Goal: Information Seeking & Learning: Learn about a topic

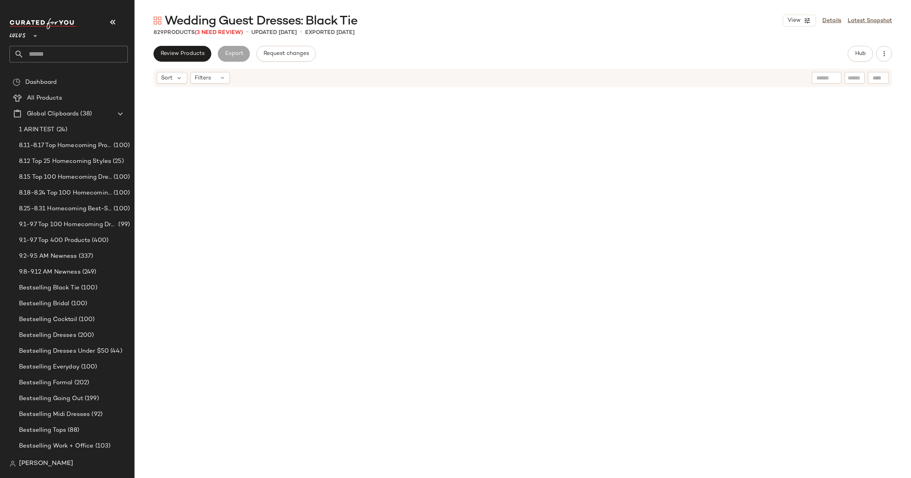
scroll to position [2613, 0]
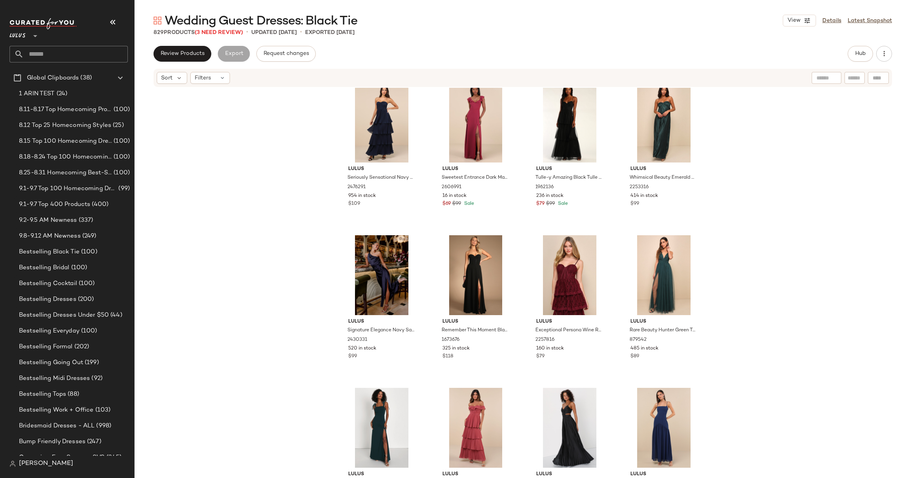
click at [299, 127] on div "Lulus Seriously Sensational Navy Blue Strapless Tiered Maxi Dress 2476291 954 i…" at bounding box center [523, 295] width 776 height 414
click at [759, 167] on div "Lulus Seriously Sensational Navy Blue Strapless Tiered Maxi Dress 2476291 954 i…" at bounding box center [523, 295] width 776 height 414
click at [260, 141] on div "Lulus Seriously Sensational Navy Blue Strapless Tiered Maxi Dress 2476291 954 i…" at bounding box center [523, 295] width 776 height 414
click at [298, 215] on div "Lulus Seriously Sensational Navy Blue Strapless Tiered Maxi Dress 2476291 954 i…" at bounding box center [523, 295] width 776 height 414
click at [297, 192] on div "Lulus Seriously Sensational Navy Blue Strapless Tiered Maxi Dress 2476291 954 i…" at bounding box center [523, 295] width 776 height 414
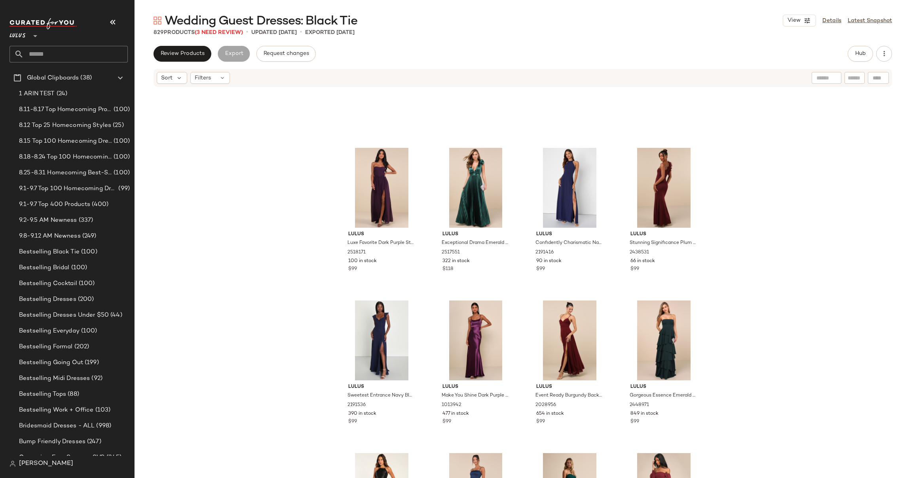
scroll to position [1524, 0]
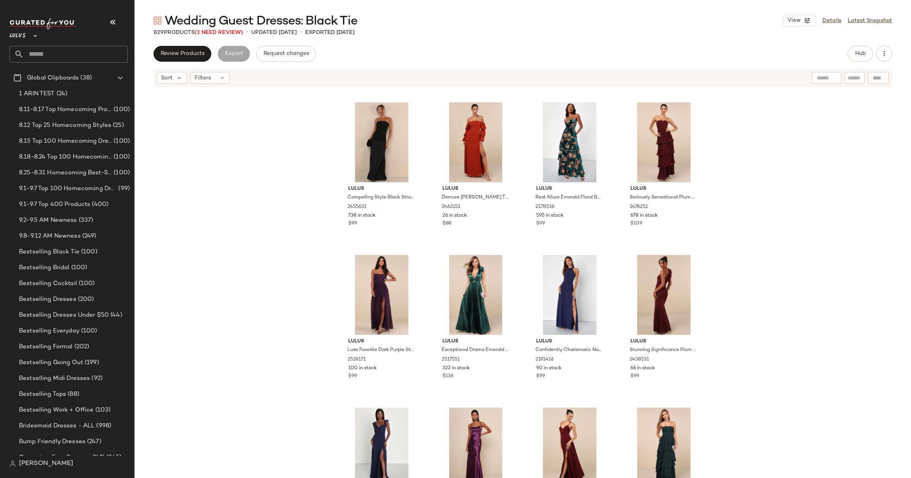
click at [252, 173] on div "Lulus Blessed with Beauty Forest Green Ruffled Sleeveless Maxi Dress 2453611 2 …" at bounding box center [523, 295] width 776 height 414
click at [51, 53] on input "text" at bounding box center [76, 54] width 104 height 17
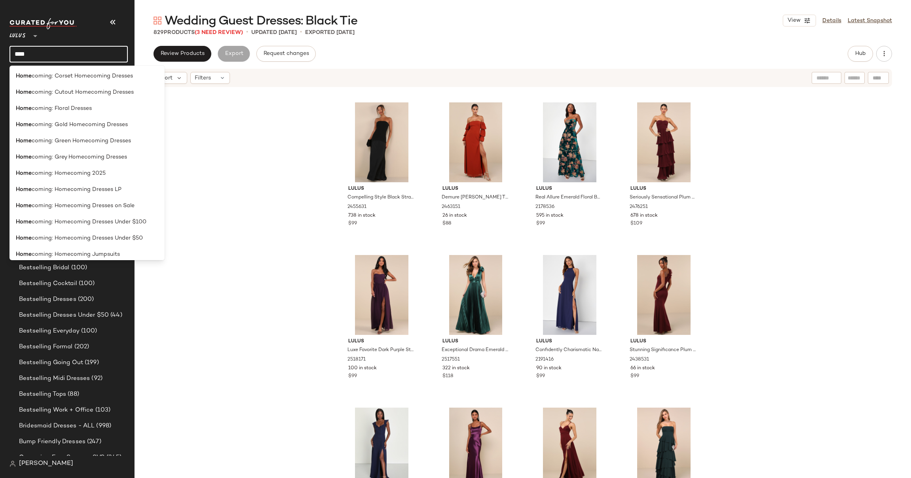
scroll to position [258, 0]
type input "****"
click at [92, 176] on span "coming: Homecoming Dresses LP" at bounding box center [77, 175] width 90 height 8
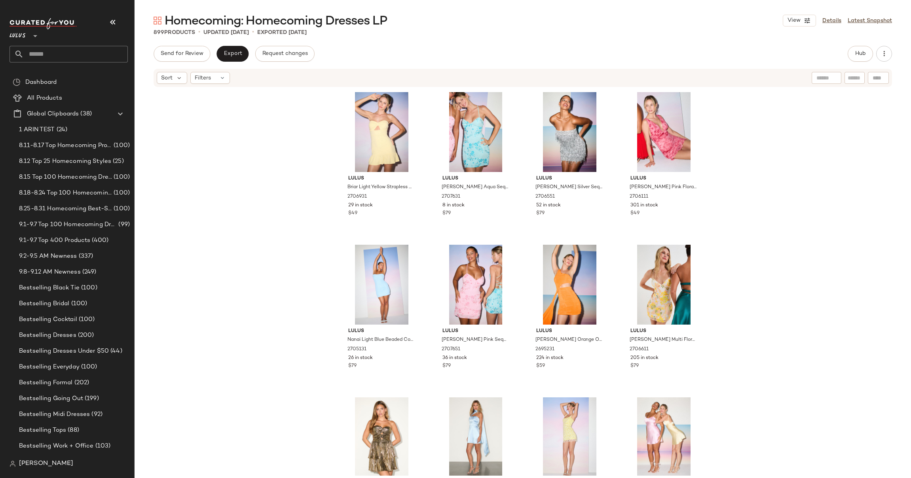
click at [306, 173] on div "Lulus Briar Light Yellow Strapless Cutout Mini Dress 2706931 29 in stock $49 Lu…" at bounding box center [523, 282] width 776 height 388
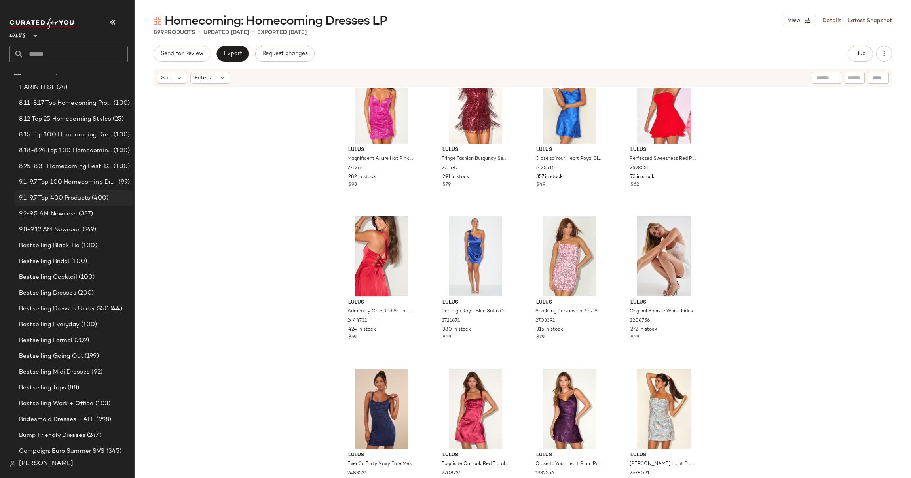
scroll to position [60, 0]
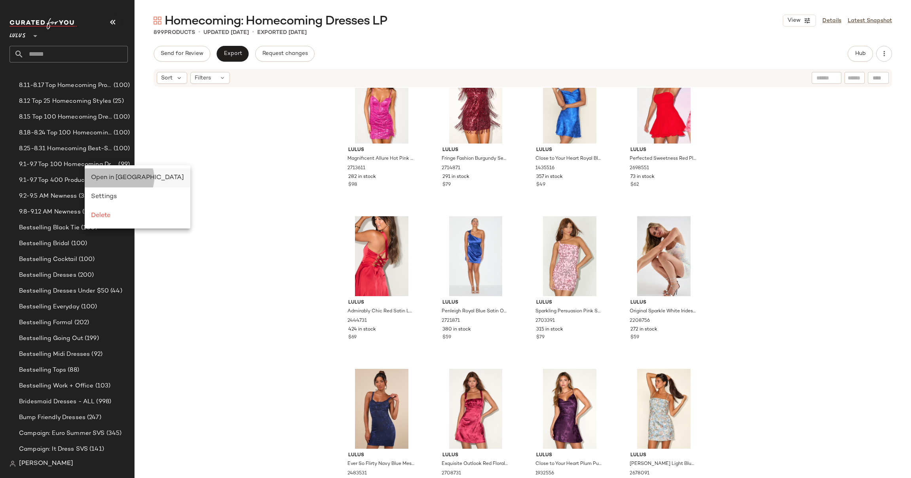
click at [106, 177] on span "Open in Split View" at bounding box center [137, 178] width 93 height 7
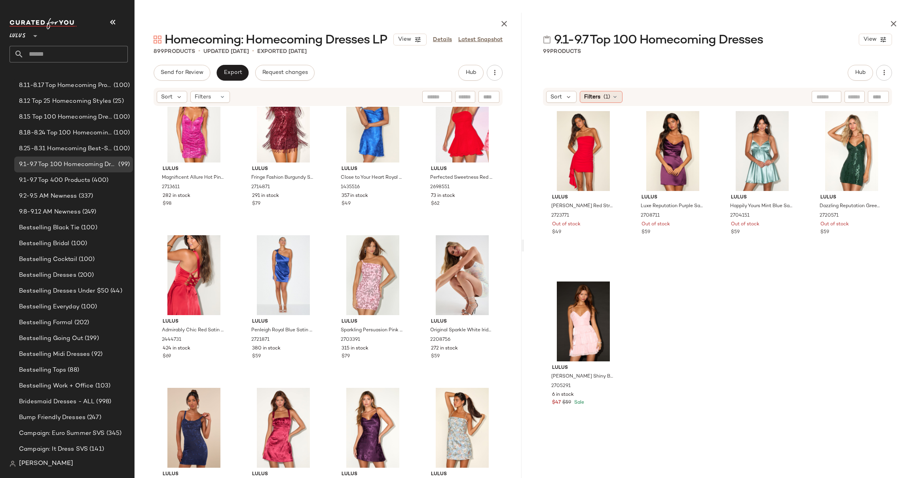
click at [615, 97] on icon at bounding box center [615, 97] width 6 height 6
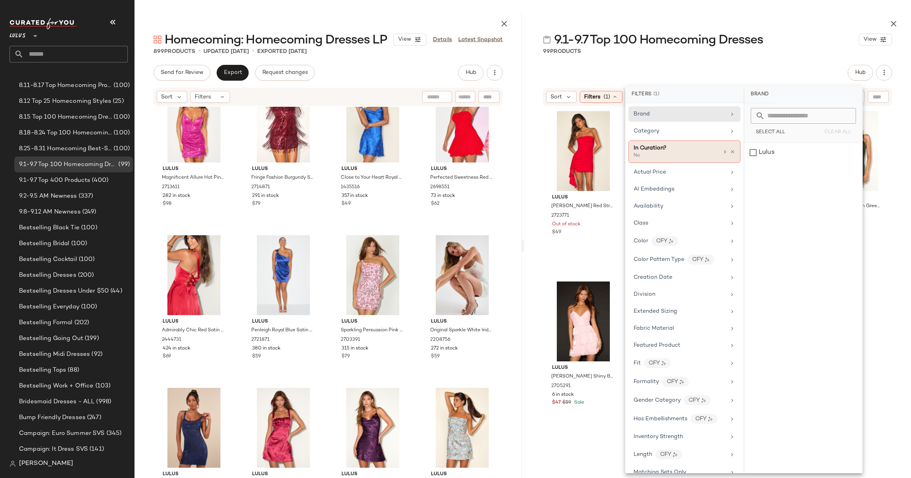
click at [665, 154] on div "No" at bounding box center [673, 155] width 79 height 7
click at [754, 112] on div "Yes" at bounding box center [804, 113] width 112 height 14
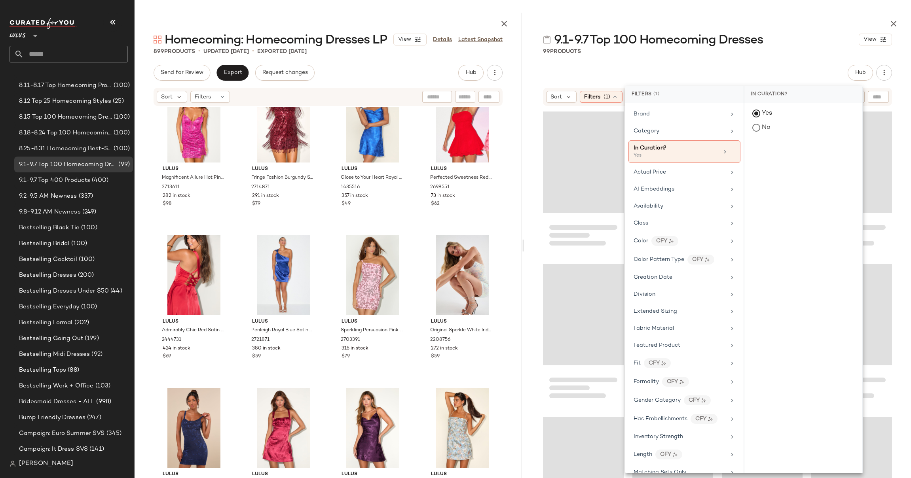
click at [809, 67] on div "Hub" at bounding box center [717, 73] width 349 height 16
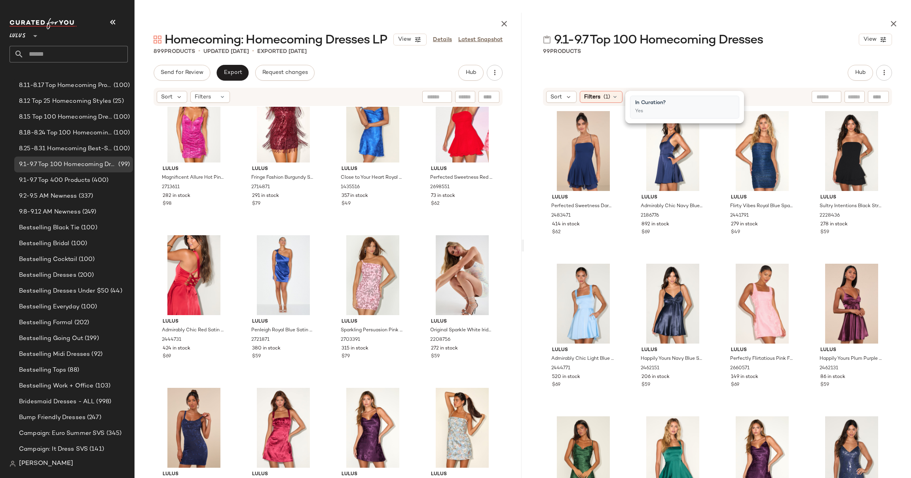
click at [893, 169] on div "Lulus Perfected Sweetness Dark Blue Pleated Tiered Mini Dress 2483471 414 in st…" at bounding box center [717, 301] width 387 height 388
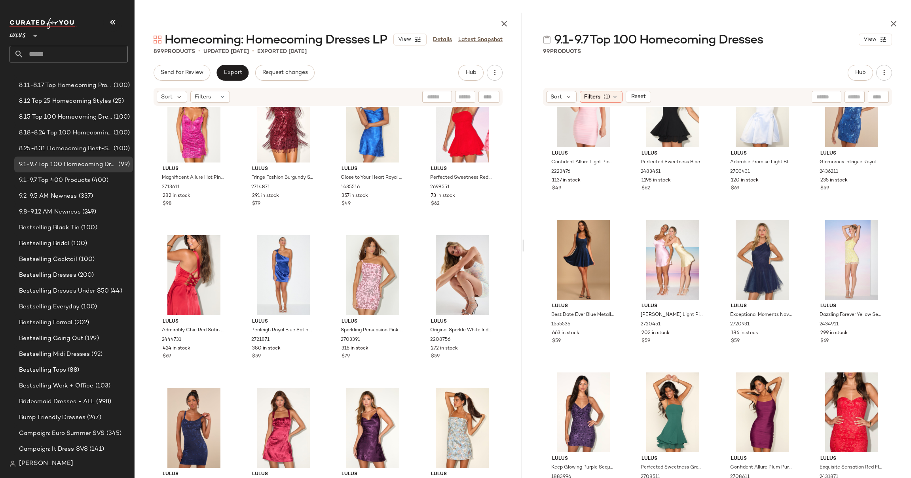
scroll to position [407, 0]
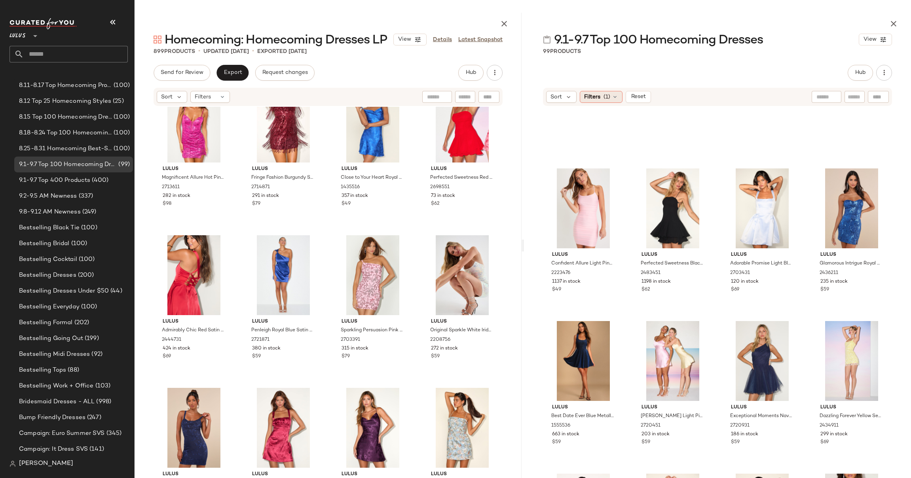
click at [609, 99] on span "(1)" at bounding box center [607, 97] width 7 height 8
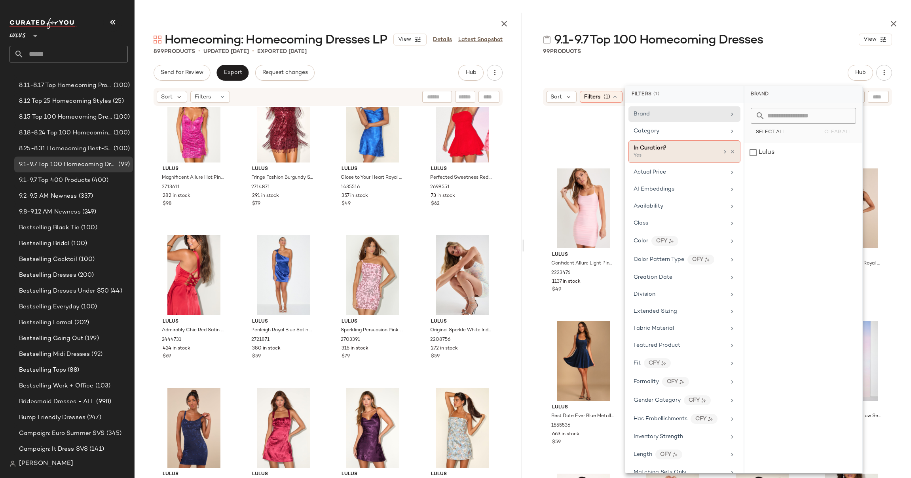
click at [664, 151] on div "In Curation?" at bounding box center [650, 148] width 33 height 8
click at [756, 128] on div "No" at bounding box center [804, 128] width 112 height 14
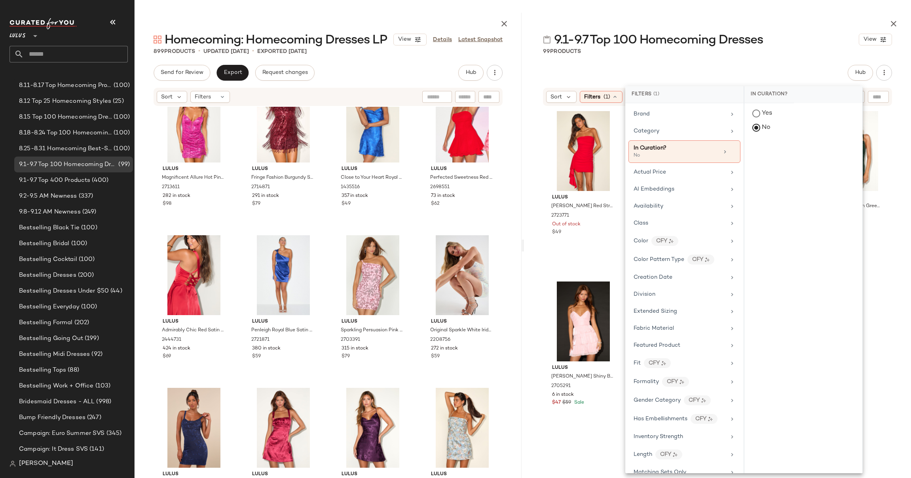
click at [903, 135] on div "Lulus Julieta Red Strapless Ruffled Mini Dress 2723771 Out of stock $49 Lulus L…" at bounding box center [717, 275] width 387 height 336
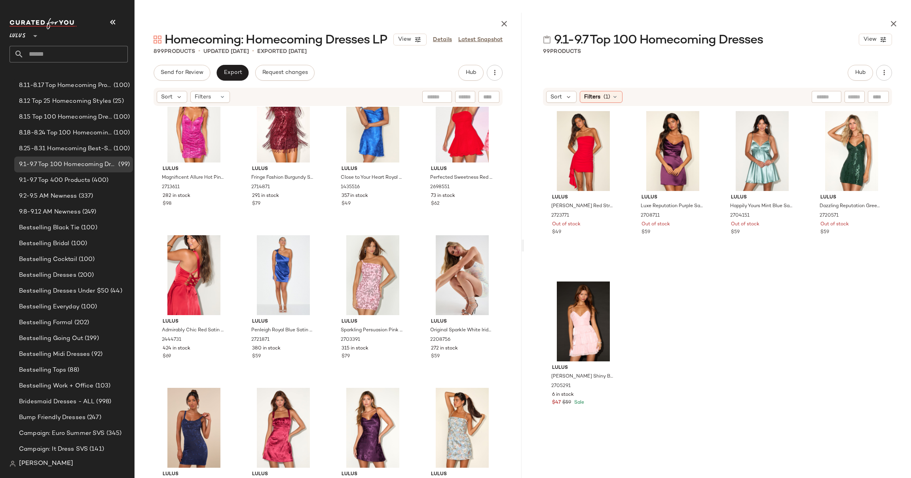
click at [722, 268] on div "Lulus Happily Yours Mint Blue Satin Skater Mini Dress 2704151 Out of stock $59" at bounding box center [762, 190] width 81 height 164
click at [613, 97] on icon at bounding box center [615, 97] width 6 height 6
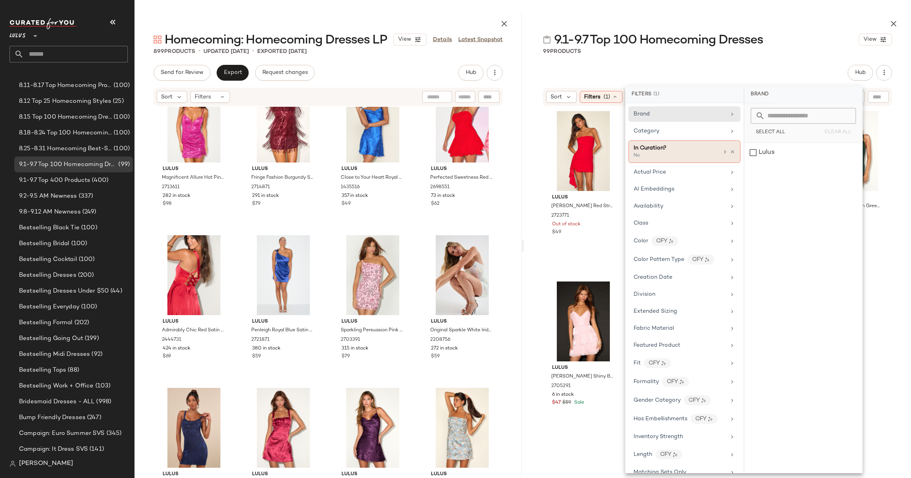
click at [682, 152] on div "No" at bounding box center [673, 155] width 79 height 7
click at [756, 112] on div "Yes" at bounding box center [804, 113] width 112 height 14
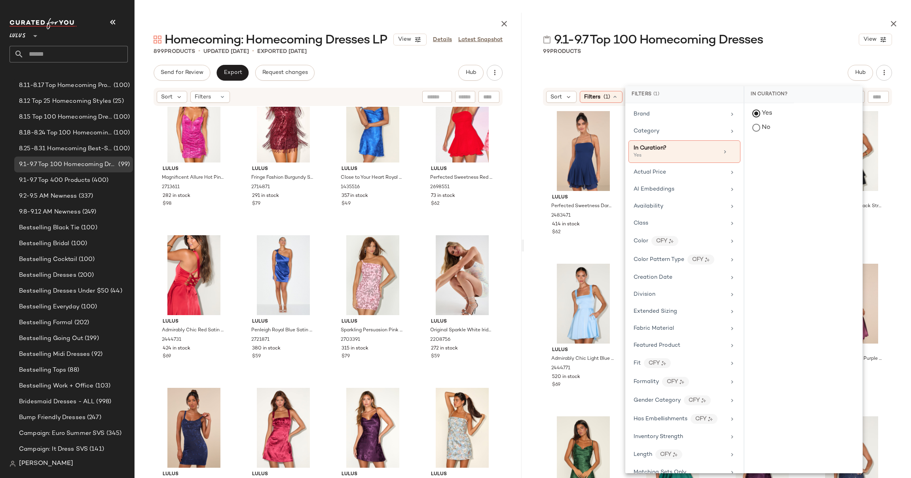
click at [897, 174] on div "Lulus Perfected Sweetness Dark Blue Pleated Tiered Mini Dress 2483471 414 in st…" at bounding box center [717, 301] width 387 height 388
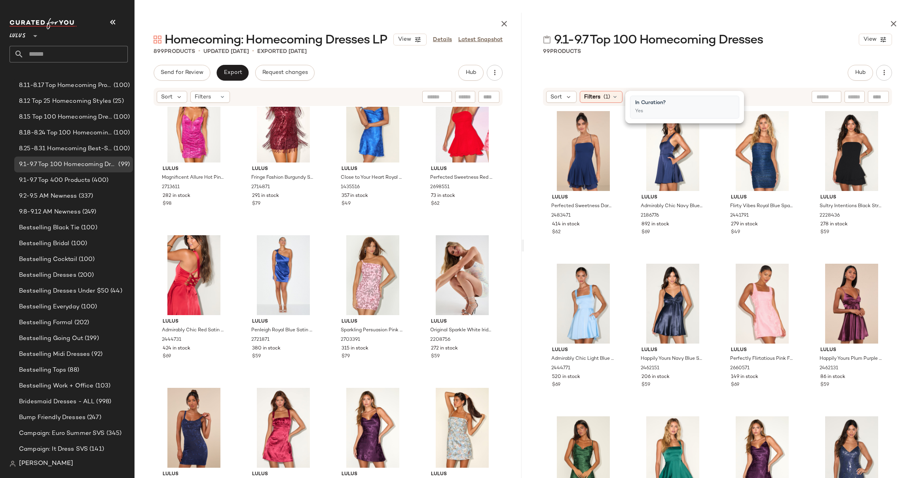
click at [897, 174] on div "Lulus Perfected Sweetness Dark Blue Pleated Tiered Mini Dress 2483471 414 in st…" at bounding box center [717, 301] width 387 height 388
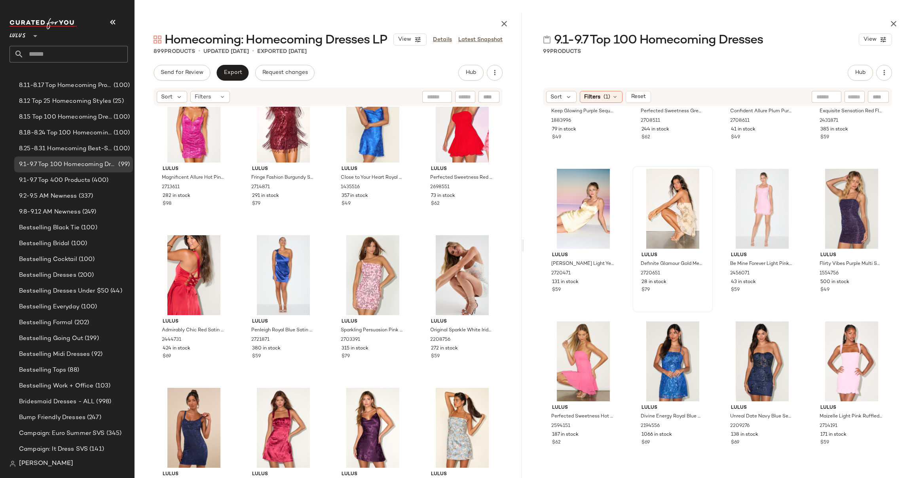
scroll to position [948, 0]
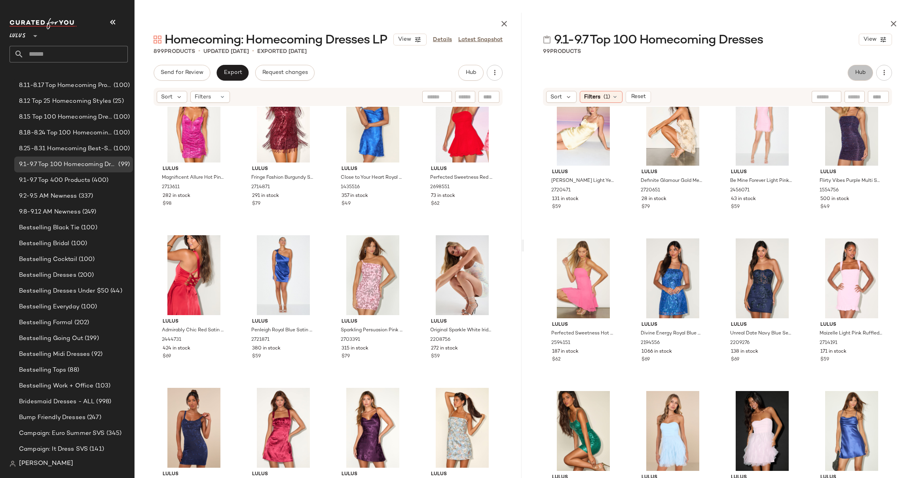
click at [862, 74] on span "Hub" at bounding box center [860, 73] width 11 height 6
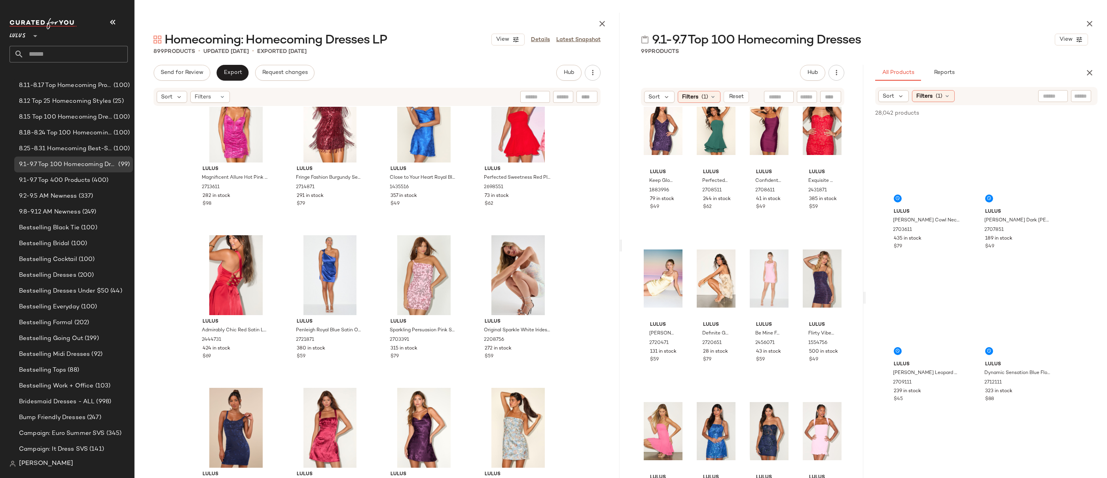
scroll to position [153, 0]
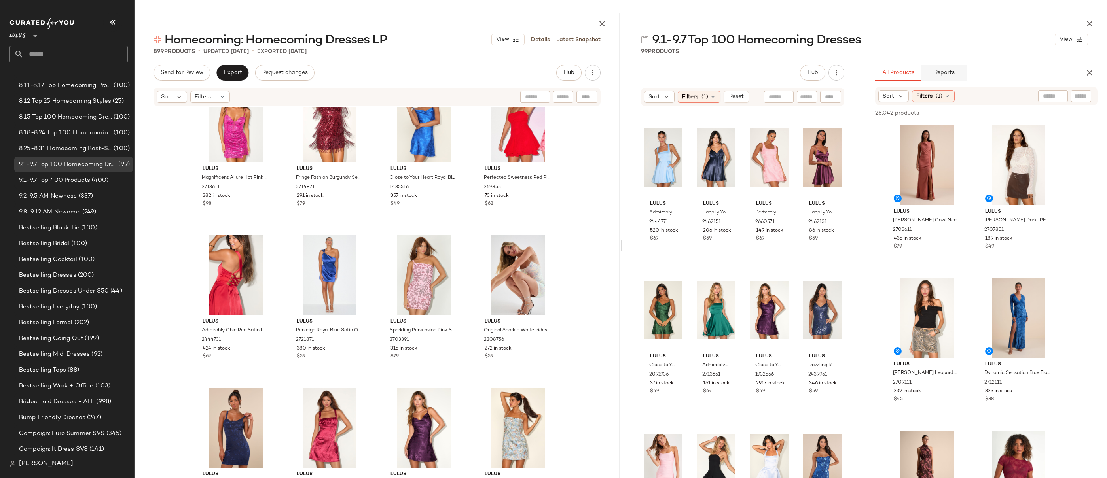
click at [911, 74] on span "Reports" at bounding box center [944, 73] width 21 height 6
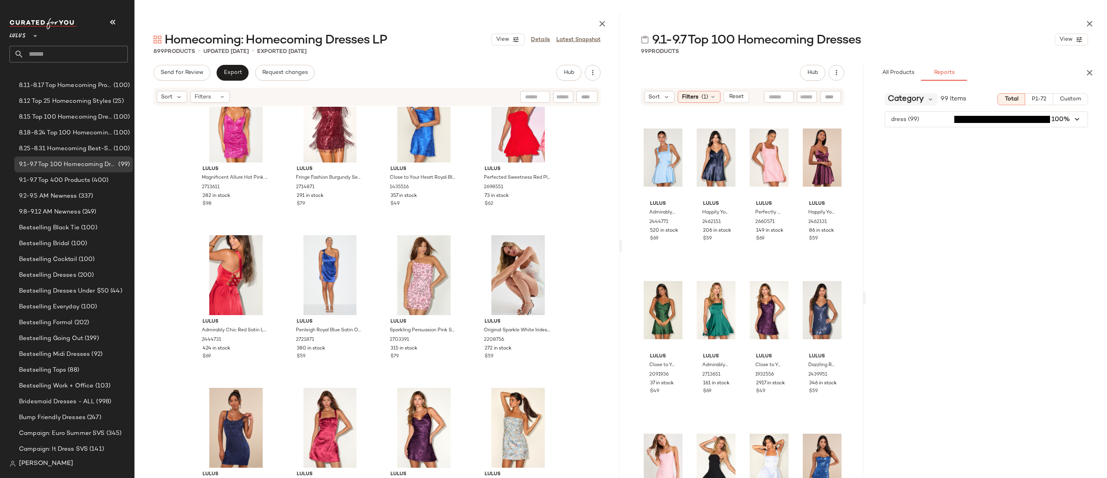
click at [900, 101] on span "Category" at bounding box center [906, 99] width 36 height 12
click at [911, 214] on div "Class" at bounding box center [935, 214] width 88 height 9
click at [911, 99] on icon at bounding box center [915, 99] width 7 height 7
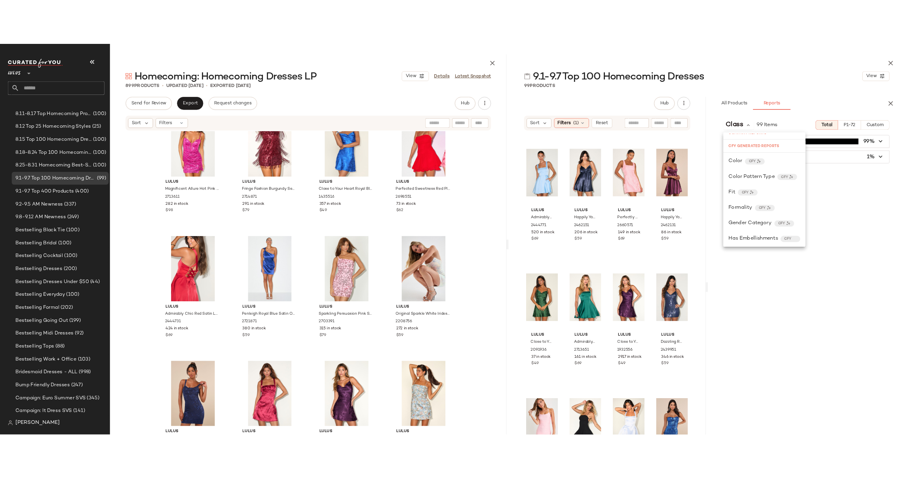
scroll to position [226, 0]
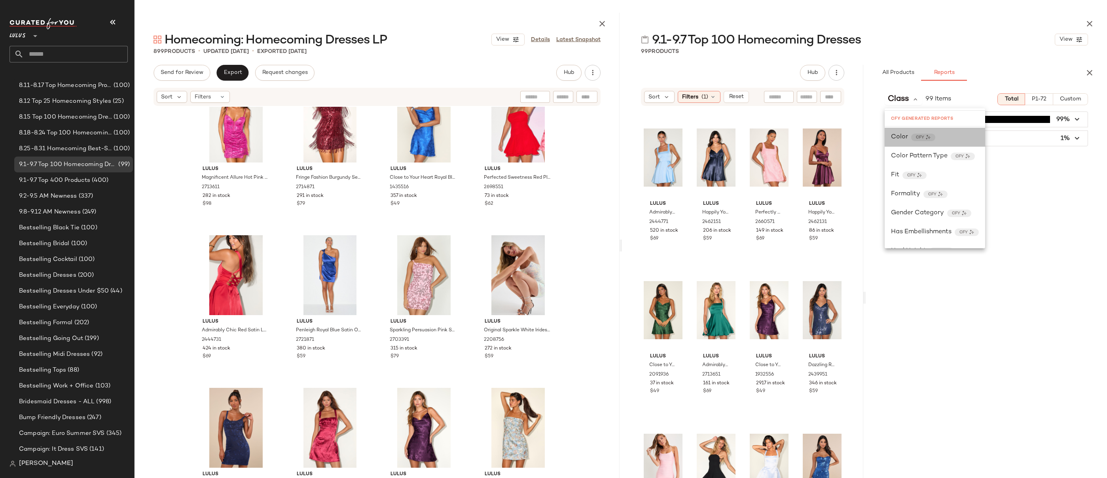
click at [911, 135] on div "Color CFY" at bounding box center [935, 137] width 88 height 9
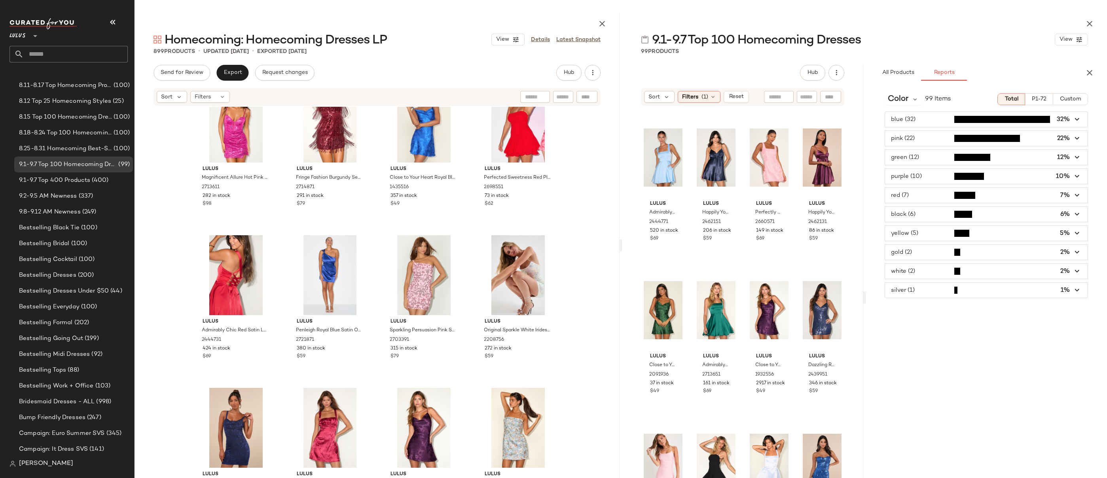
click at [911, 309] on div "Color 99 Items Total P1-72 Custom blue (32) 32% pink (22) 22% green (12) 12% pu…" at bounding box center [986, 309] width 241 height 444
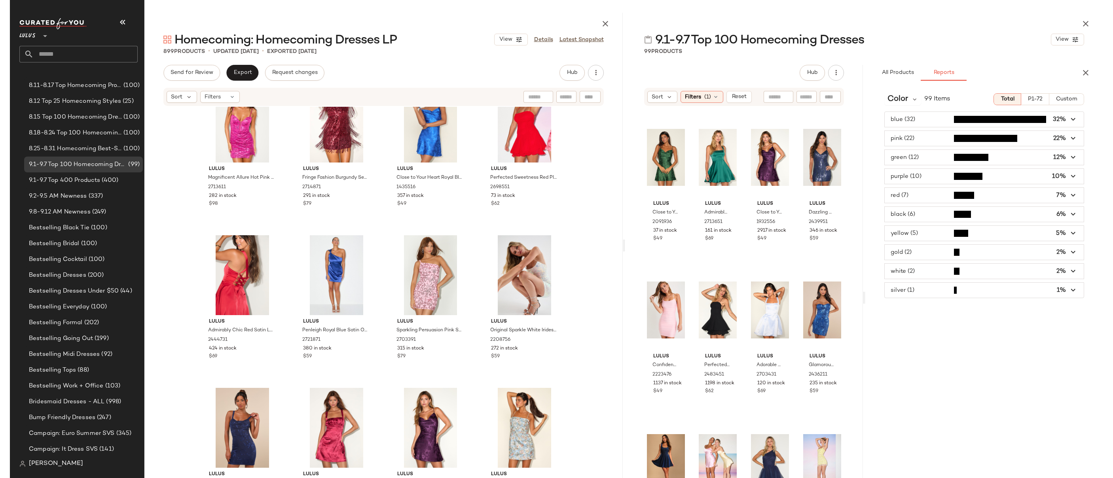
scroll to position [0, 0]
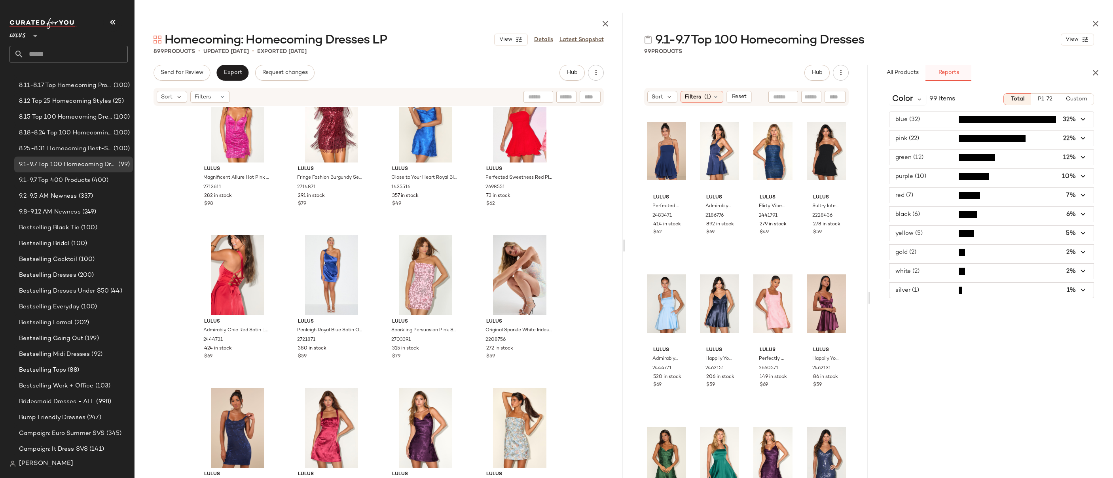
click at [911, 75] on span "Reports" at bounding box center [948, 73] width 21 height 6
click at [911, 74] on span "Reports" at bounding box center [948, 73] width 21 height 6
click at [911, 97] on div "Color" at bounding box center [907, 99] width 37 height 12
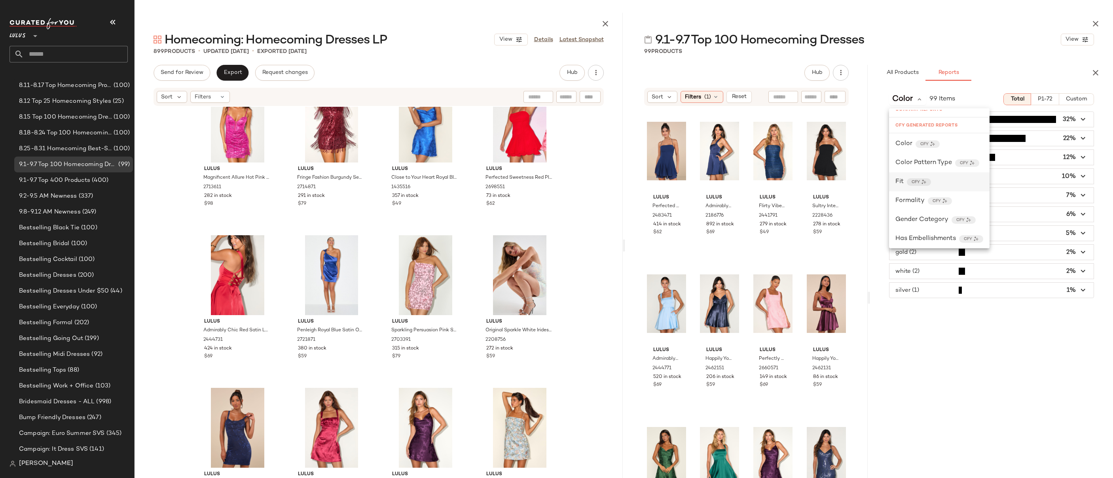
scroll to position [217, 0]
click at [911, 339] on div "Color 99 Items Total P1-72 Custom blue (32) 32% pink (22) 22% green (12) 12% pu…" at bounding box center [991, 309] width 243 height 444
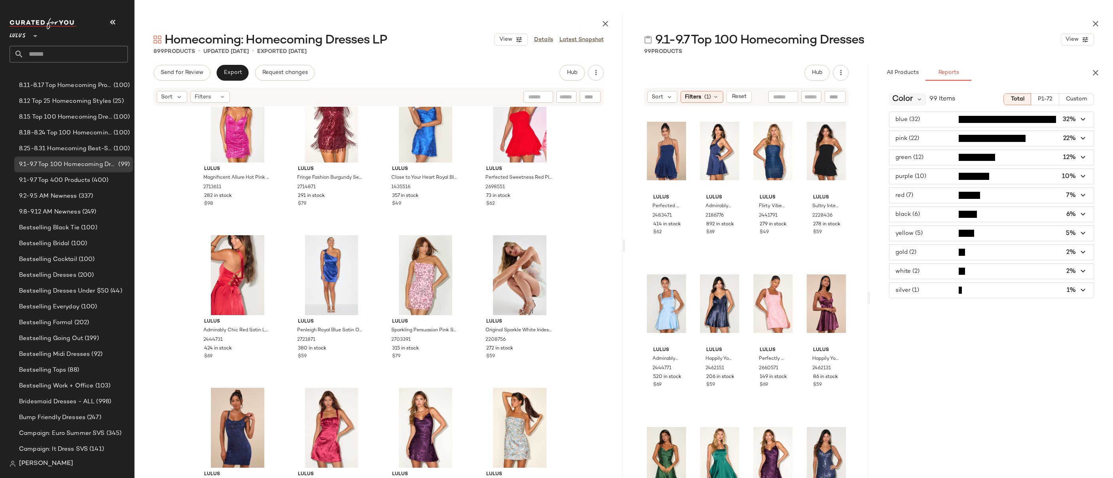
click at [911, 100] on div "Color" at bounding box center [907, 99] width 37 height 12
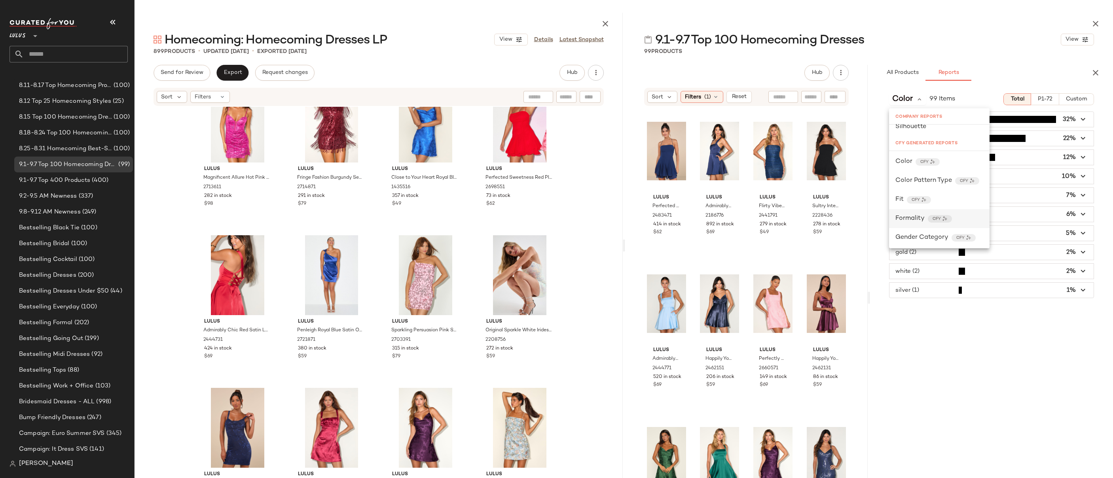
scroll to position [222, 0]
click at [911, 160] on span "Color Pattern Type" at bounding box center [924, 159] width 57 height 9
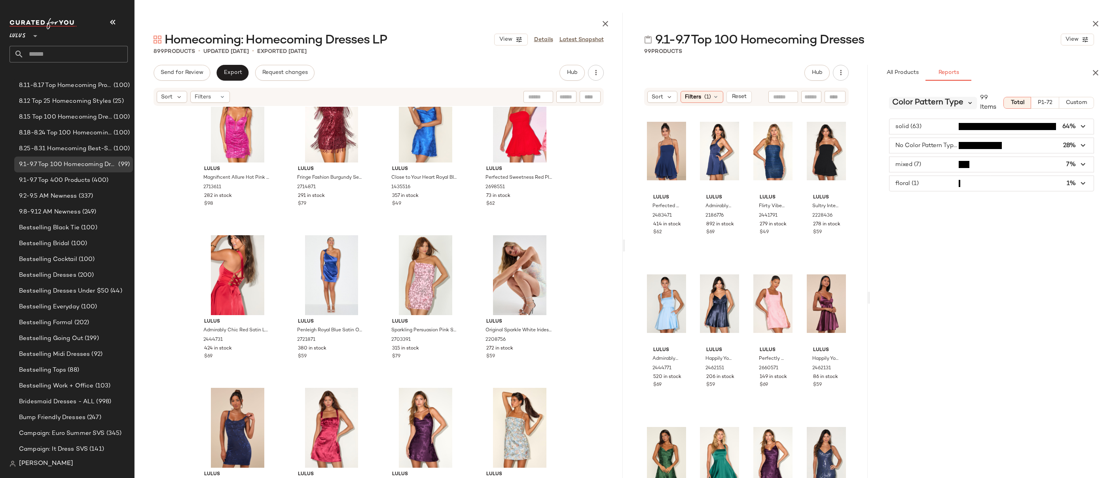
click at [911, 103] on icon at bounding box center [970, 102] width 7 height 7
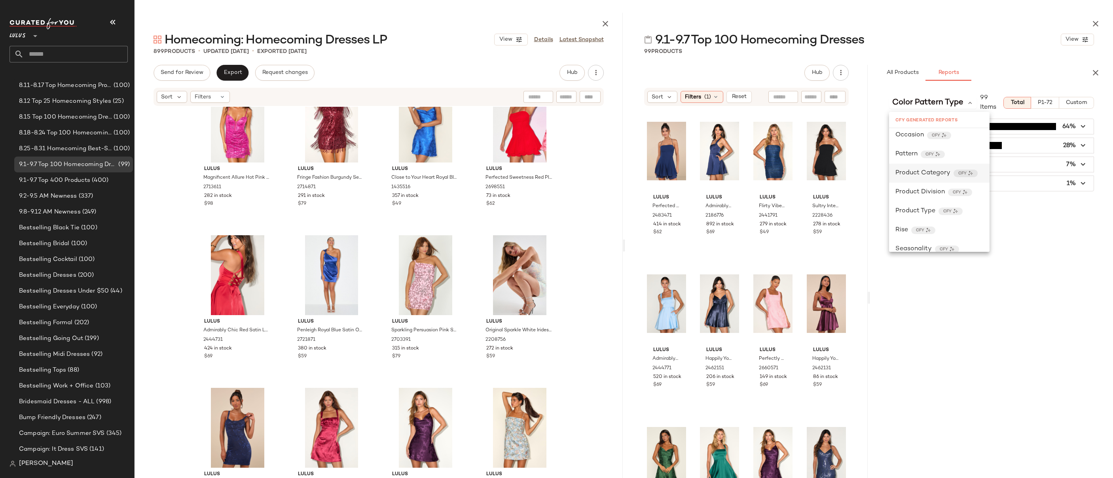
click at [911, 171] on span "Product Category" at bounding box center [923, 173] width 55 height 9
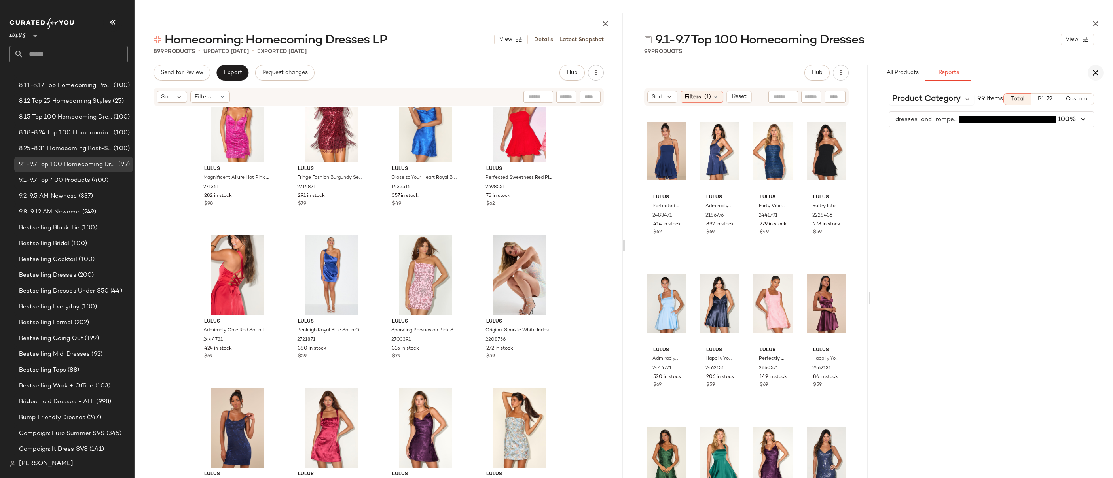
click at [911, 76] on icon "button" at bounding box center [1095, 72] width 9 height 9
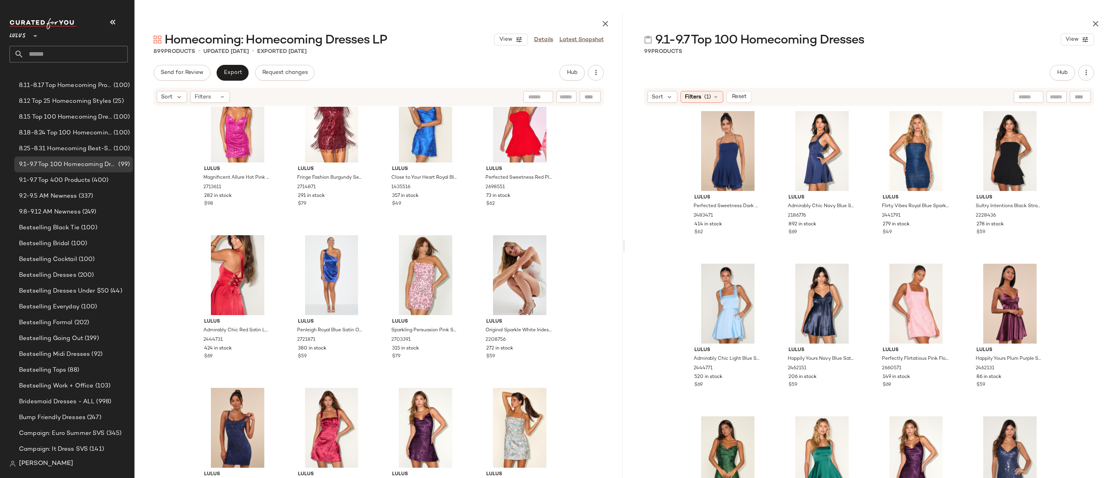
click at [911, 152] on div "Lulus Perfected Sweetness Dark Blue Pleated Tiered Mini Dress 2483471 414 in st…" at bounding box center [869, 301] width 488 height 388
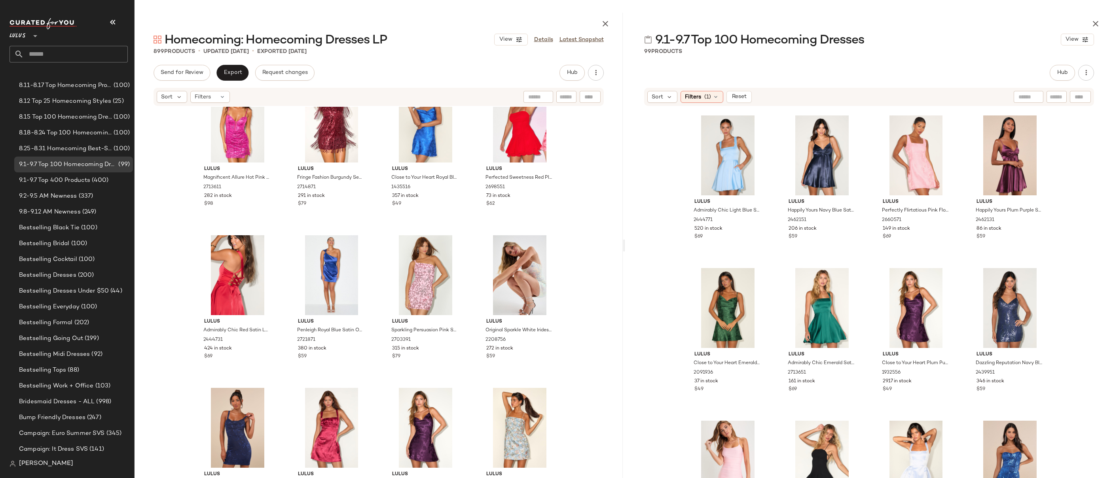
scroll to position [0, 0]
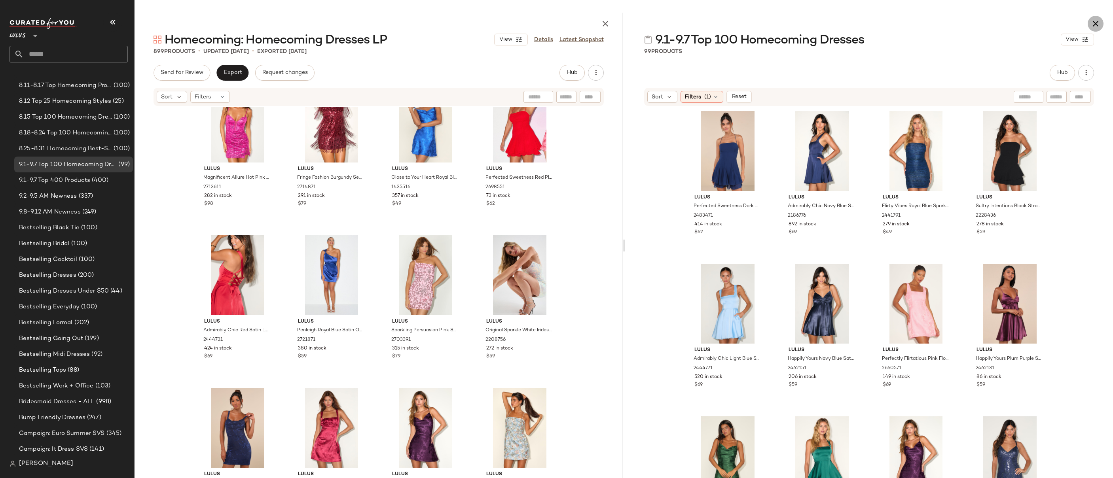
click at [911, 23] on icon "button" at bounding box center [1095, 23] width 9 height 9
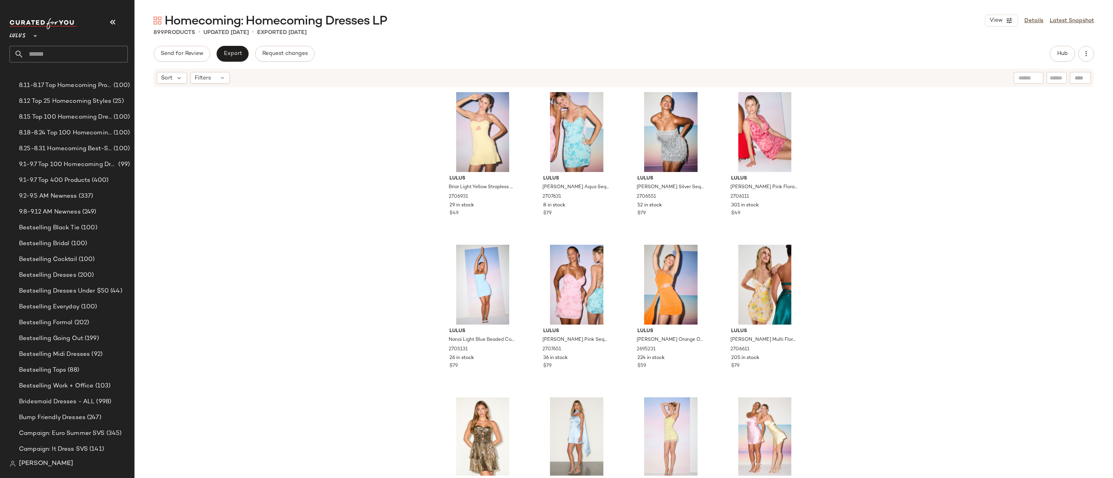
click at [841, 161] on div "Lulus Briar Light Yellow Strapless Cutout Mini Dress 2706931 29 in stock $49 Lu…" at bounding box center [624, 282] width 979 height 388
click at [94, 176] on span "Open in Split View" at bounding box center [121, 176] width 93 height 7
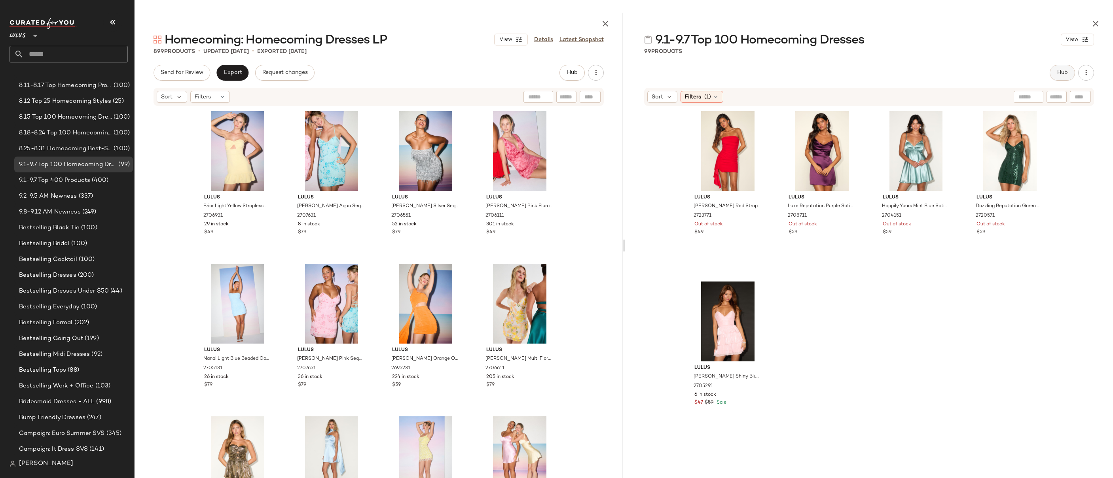
click at [911, 74] on span "Hub" at bounding box center [1062, 73] width 11 height 6
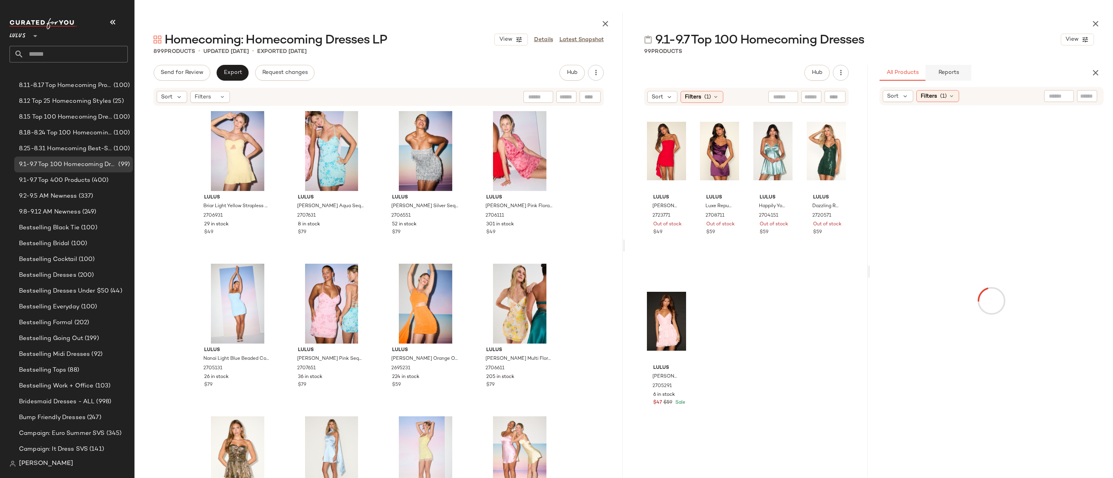
click at [911, 72] on span "Reports" at bounding box center [948, 73] width 21 height 6
click at [906, 101] on span "Category" at bounding box center [910, 99] width 36 height 12
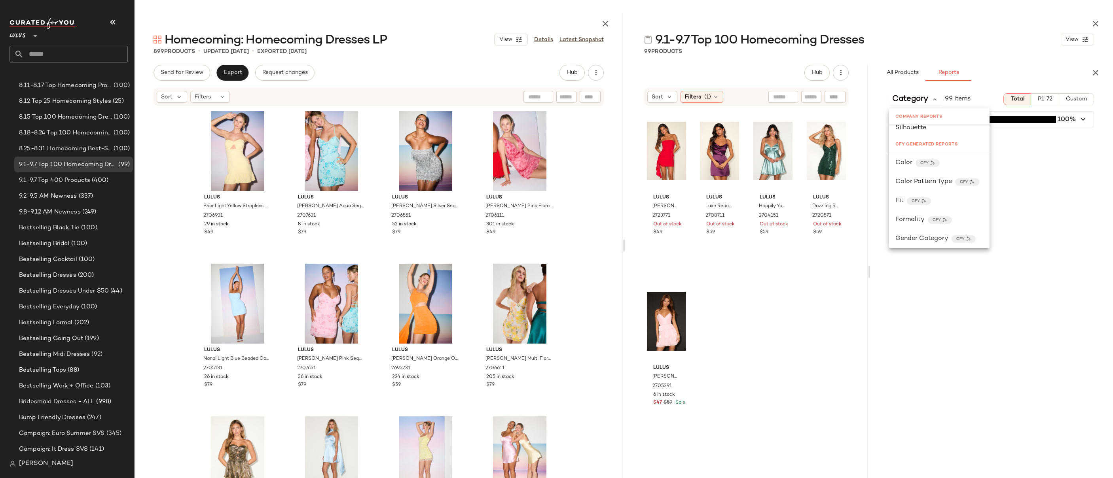
scroll to position [207, 0]
click at [911, 158] on div "Color CFY" at bounding box center [940, 155] width 88 height 9
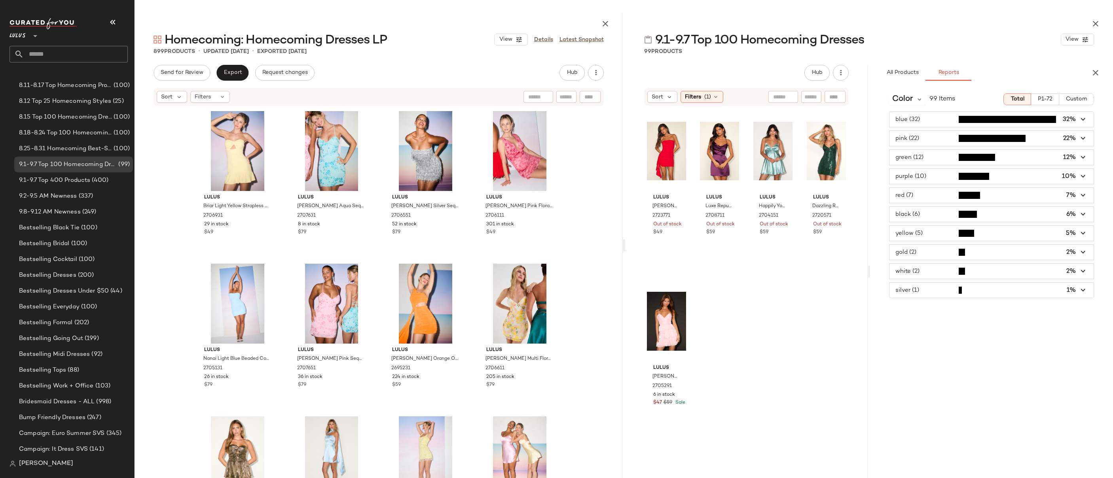
click at [911, 96] on span "P1-72" at bounding box center [1045, 99] width 15 height 6
click at [911, 97] on span "Total" at bounding box center [1017, 99] width 14 height 6
click at [911, 99] on span "P1-72" at bounding box center [1045, 99] width 15 height 6
click at [911, 100] on span "Custom" at bounding box center [1077, 99] width 22 height 6
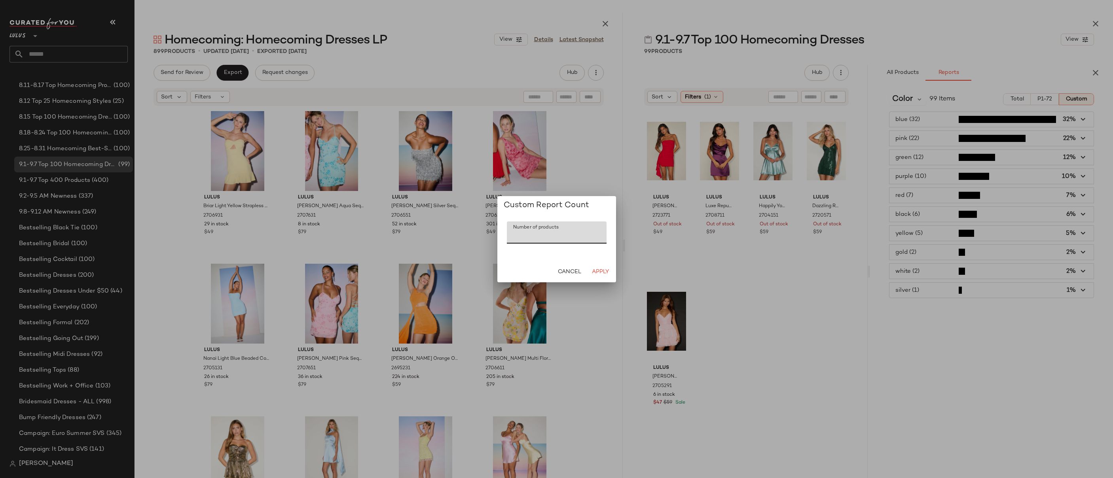
drag, startPoint x: 541, startPoint y: 235, endPoint x: 509, endPoint y: 234, distance: 32.1
click at [509, 234] on input "***" at bounding box center [557, 233] width 100 height 22
type input "***"
click at [609, 269] on button "Apply" at bounding box center [600, 272] width 25 height 14
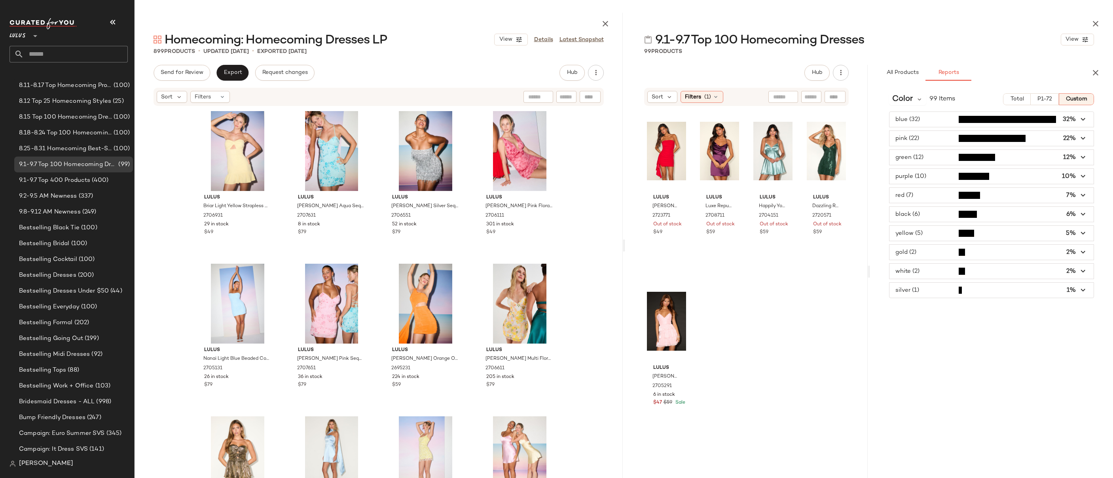
click at [911, 120] on icon "button" at bounding box center [1083, 119] width 9 height 9
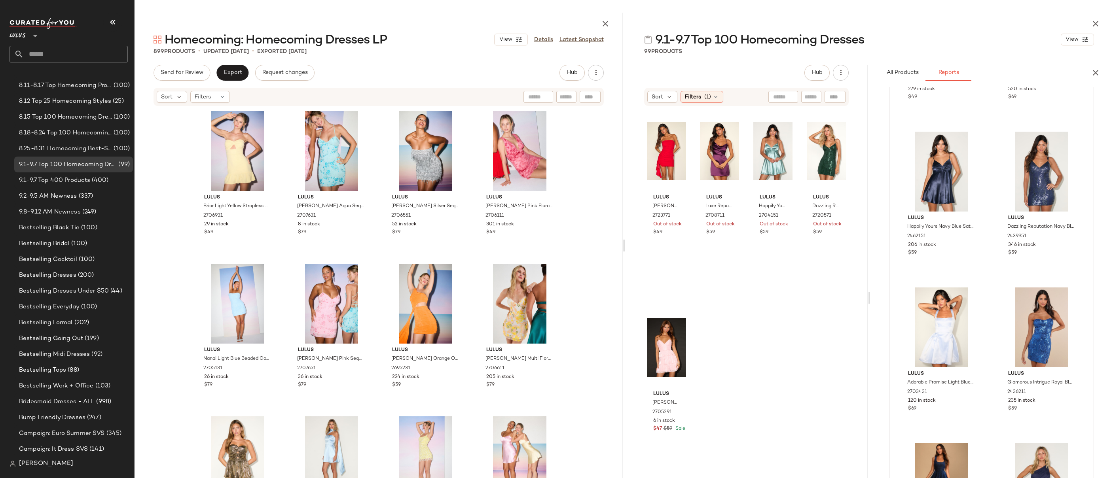
scroll to position [0, 0]
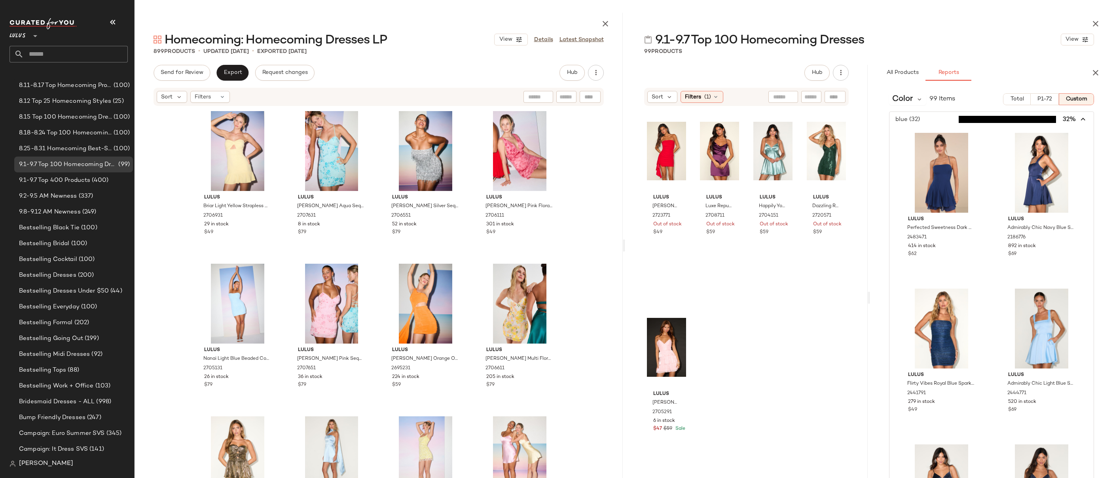
click at [911, 118] on icon "button" at bounding box center [1083, 119] width 9 height 9
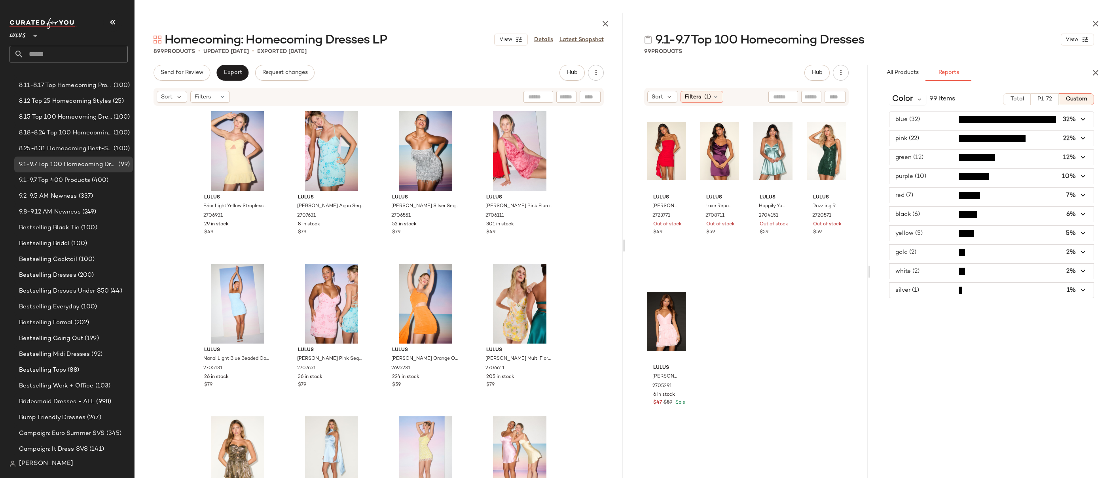
click at [911, 139] on icon "button" at bounding box center [1083, 138] width 9 height 9
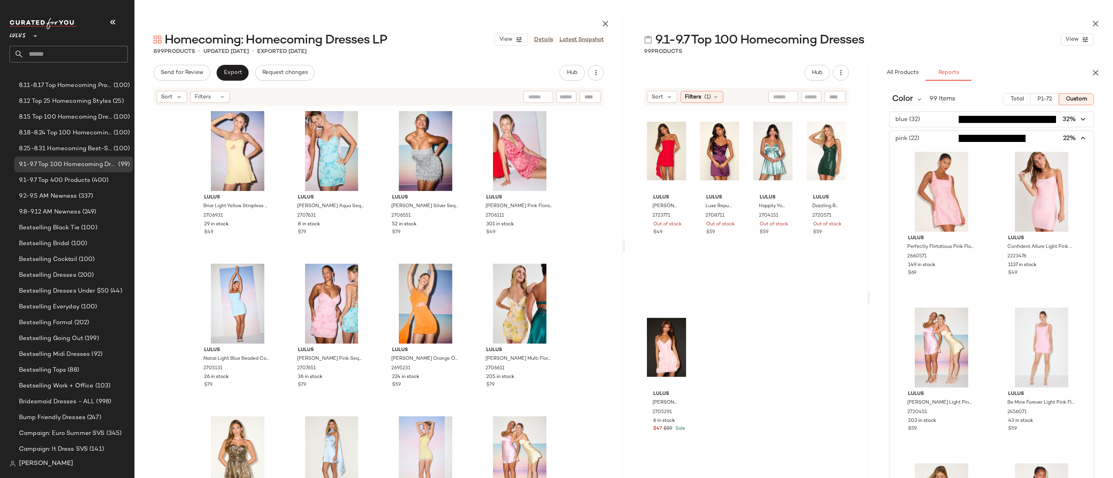
click at [911, 139] on icon "button" at bounding box center [1083, 138] width 9 height 9
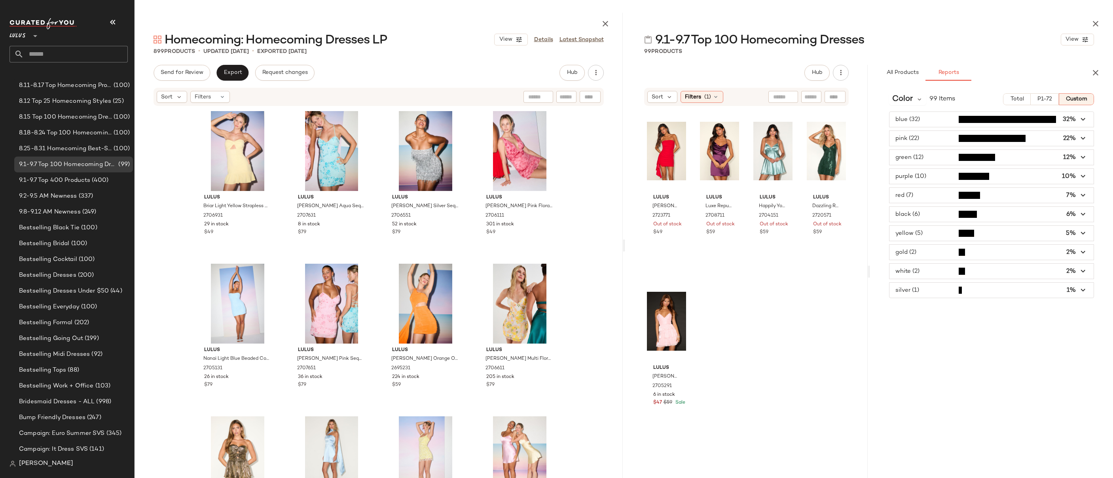
click at [578, 236] on div "Lulus Briar Light Yellow Strapless Cutout Mini Dress 2706931 29 in stock $49 Lu…" at bounding box center [379, 301] width 488 height 388
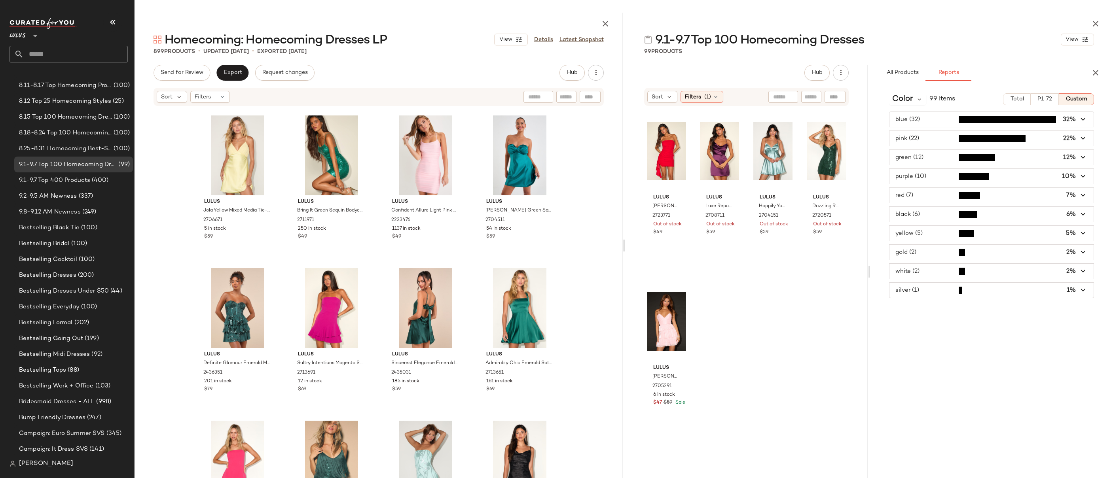
scroll to position [2402, 0]
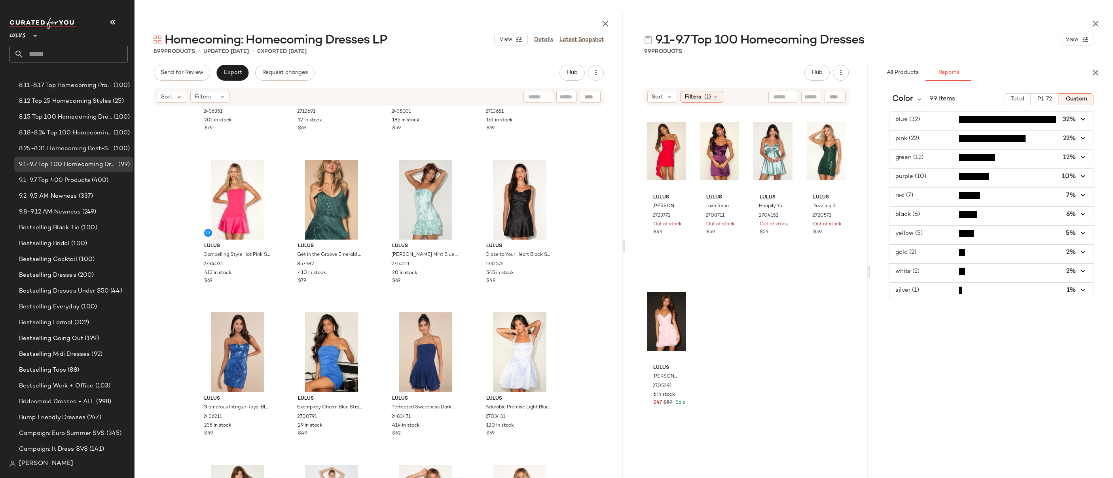
click at [911, 158] on span "button" at bounding box center [992, 157] width 204 height 15
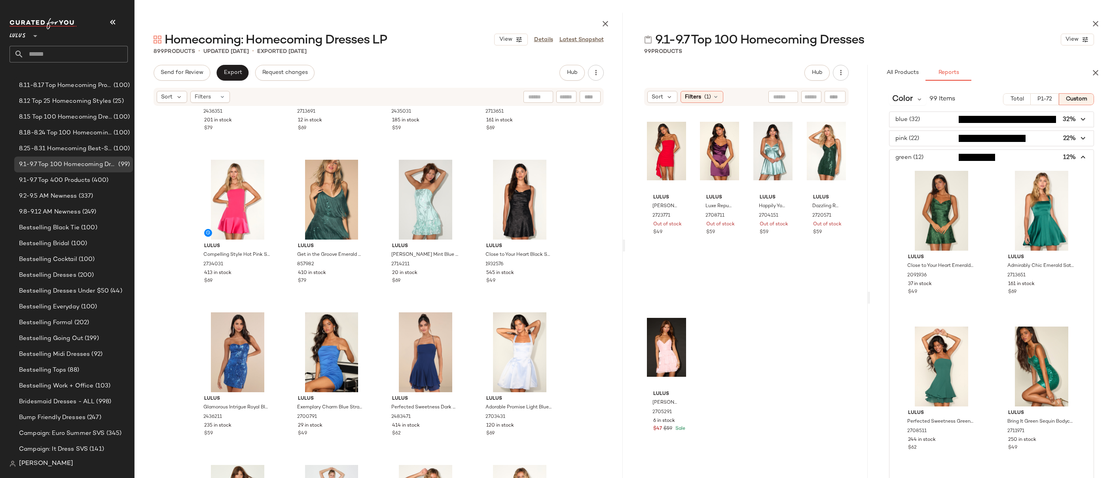
click at [911, 158] on span "button" at bounding box center [992, 157] width 204 height 15
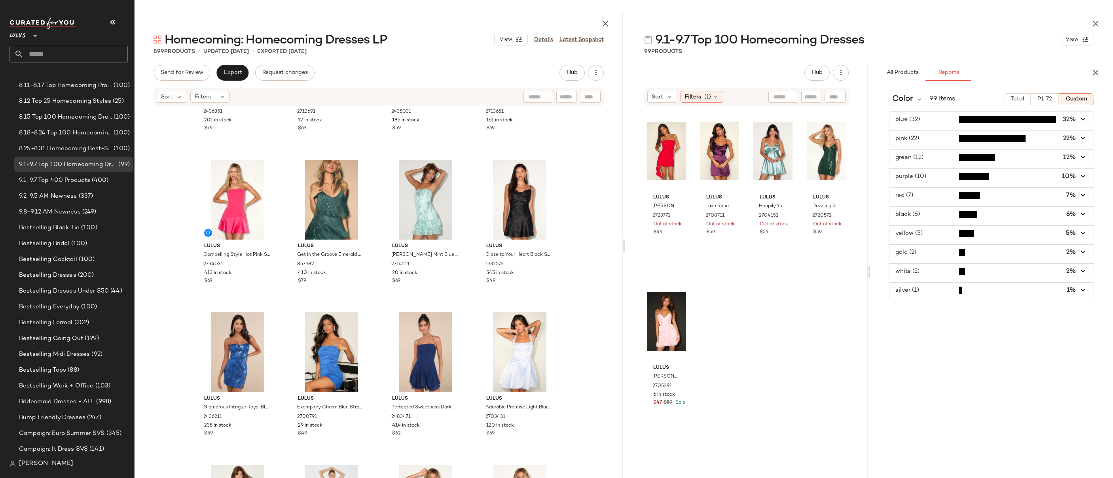
click at [911, 142] on span "button" at bounding box center [992, 138] width 204 height 15
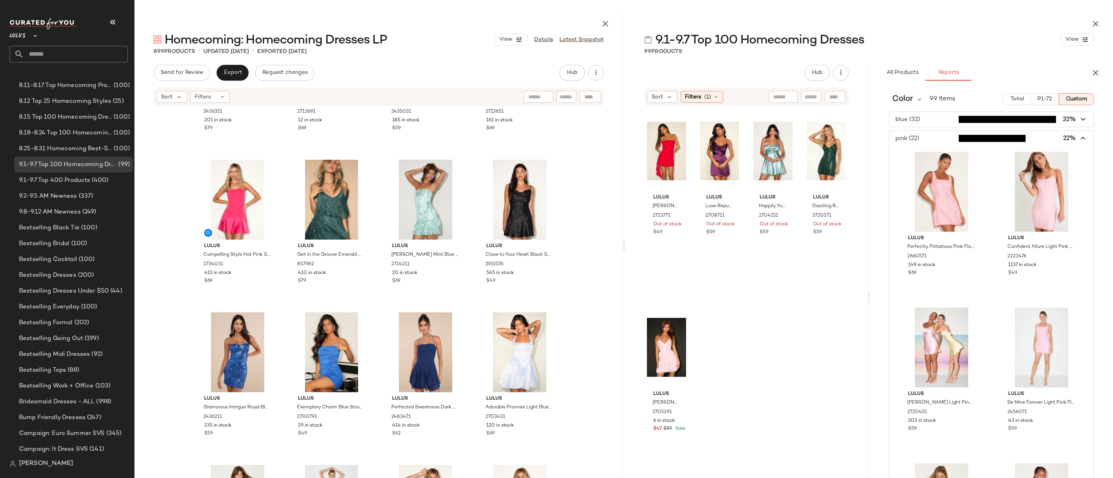
click at [911, 142] on span "button" at bounding box center [992, 138] width 204 height 15
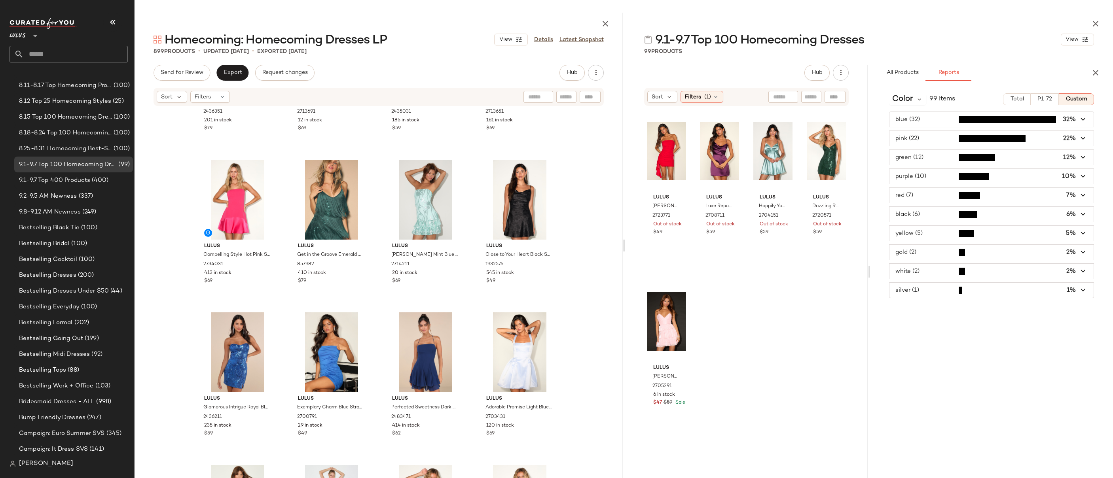
click at [911, 125] on span "button" at bounding box center [992, 119] width 204 height 15
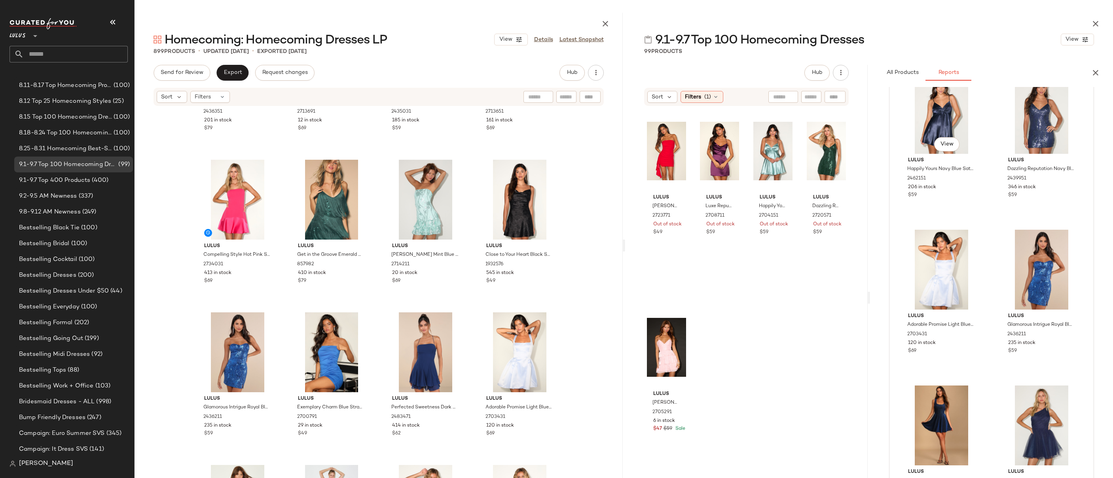
scroll to position [0, 0]
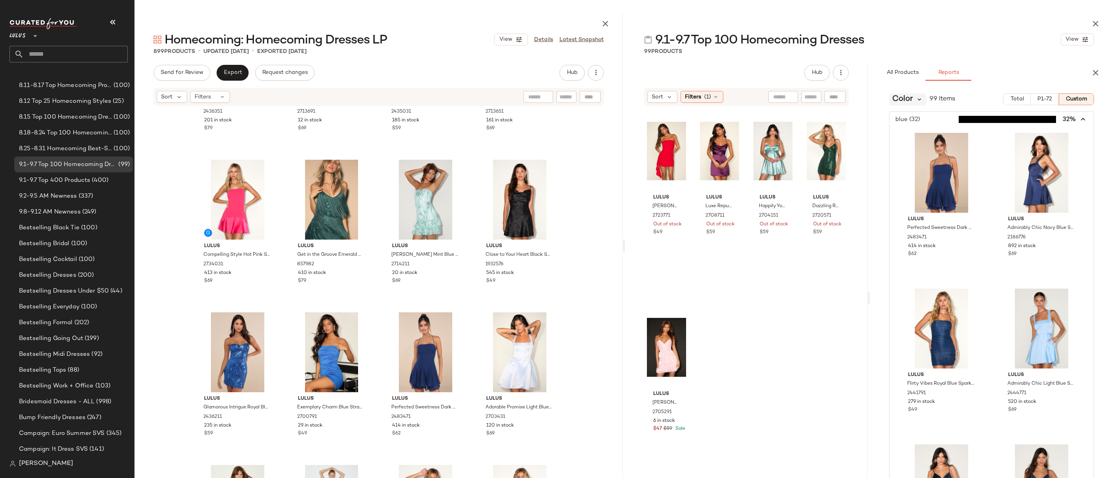
click at [911, 100] on icon at bounding box center [919, 99] width 7 height 7
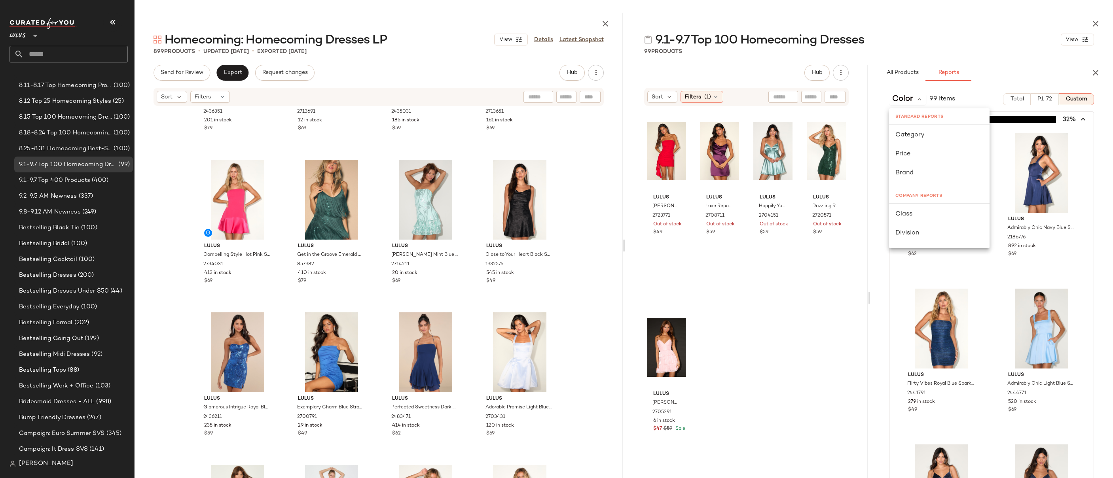
click at [911, 118] on icon "button" at bounding box center [1083, 119] width 9 height 9
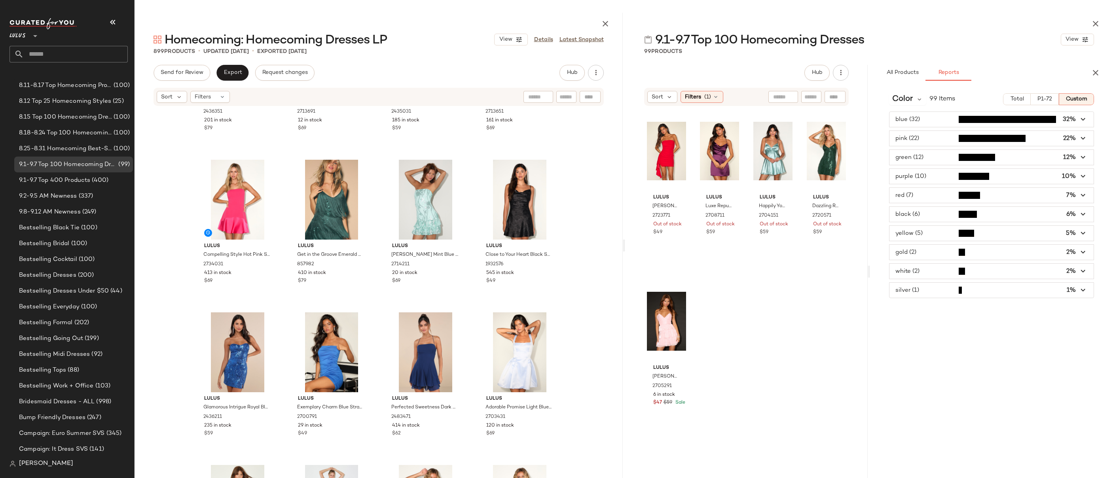
click at [570, 198] on div "Lulus Definite Glamour Emerald Mesh Sequin Bustier Tiered Mini Dress 2436351 20…" at bounding box center [379, 301] width 488 height 388
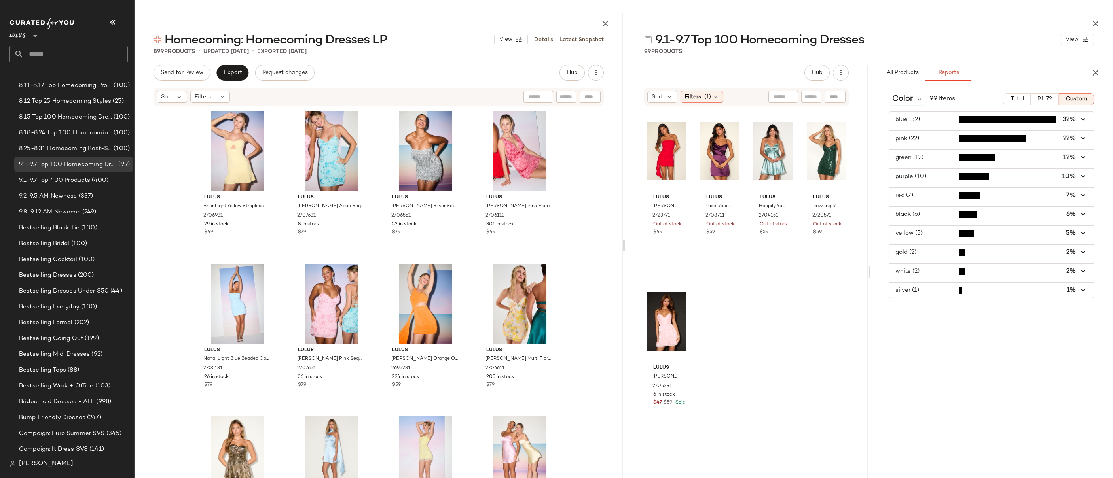
click at [911, 99] on div at bounding box center [1079, 99] width 32 height 12
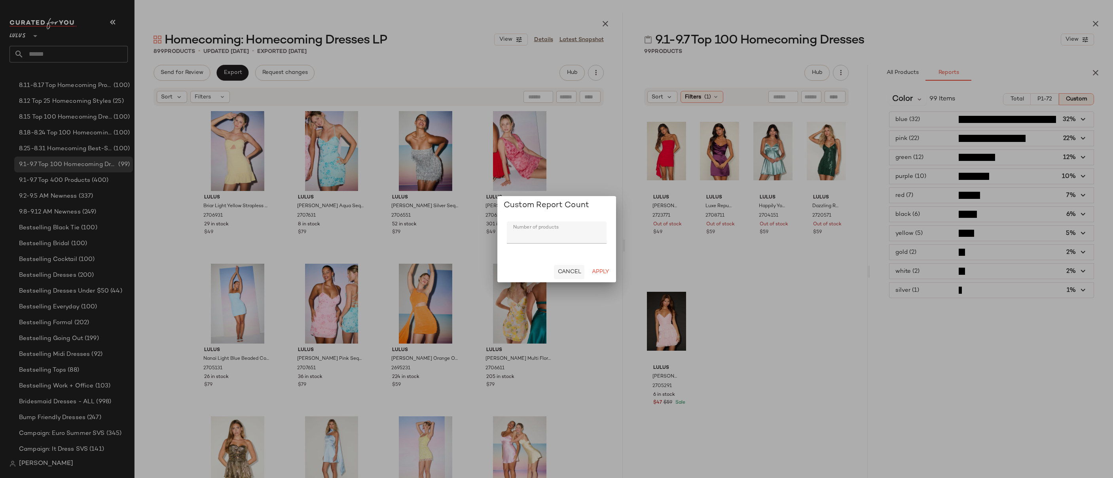
click at [567, 271] on span "Cancel" at bounding box center [569, 272] width 24 height 6
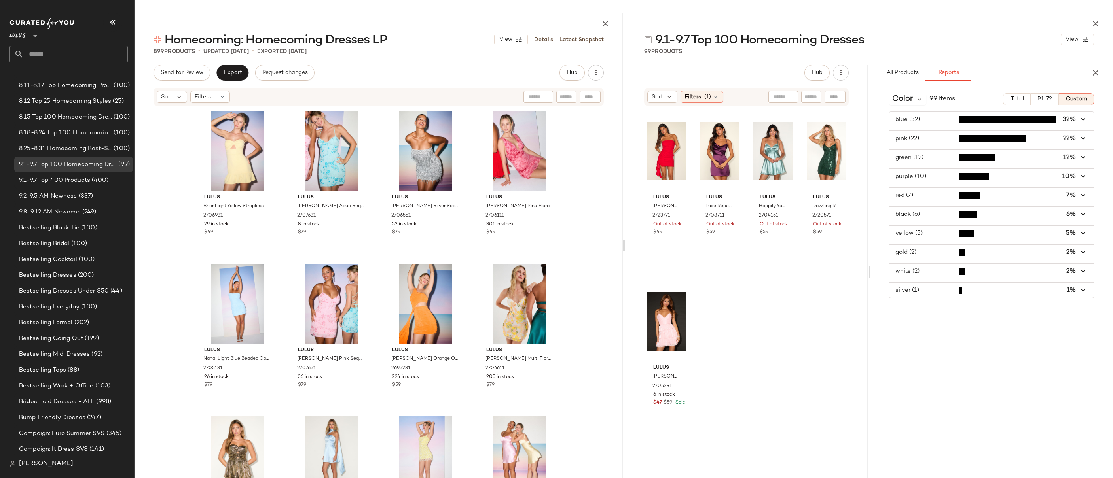
click at [911, 99] on span "P1-72" at bounding box center [1044, 99] width 15 height 6
click at [911, 100] on span "Total" at bounding box center [1017, 99] width 14 height 6
click at [911, 101] on span "P1-72" at bounding box center [1045, 99] width 15 height 6
click at [911, 102] on span "Custom" at bounding box center [1077, 99] width 22 height 6
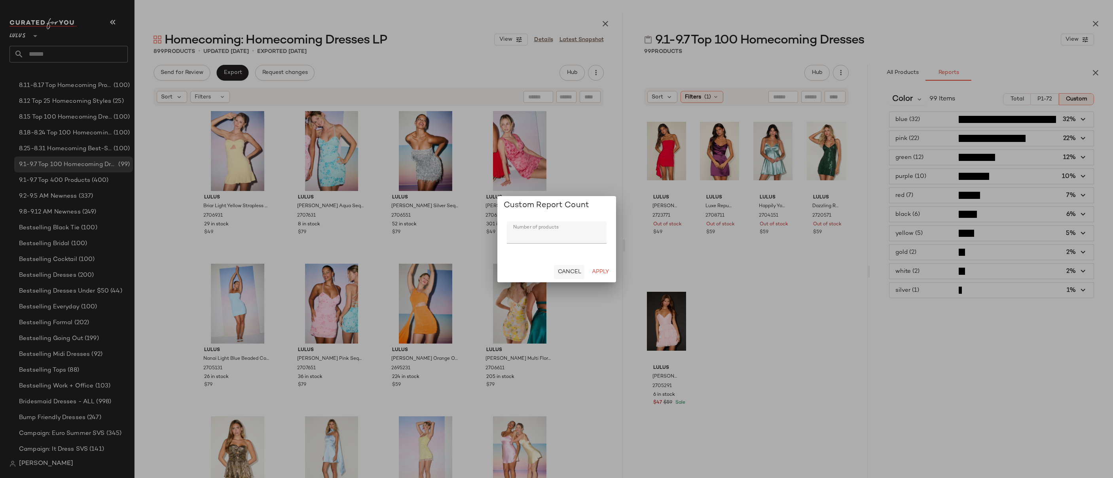
click at [574, 273] on span "Cancel" at bounding box center [569, 272] width 24 height 6
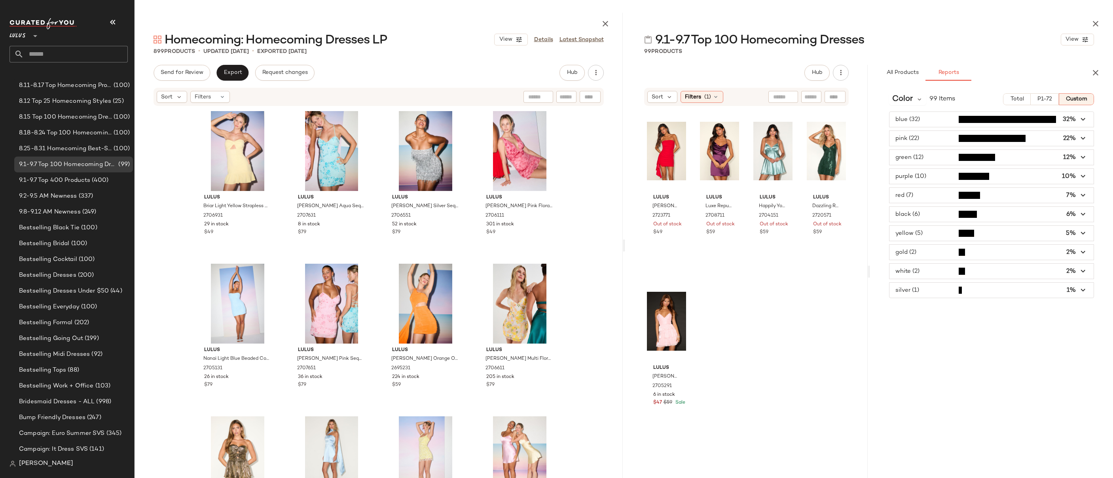
click at [911, 66] on div "All Products Reports" at bounding box center [979, 73] width 199 height 16
click at [911, 69] on div "All Products Reports" at bounding box center [979, 73] width 199 height 16
click at [911, 76] on icon "button" at bounding box center [1095, 72] width 9 height 9
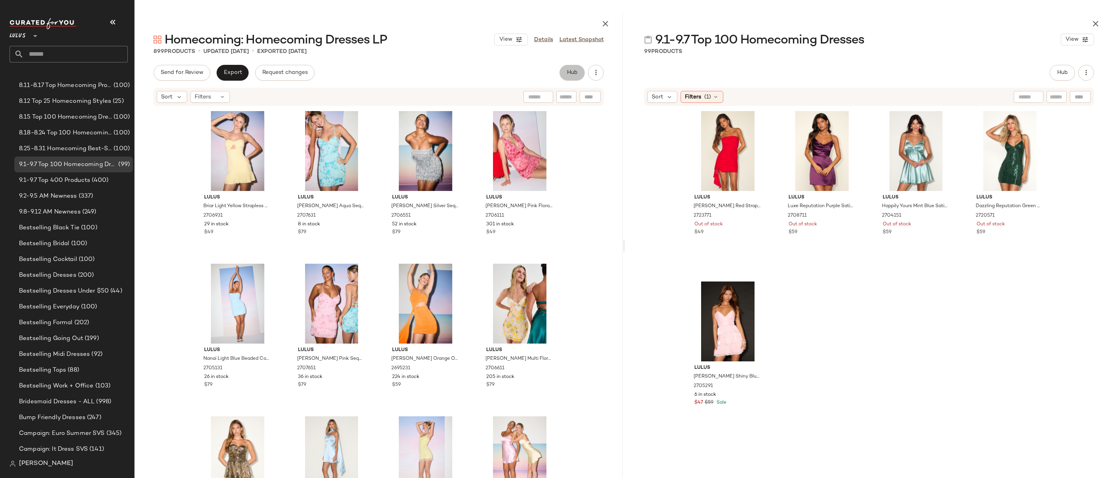
click at [574, 76] on span "Hub" at bounding box center [571, 73] width 11 height 6
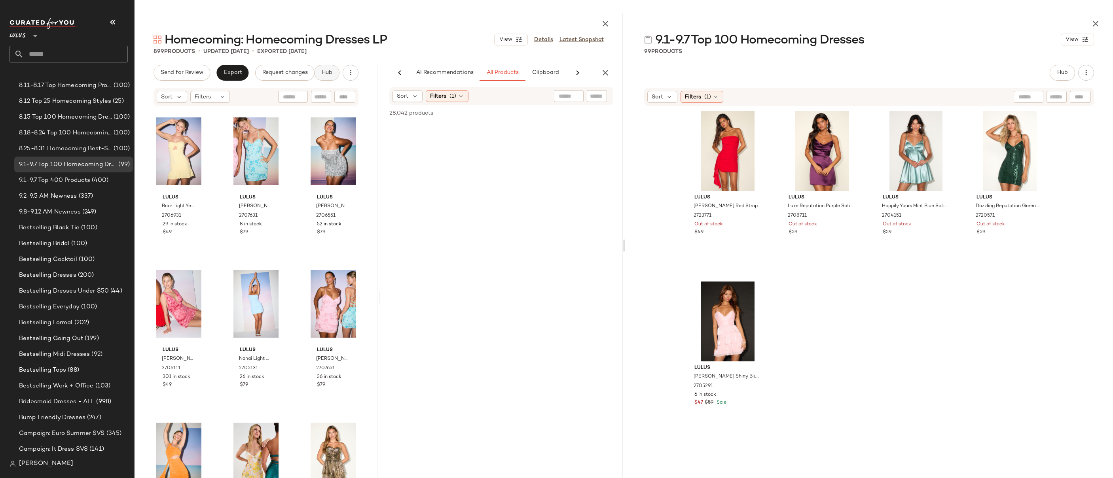
scroll to position [0, 44]
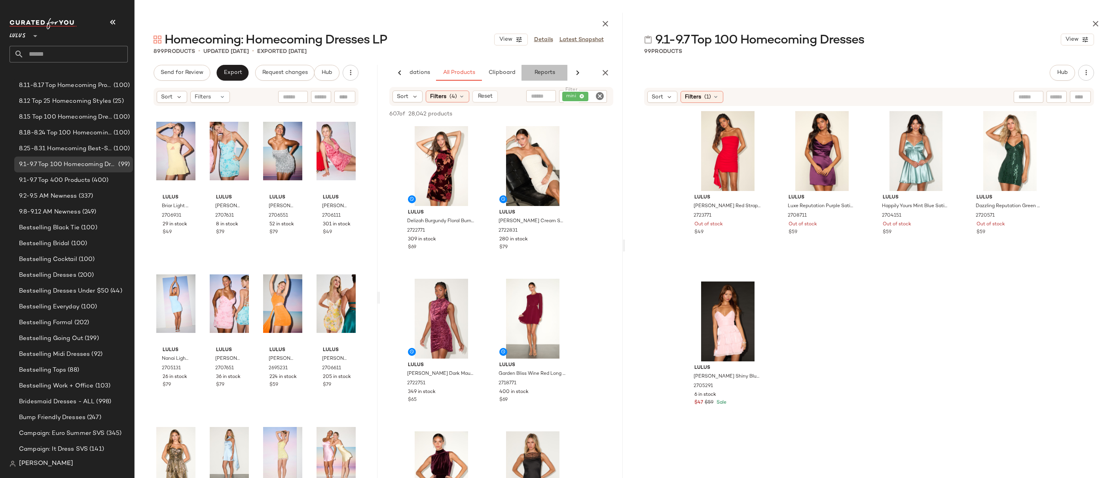
click at [539, 72] on span "Reports" at bounding box center [544, 73] width 21 height 6
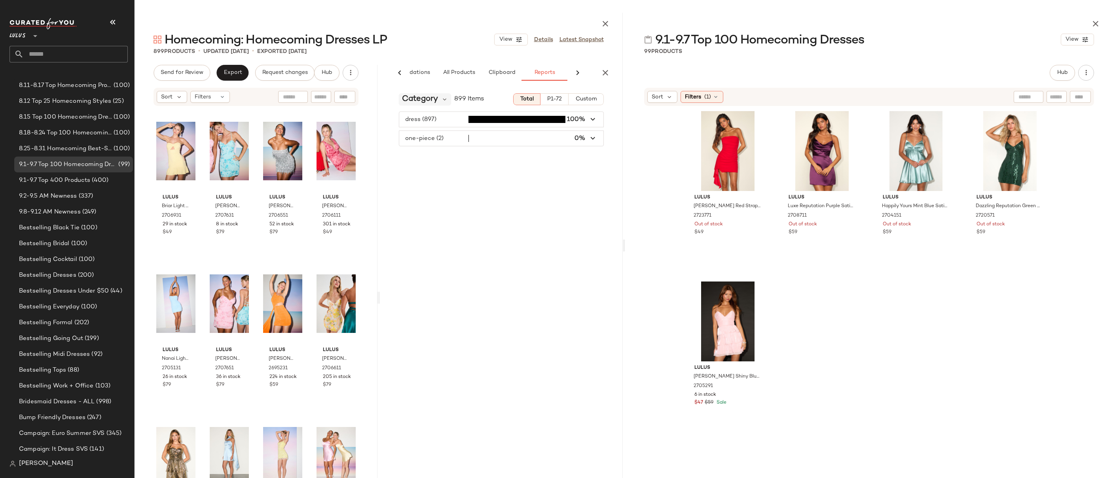
click at [428, 100] on span "Category" at bounding box center [420, 99] width 36 height 12
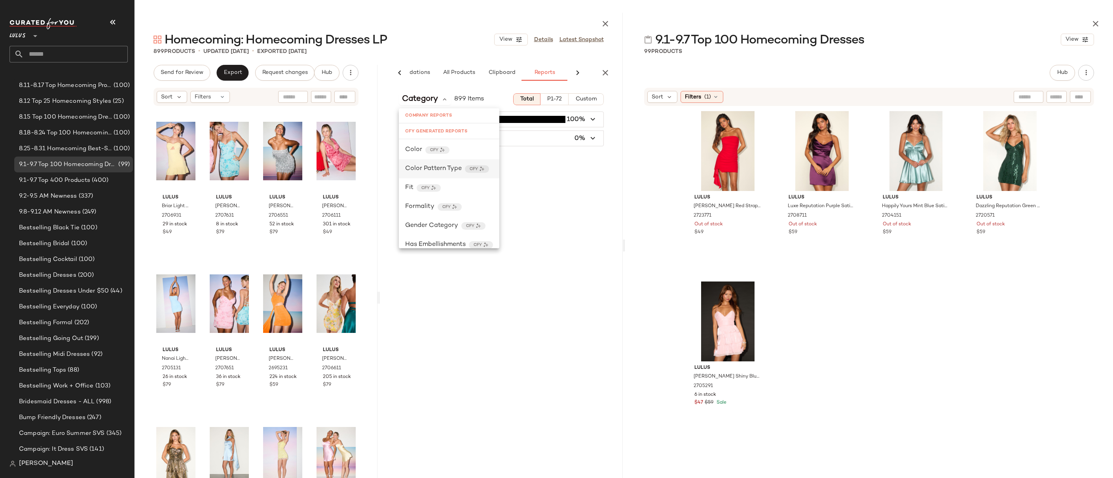
scroll to position [212, 0]
click at [463, 153] on div "Color CFY" at bounding box center [449, 151] width 88 height 9
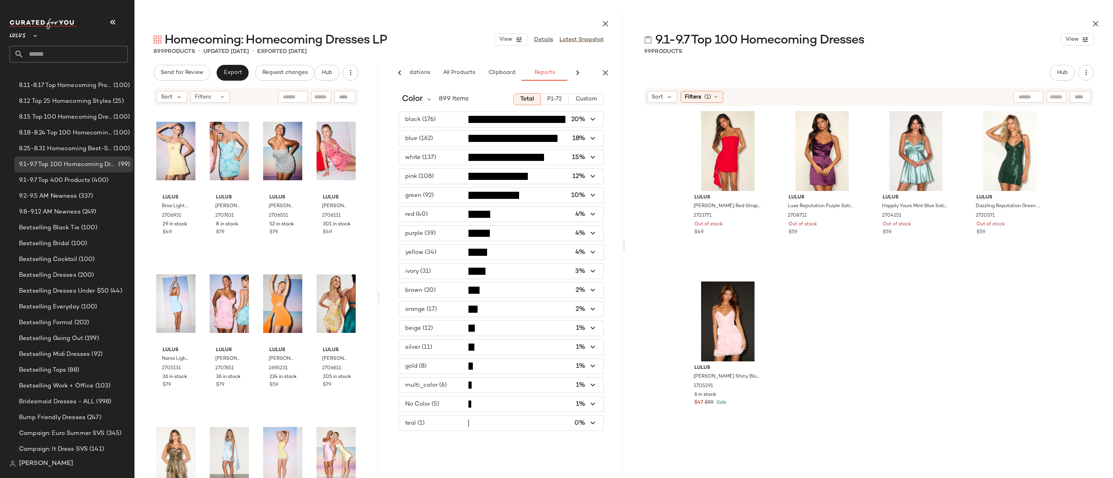
click at [555, 99] on span "P1-72" at bounding box center [554, 99] width 15 height 6
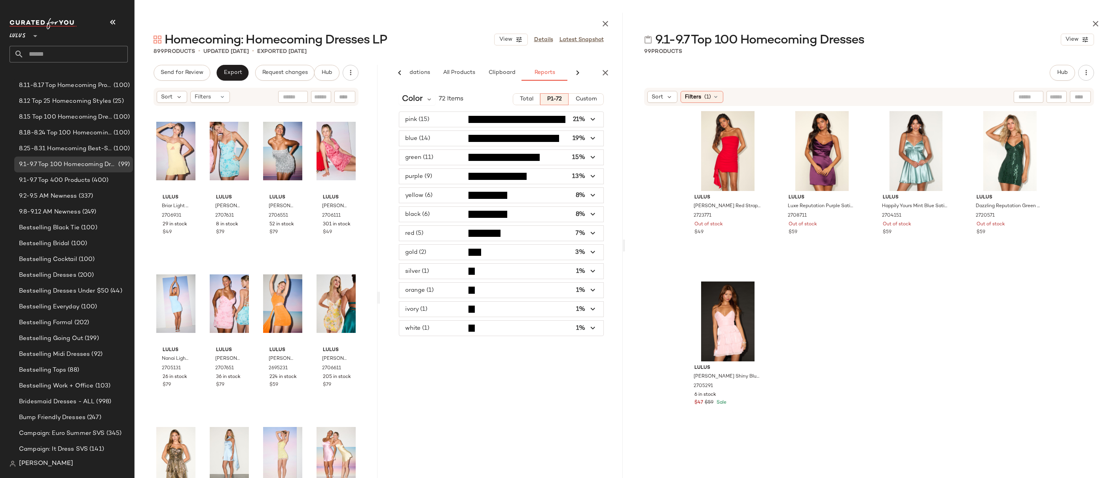
click at [756, 65] on div "Hub" at bounding box center [869, 73] width 450 height 16
click at [911, 73] on span "Hub" at bounding box center [1062, 73] width 11 height 6
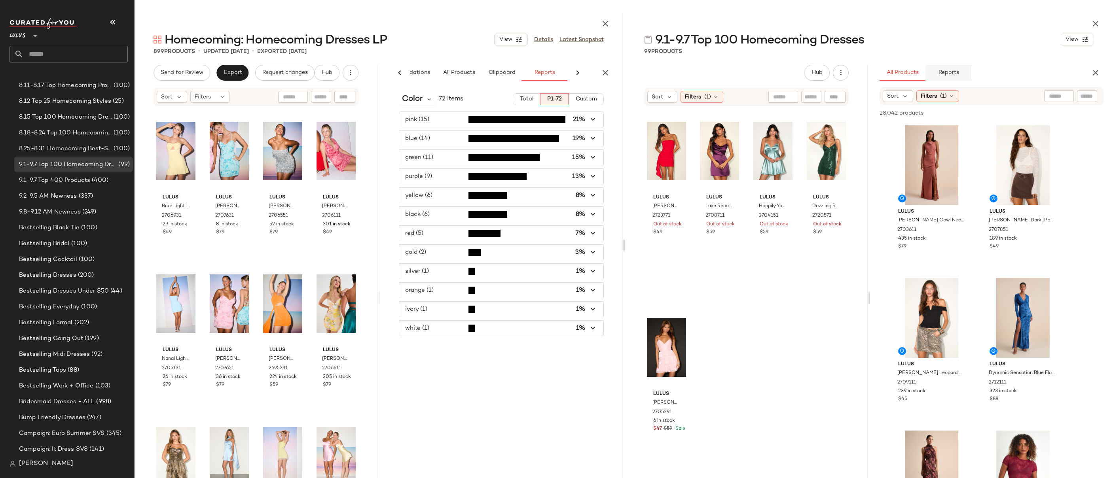
click at [911, 73] on button "Reports" at bounding box center [949, 73] width 46 height 16
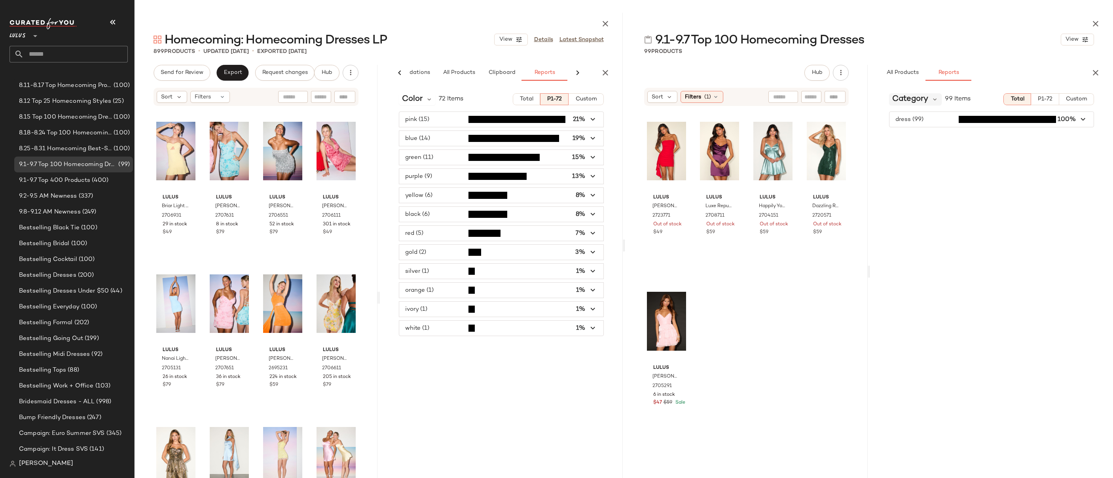
click at [907, 99] on span "Category" at bounding box center [910, 99] width 36 height 12
click at [911, 206] on div "Color CFY" at bounding box center [940, 206] width 88 height 9
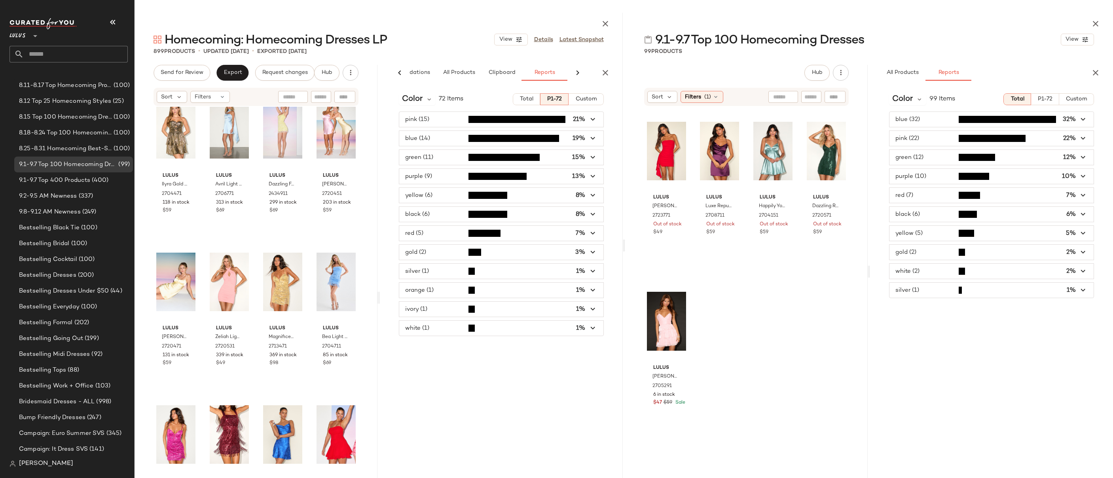
scroll to position [341, 0]
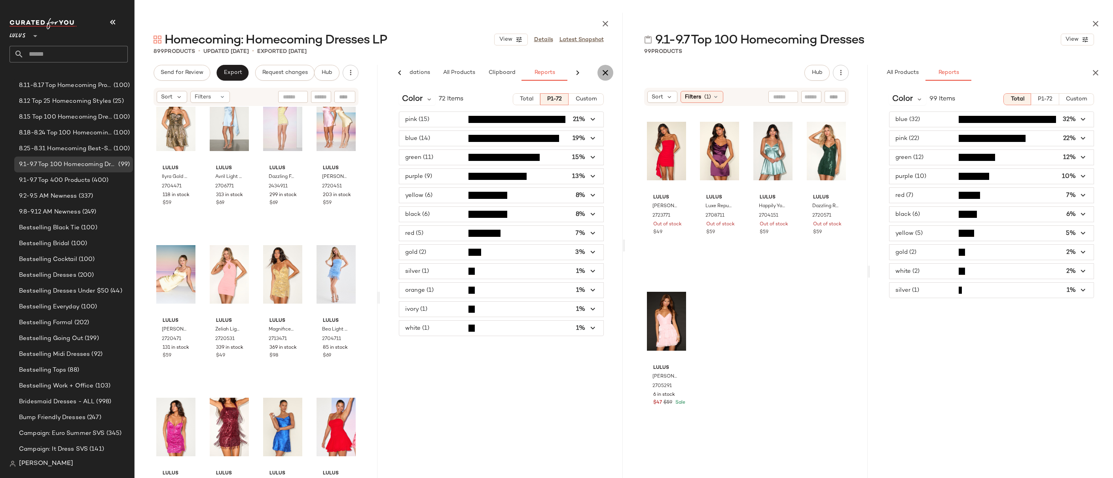
click at [606, 70] on icon "button" at bounding box center [605, 72] width 9 height 9
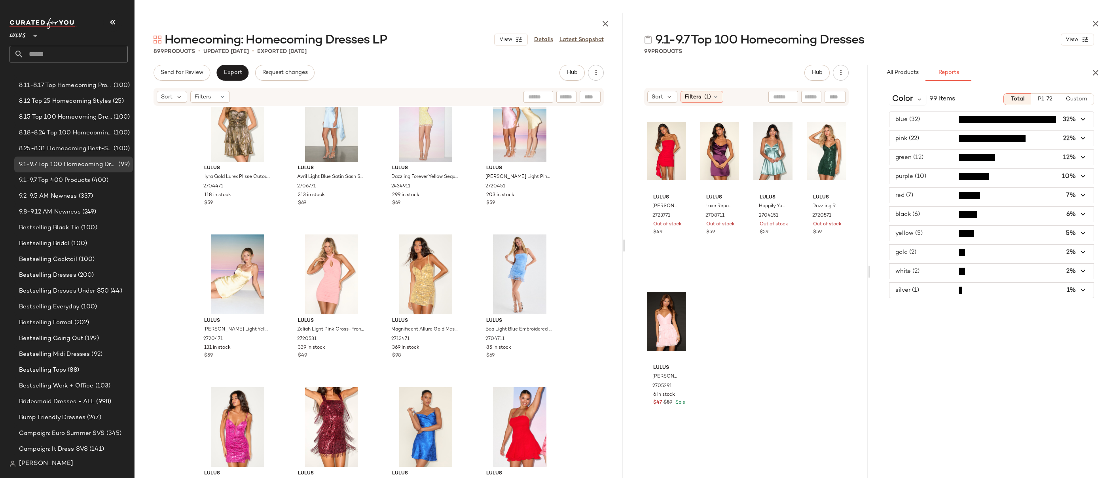
click at [911, 173] on span "button" at bounding box center [992, 176] width 204 height 15
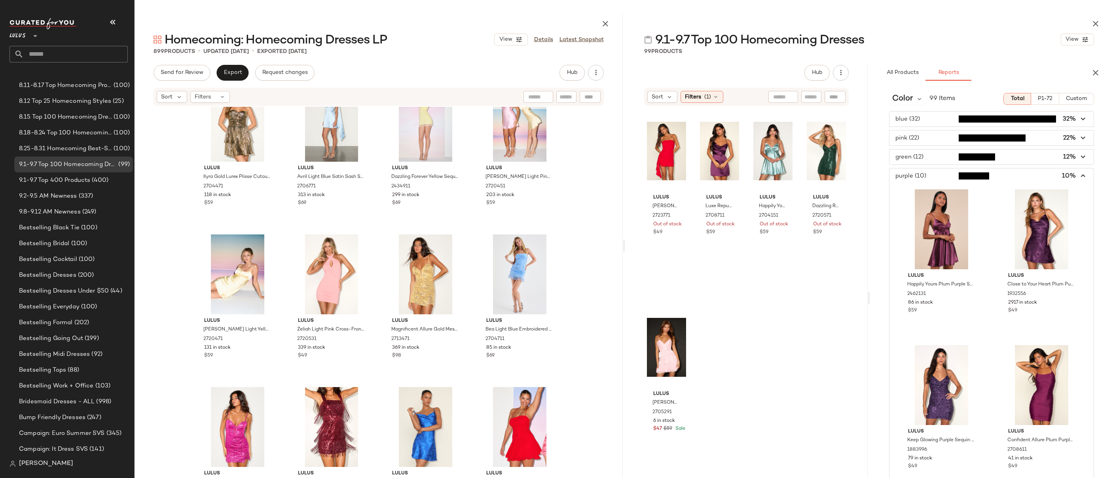
scroll to position [0, 0]
click at [911, 118] on icon "button" at bounding box center [1083, 119] width 9 height 9
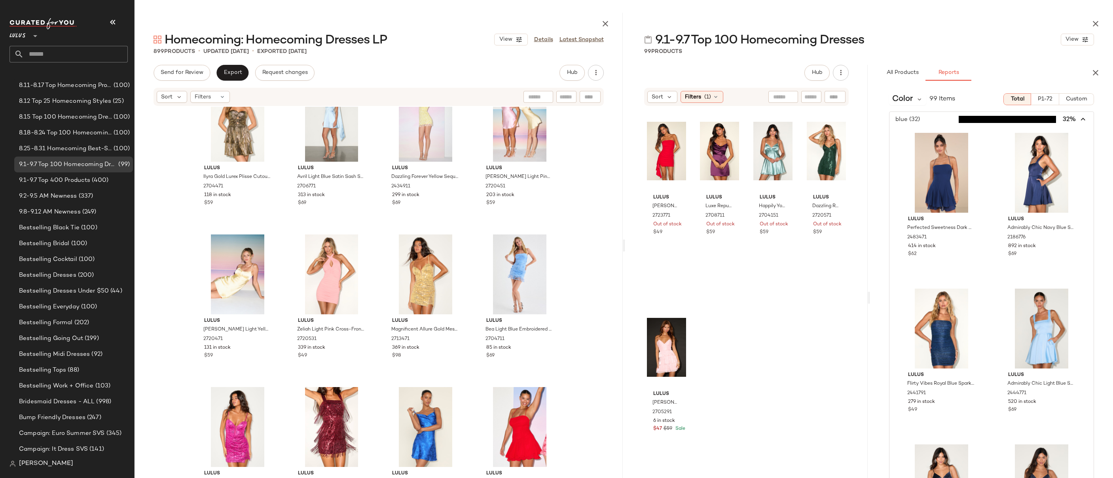
click at [911, 117] on icon "button" at bounding box center [1083, 119] width 9 height 9
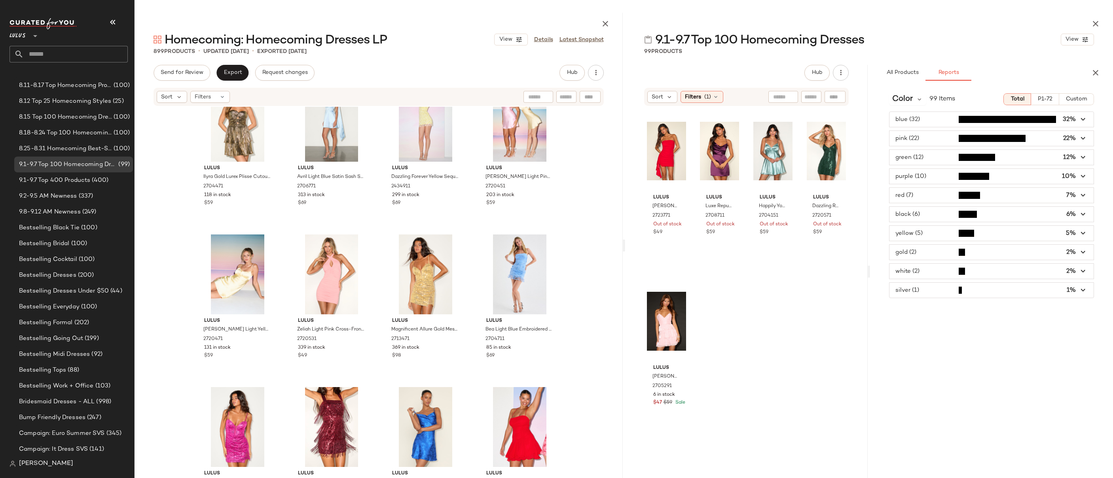
click at [911, 138] on icon "button" at bounding box center [1083, 138] width 9 height 9
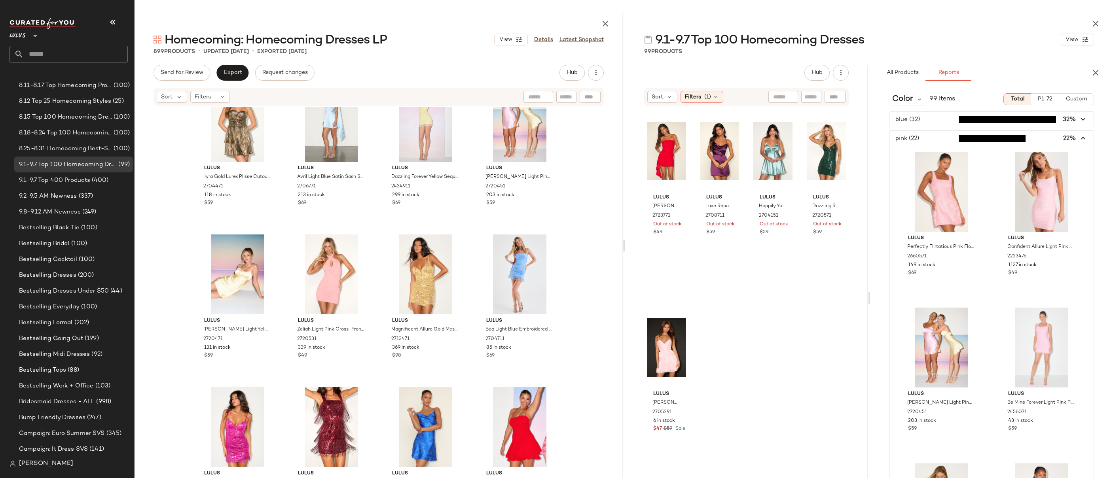
click at [911, 138] on icon "button" at bounding box center [1083, 138] width 9 height 9
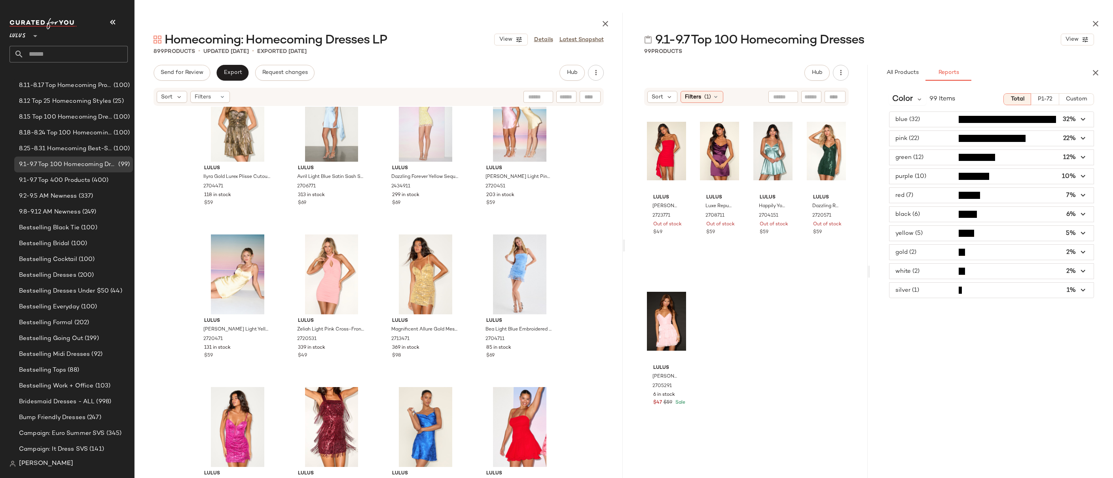
click at [911, 156] on icon "button" at bounding box center [1083, 157] width 9 height 9
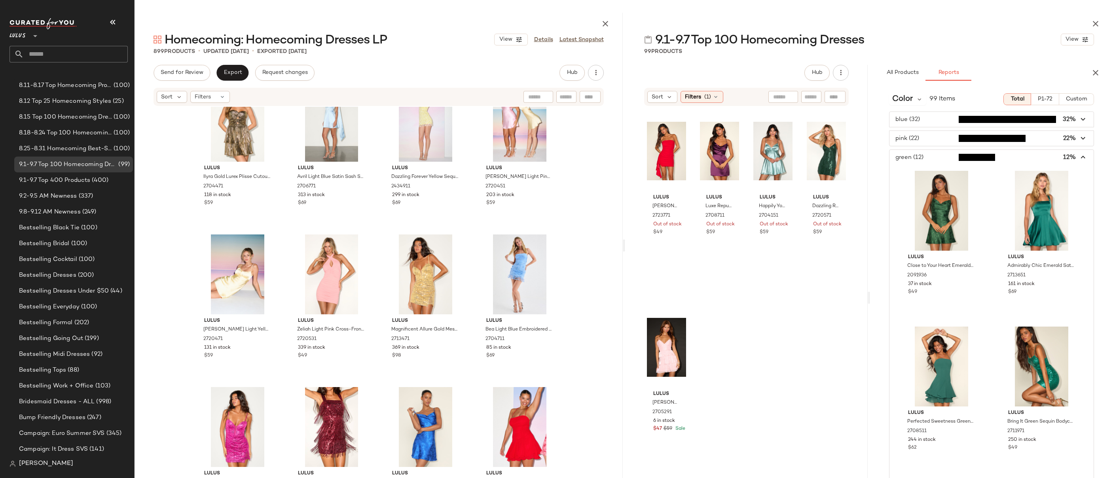
click at [911, 156] on icon "button" at bounding box center [1083, 157] width 9 height 9
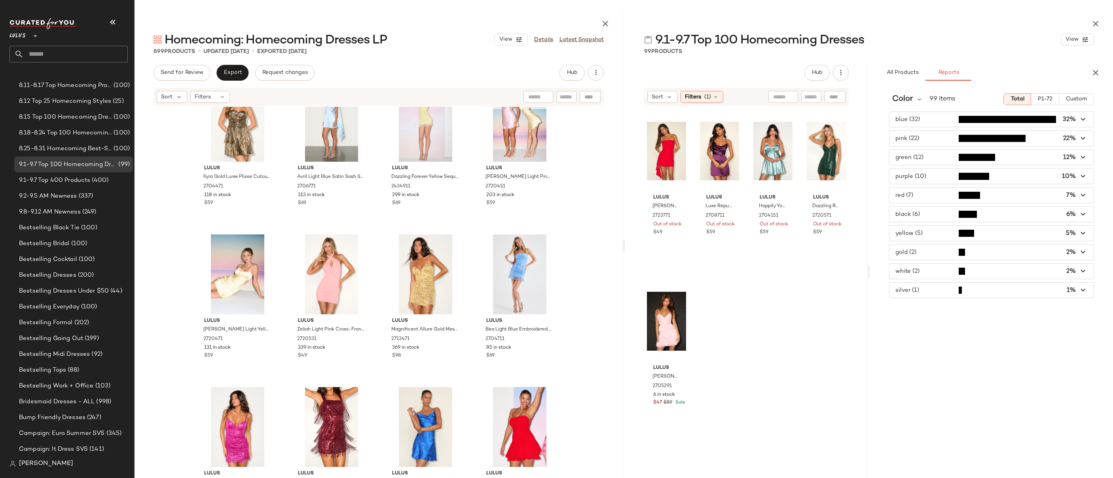
click at [911, 120] on span "button" at bounding box center [992, 119] width 204 height 15
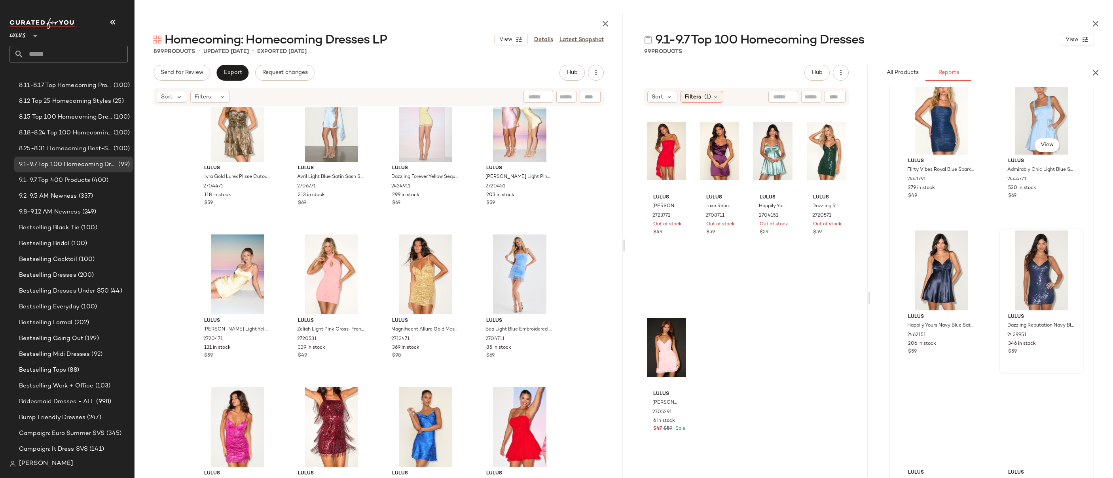
scroll to position [231, 0]
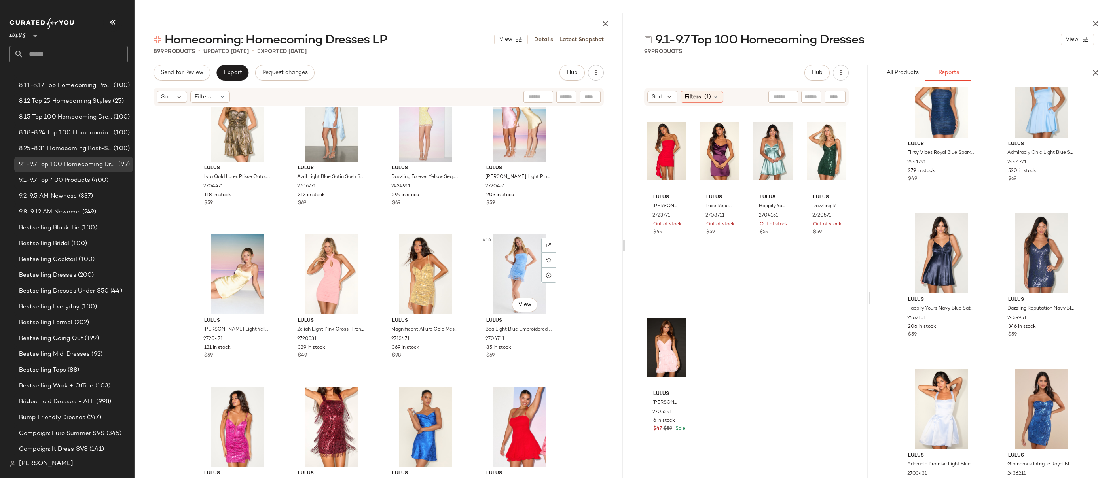
drag, startPoint x: 625, startPoint y: 243, endPoint x: 606, endPoint y: 246, distance: 18.5
click at [542, 245] on div "Homecoming: Homecoming Dresses LP View Details Latest Snapshot 899 Products • u…" at bounding box center [624, 246] width 979 height 466
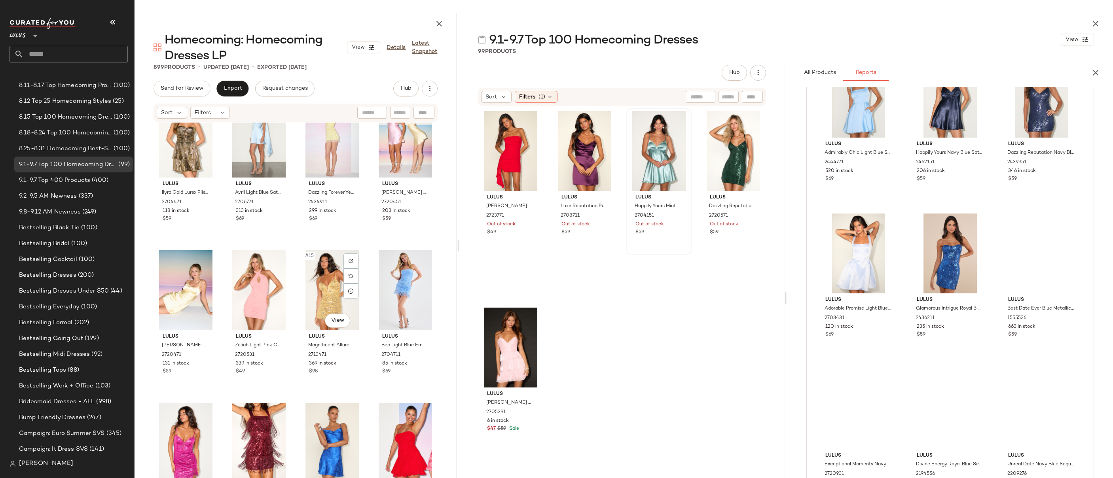
drag, startPoint x: 624, startPoint y: 247, endPoint x: 623, endPoint y: 239, distance: 7.1
click at [320, 251] on div "Homecoming: Homecoming Dresses LP View Details Latest Snapshot 899 Products • u…" at bounding box center [624, 246] width 979 height 466
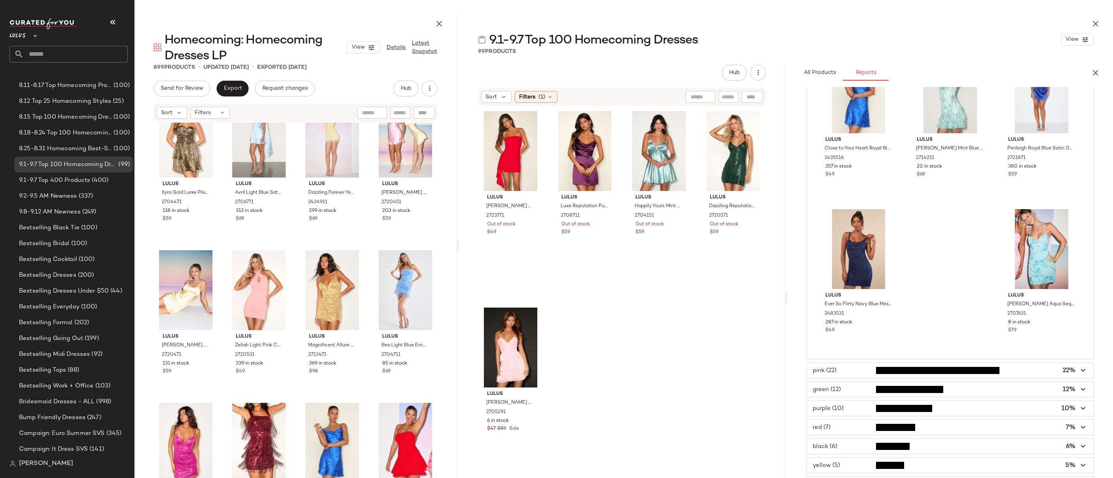
scroll to position [2263, 0]
click at [855, 369] on span "button" at bounding box center [950, 370] width 287 height 15
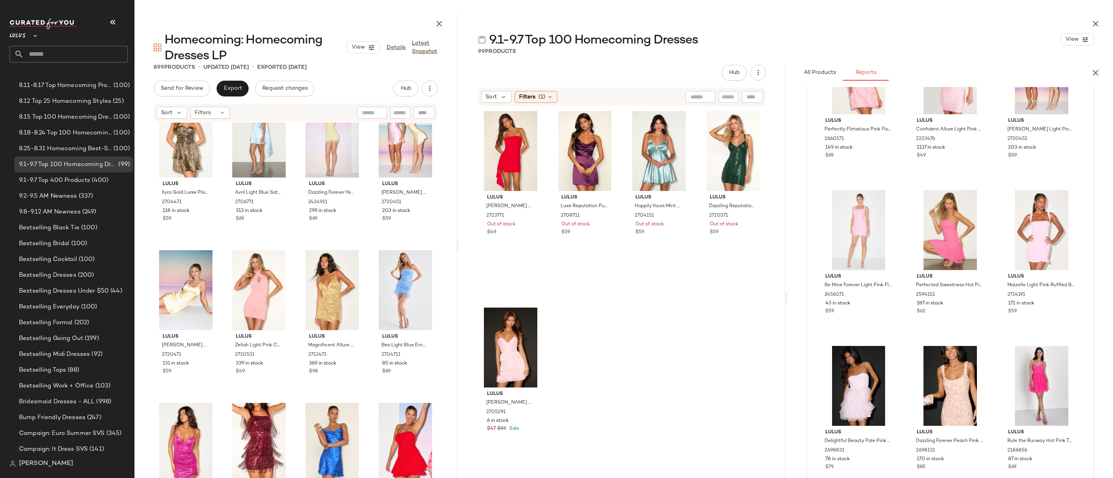
scroll to position [0, 0]
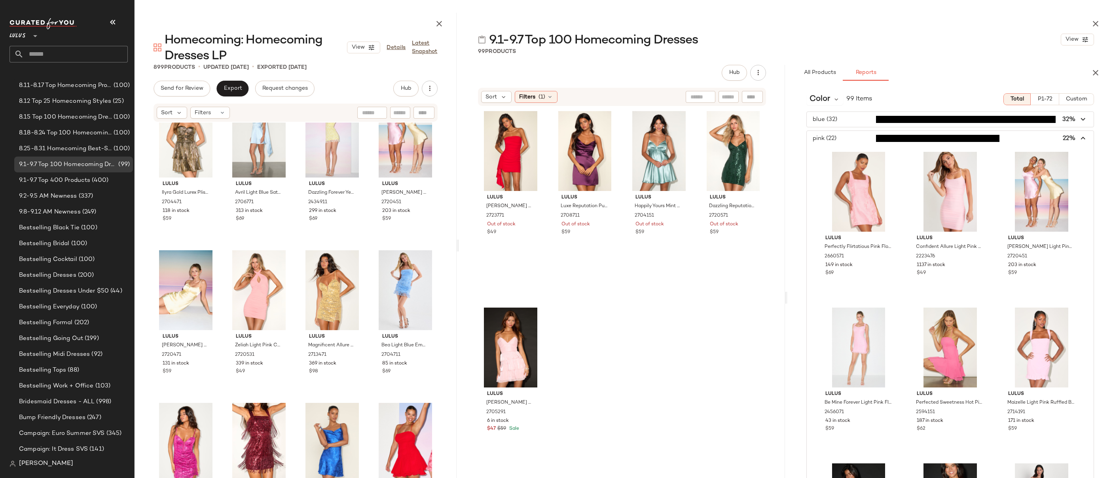
click at [911, 139] on span "button" at bounding box center [950, 138] width 287 height 15
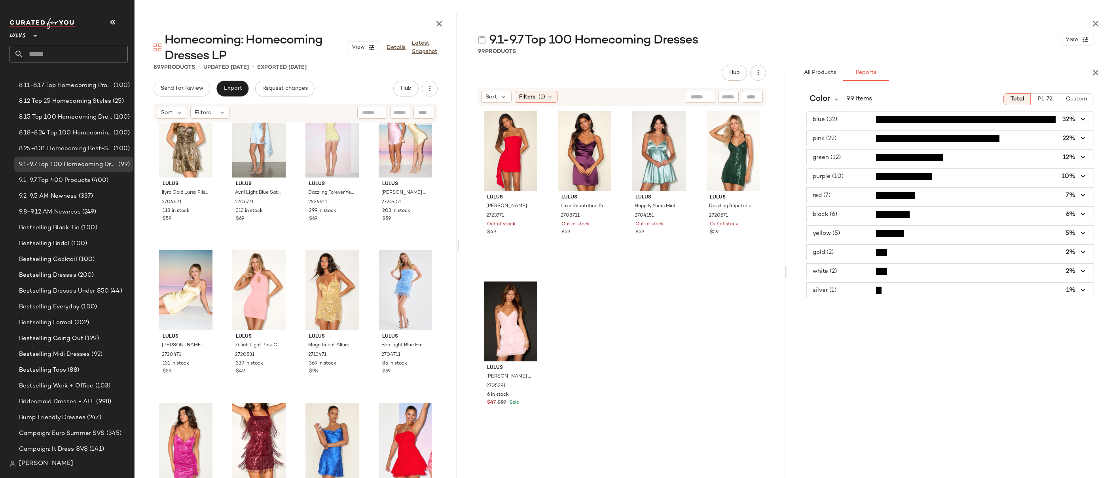
click at [911, 157] on span "button" at bounding box center [950, 157] width 287 height 15
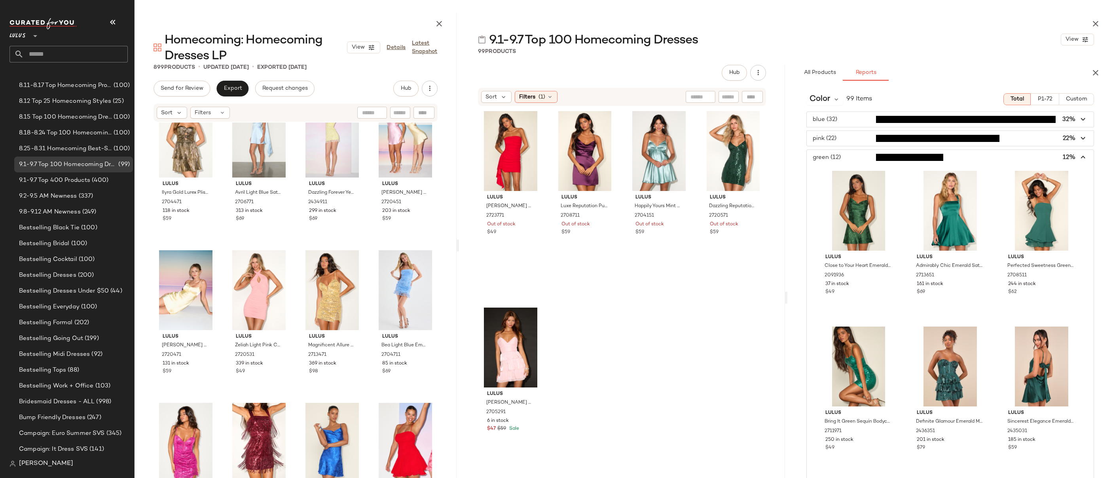
click at [911, 159] on span "button" at bounding box center [950, 157] width 287 height 15
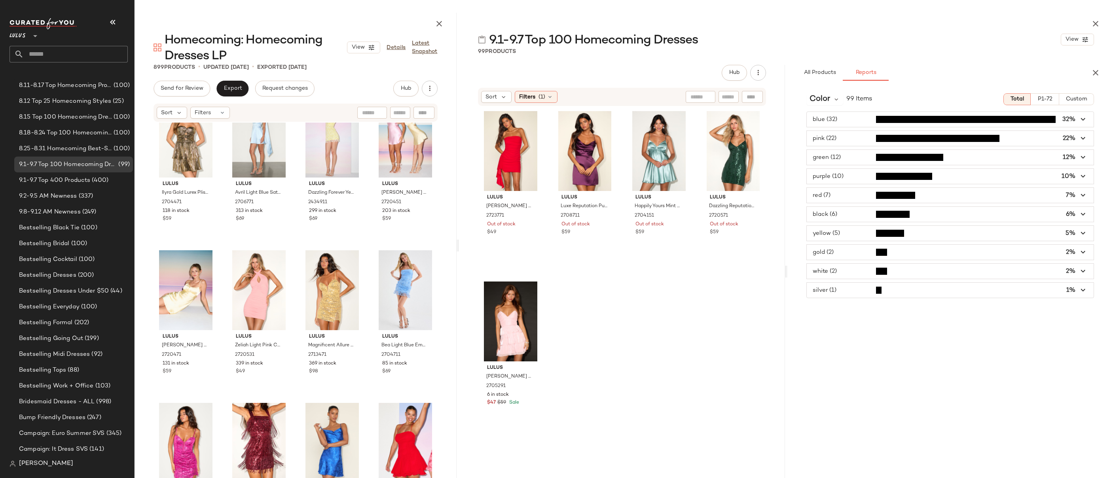
click at [848, 198] on span "button" at bounding box center [950, 195] width 287 height 15
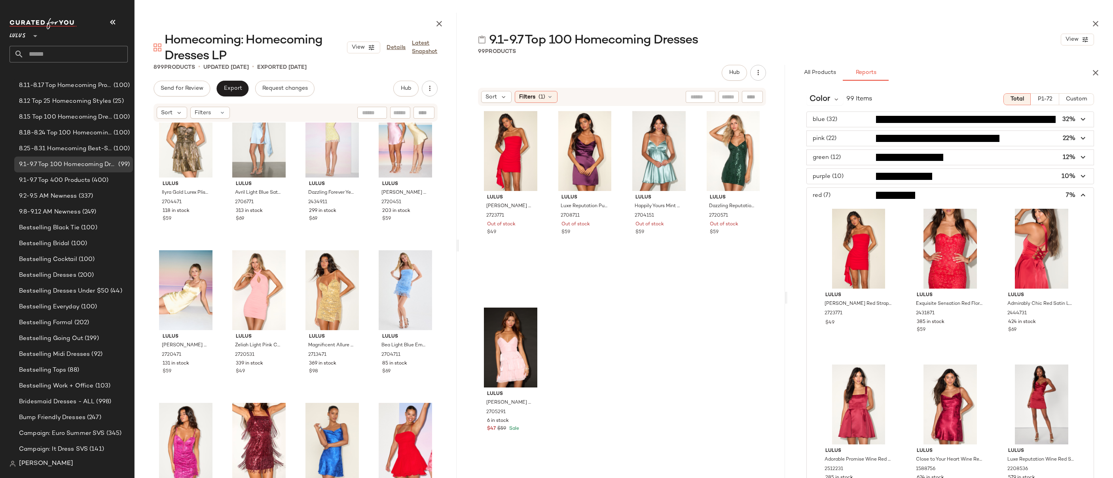
click at [911, 194] on icon "button" at bounding box center [1083, 195] width 9 height 9
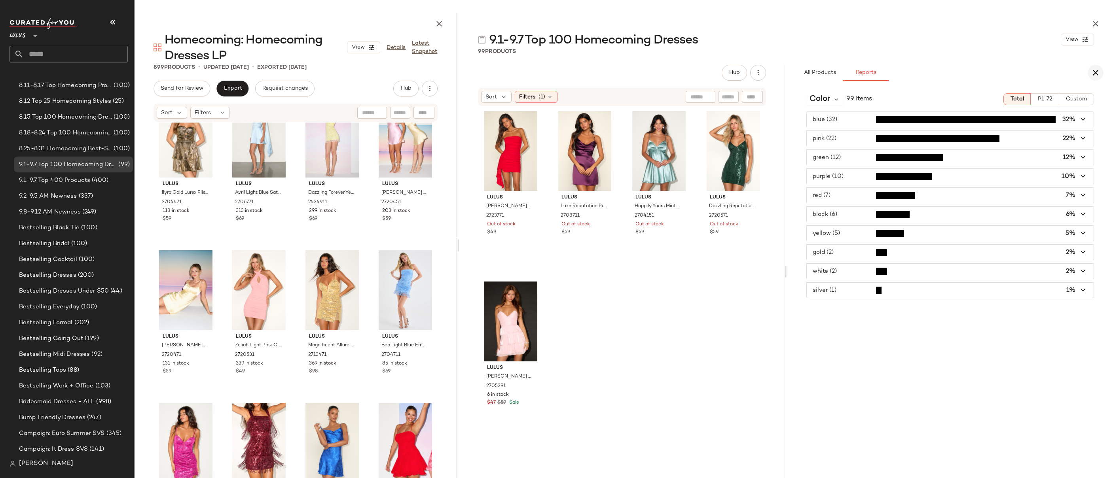
click at [911, 71] on icon "button" at bounding box center [1095, 72] width 9 height 9
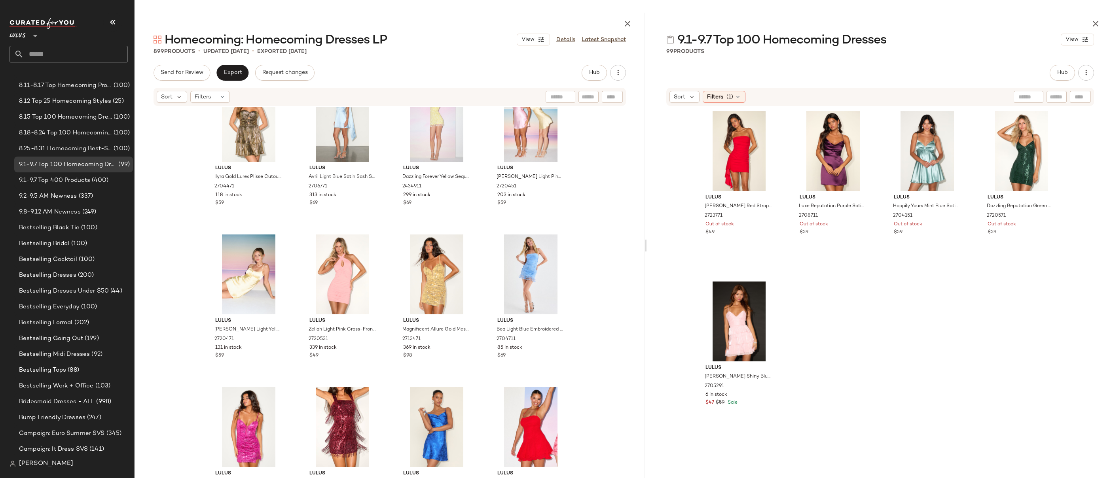
drag, startPoint x: 457, startPoint y: 246, endPoint x: 647, endPoint y: 250, distance: 190.0
click at [647, 250] on div "Homecoming: Homecoming Dresses LP View Details Latest Snapshot 899 Products • u…" at bounding box center [624, 246] width 979 height 466
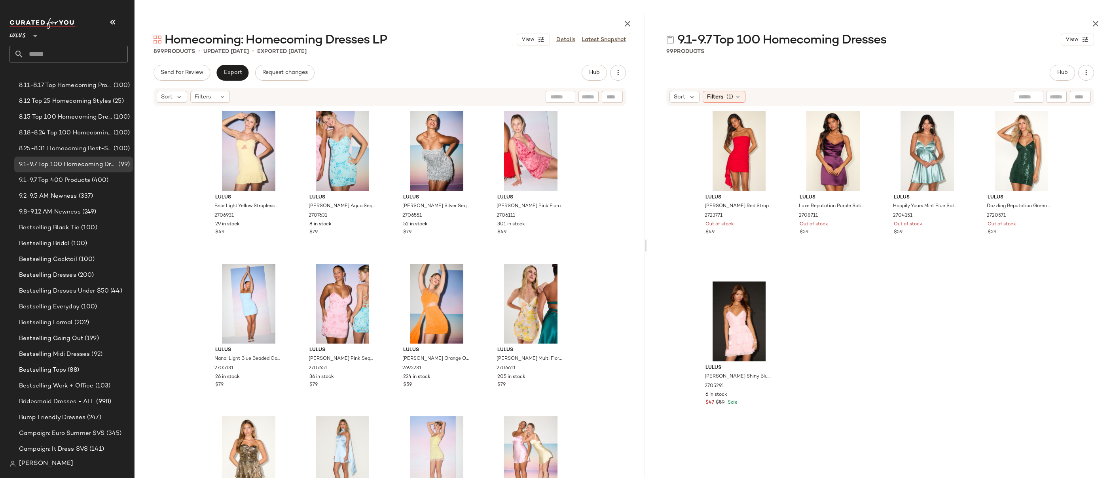
click at [70, 55] on input "text" at bounding box center [76, 54] width 104 height 17
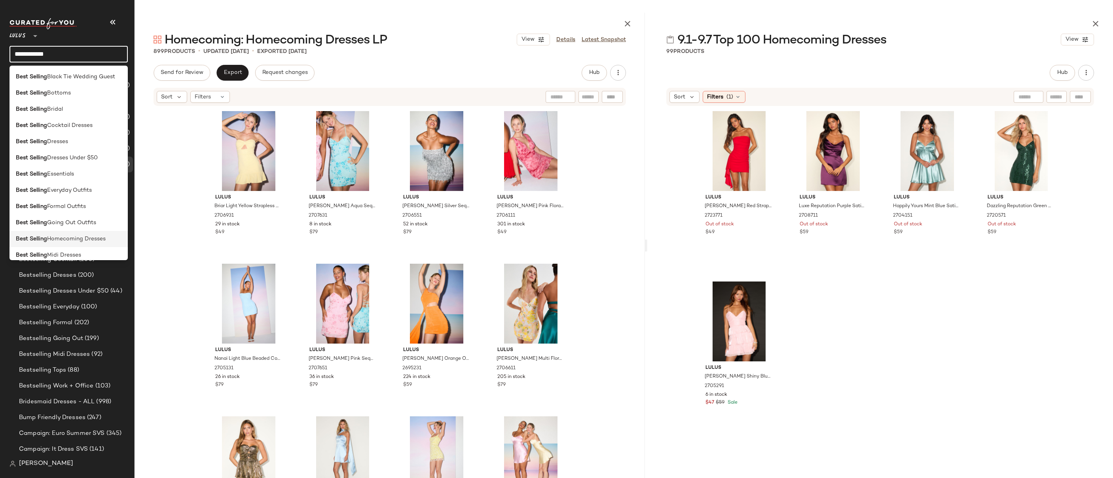
type input "**********"
click at [78, 238] on span "Homecoming Dresses" at bounding box center [76, 239] width 59 height 8
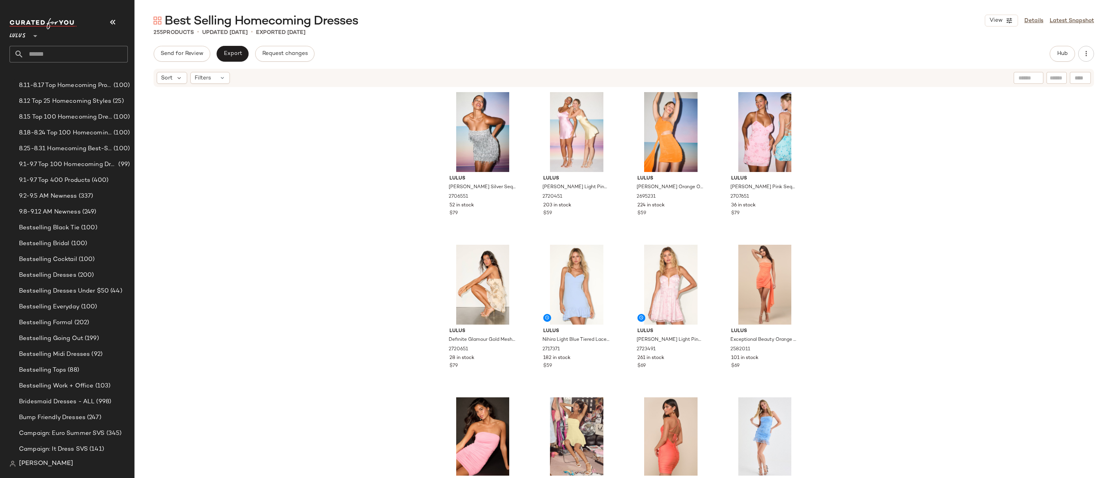
click at [55, 56] on input "text" at bounding box center [76, 54] width 104 height 17
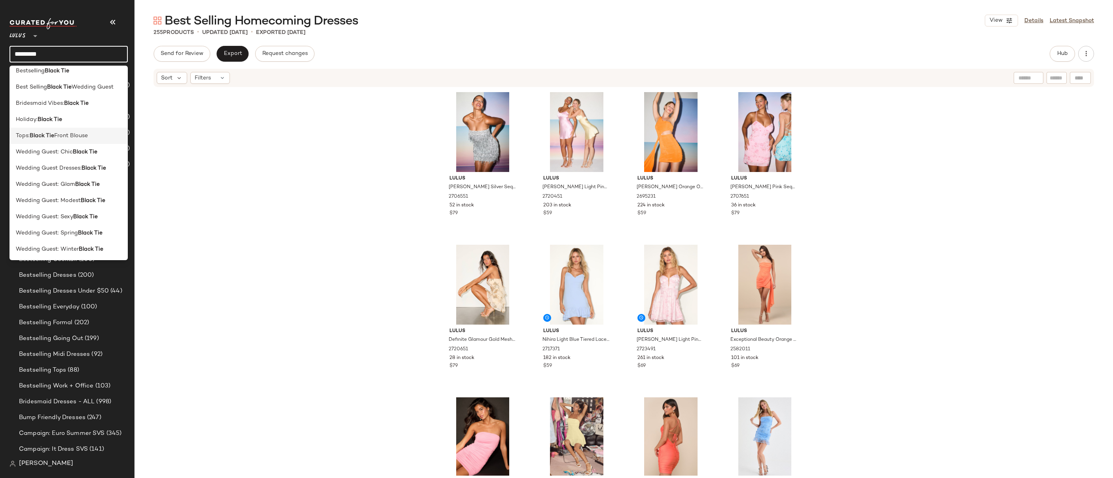
scroll to position [6, 0]
type input "*********"
click at [69, 171] on span "Wedding Guest Dresses:" at bounding box center [49, 168] width 66 height 8
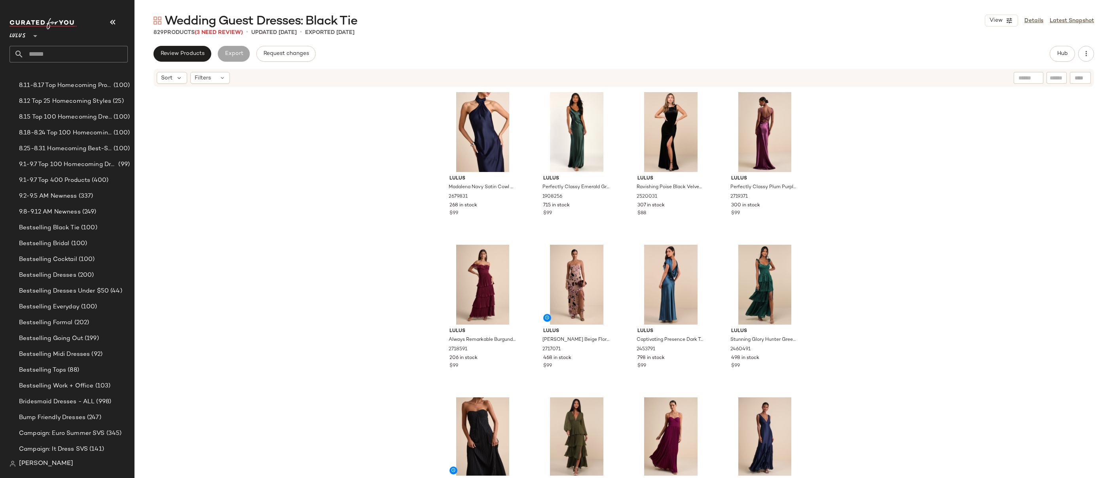
click at [856, 120] on div "Lulus Madalena Navy Satin Cowl Back Maxi Dress 2679831 268 in stock $99 Lulus P…" at bounding box center [624, 282] width 979 height 388
click at [421, 144] on div "Lulus Madalena Navy Satin Cowl Back Maxi Dress 2679831 268 in stock $99 Lulus P…" at bounding box center [624, 282] width 979 height 388
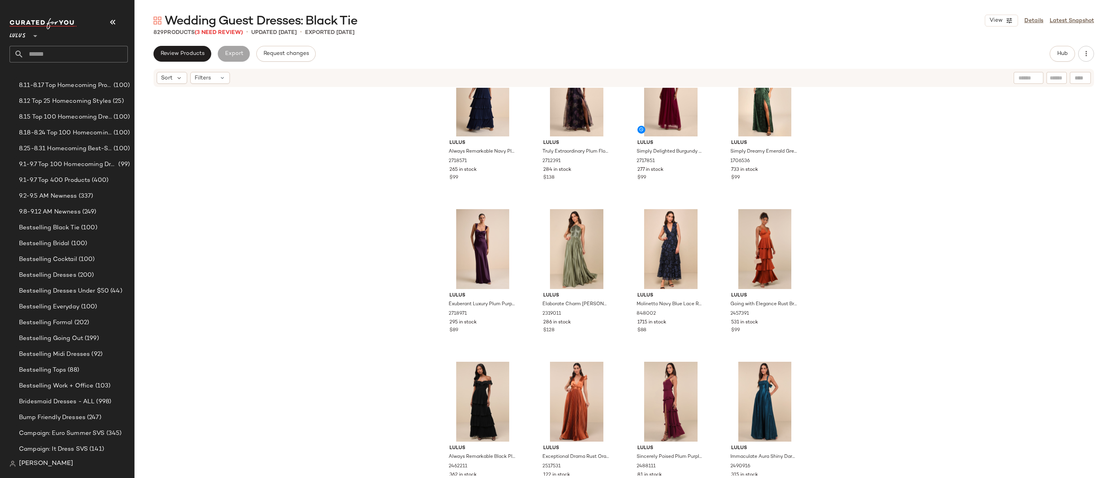
scroll to position [1067, 0]
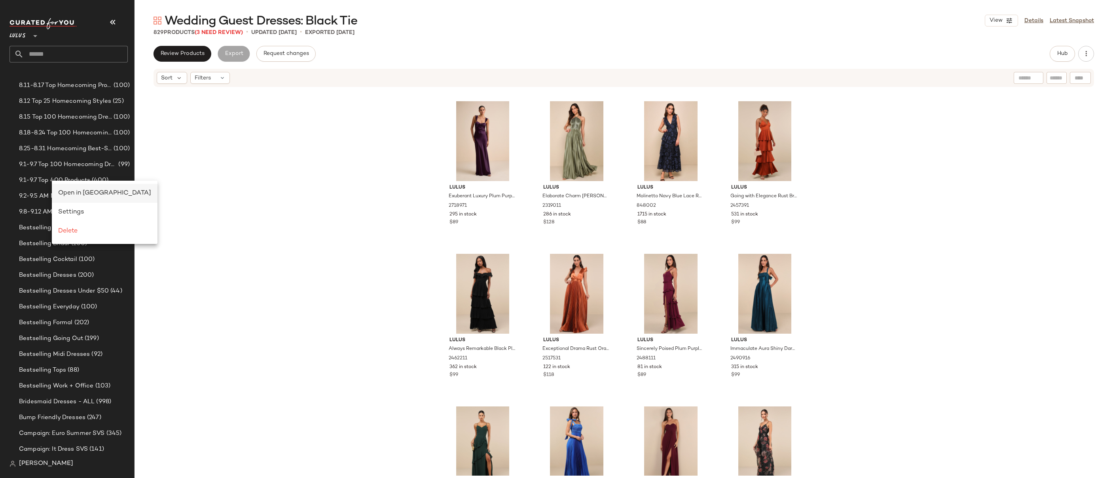
click at [75, 191] on span "Open in Split View" at bounding box center [104, 193] width 93 height 7
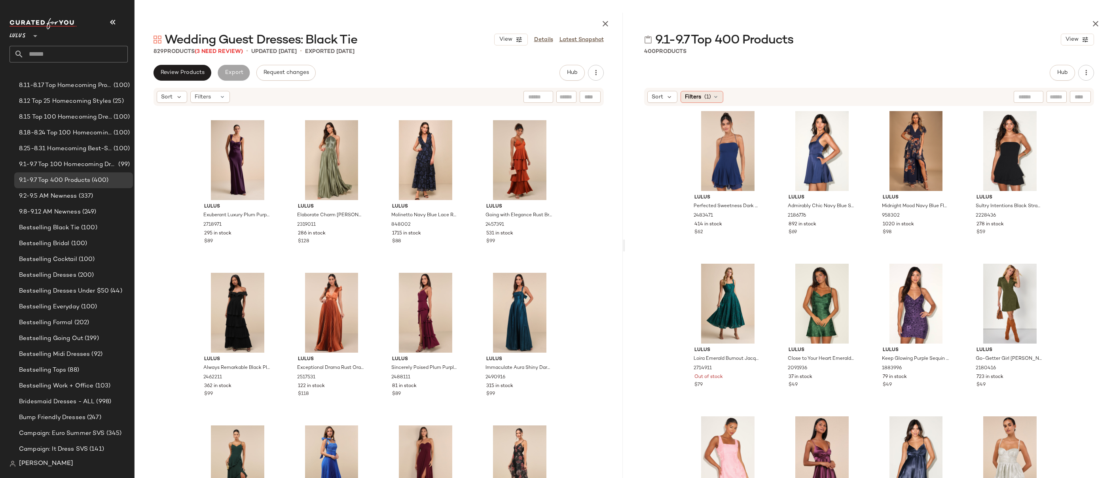
click at [711, 98] on span "(1)" at bounding box center [707, 97] width 7 height 8
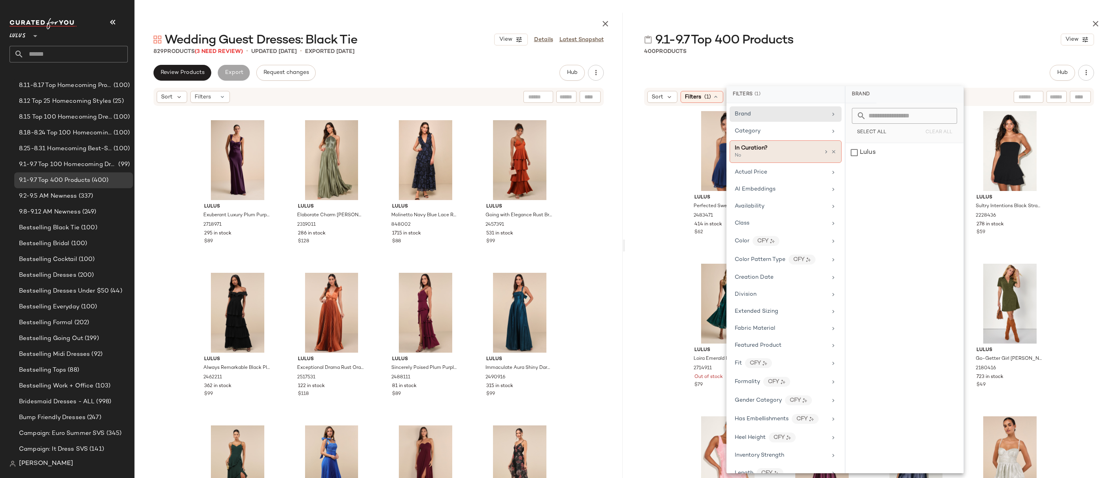
click at [754, 152] on div "In Curation?" at bounding box center [751, 148] width 33 height 8
click at [859, 113] on div "Yes" at bounding box center [905, 113] width 112 height 14
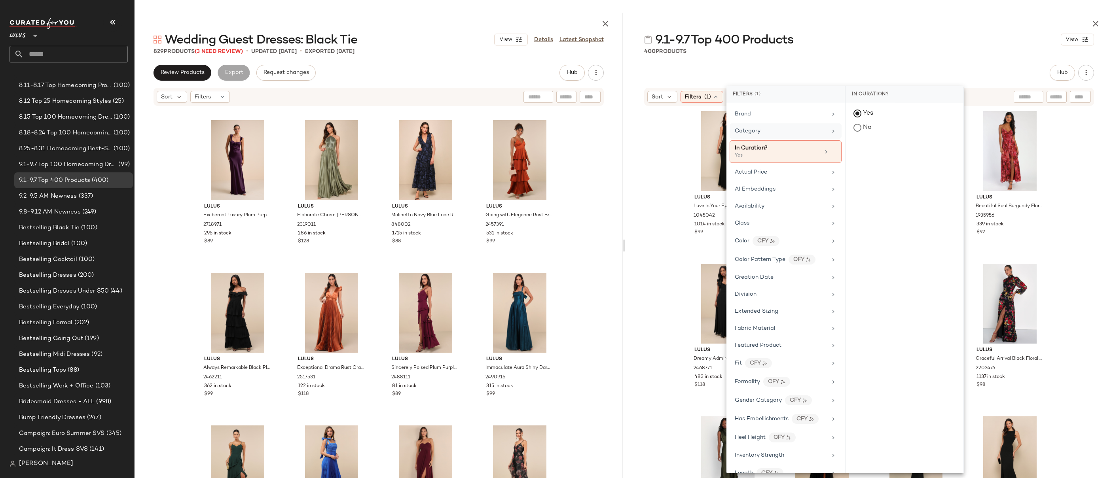
click at [757, 134] on span "Category" at bounding box center [748, 131] width 26 height 6
click at [887, 175] on div "dress" at bounding box center [905, 171] width 118 height 19
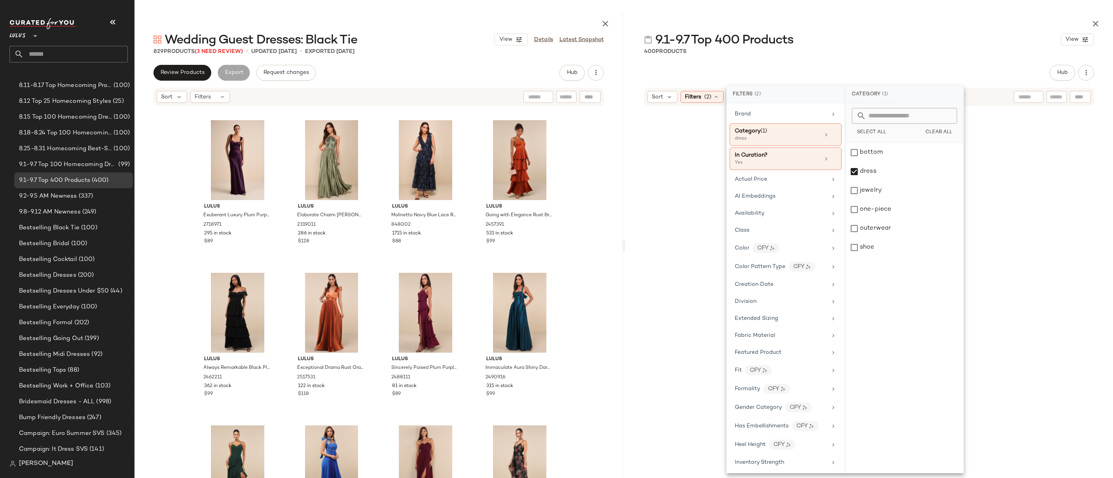
click at [911, 61] on div "9.1-9.7 Top 400 Products View 400 Products Hub Sort Filters (2) Reset" at bounding box center [869, 246] width 488 height 466
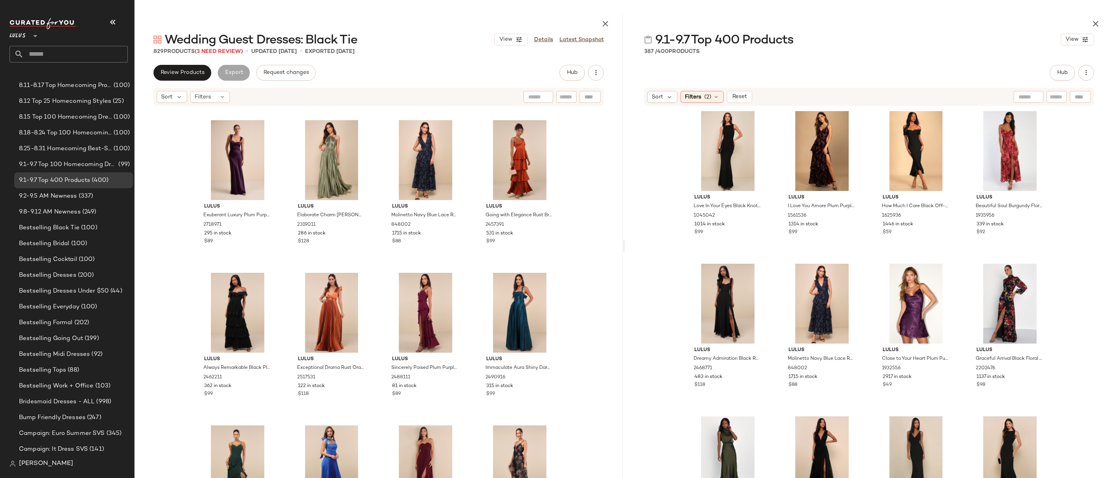
click at [911, 175] on div "Lulus Love In Your Eyes Black Knotted Mermaid Maxi Dress 1045042 1014 in stock …" at bounding box center [869, 301] width 488 height 388
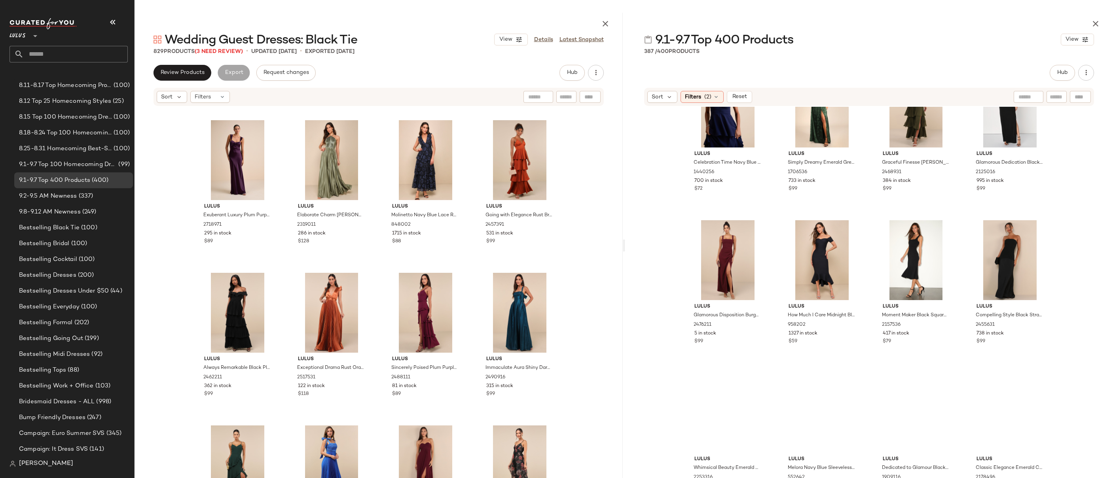
scroll to position [815, 0]
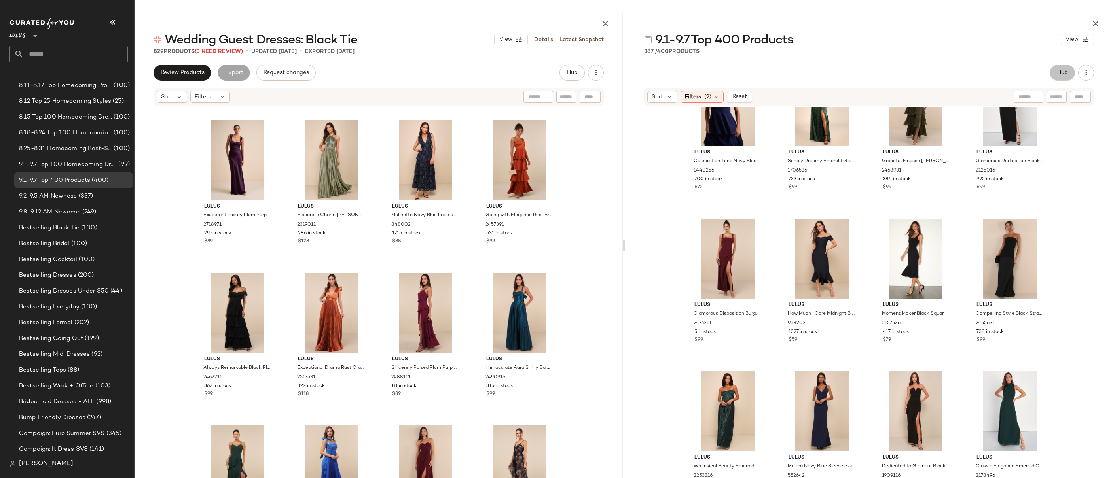
click at [911, 77] on button "Hub" at bounding box center [1062, 73] width 25 height 16
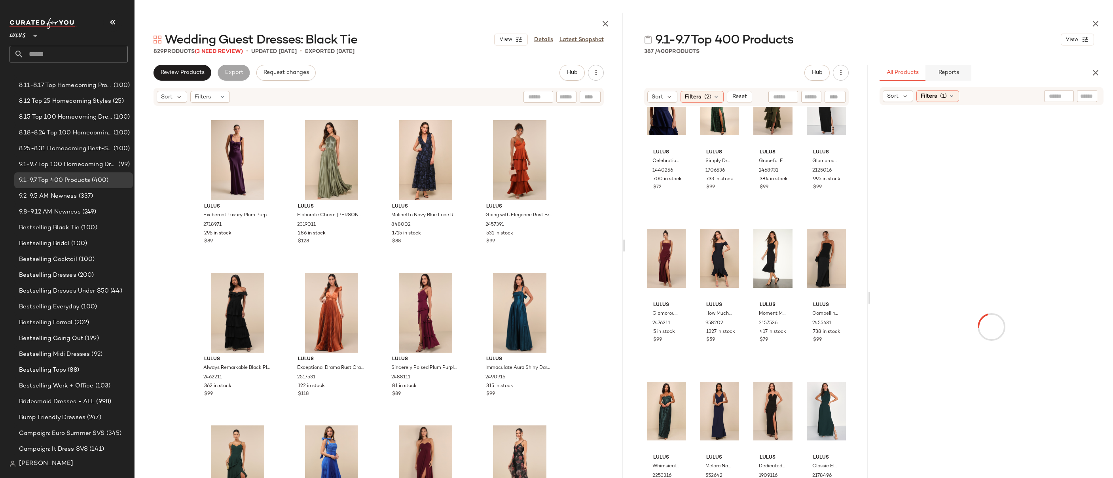
click at [911, 71] on span "Reports" at bounding box center [948, 73] width 21 height 6
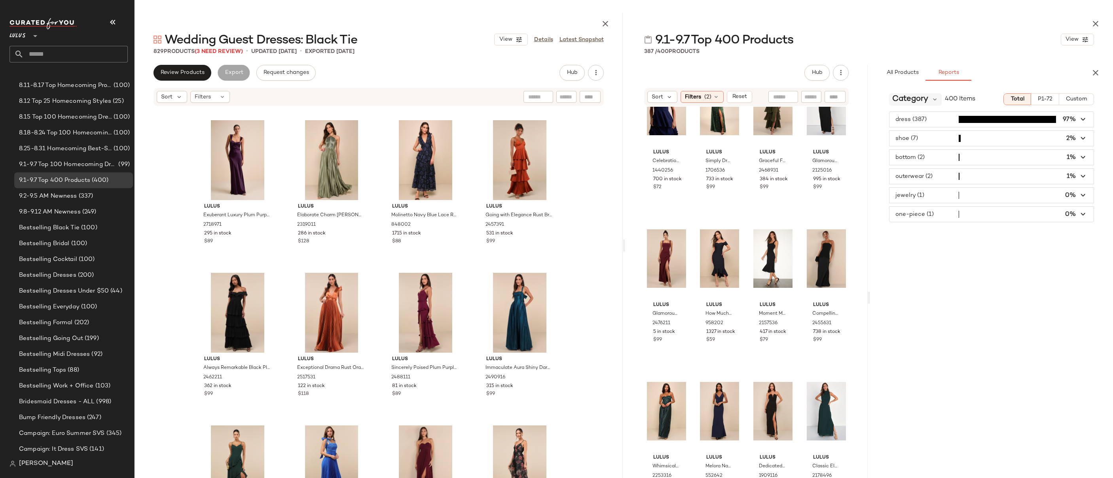
click at [911, 99] on span "Category" at bounding box center [910, 99] width 36 height 12
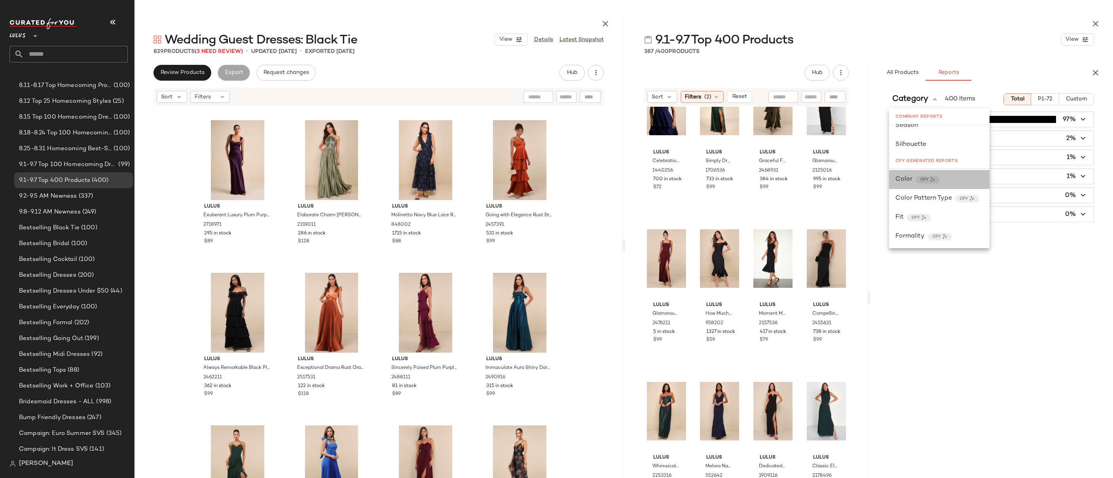
click at [911, 181] on div "Color CFY" at bounding box center [940, 179] width 88 height 9
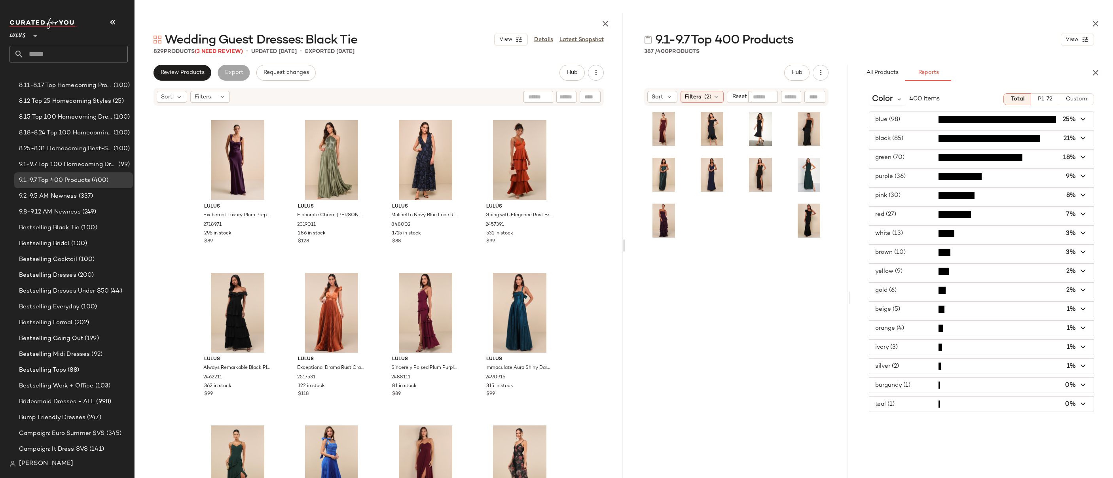
scroll to position [780, 0]
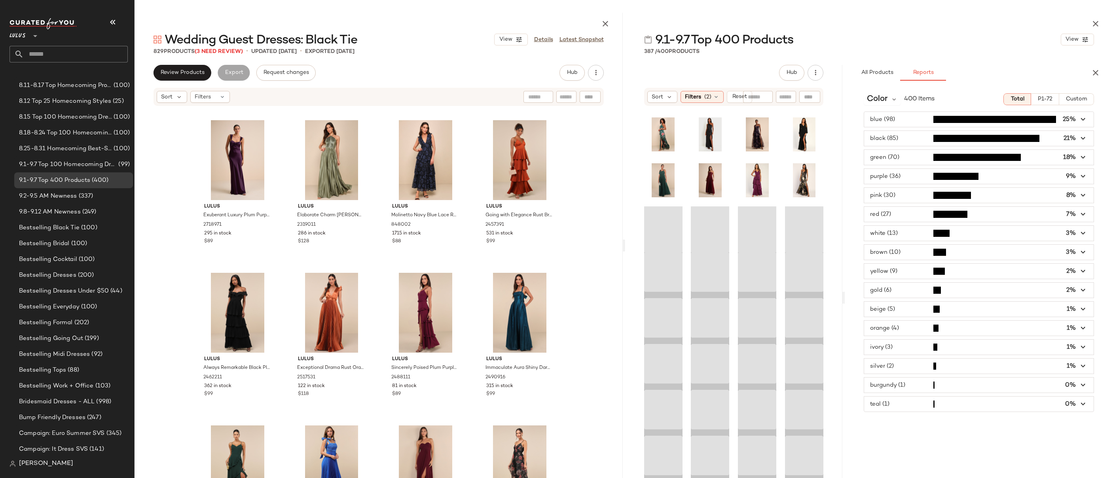
drag, startPoint x: 868, startPoint y: 177, endPoint x: 844, endPoint y: 177, distance: 23.8
click at [844, 177] on div "9.1-9.7 Top 400 Products View 387 / 400 Products Hub Sort Filters (2) Reset All…" at bounding box center [869, 246] width 488 height 466
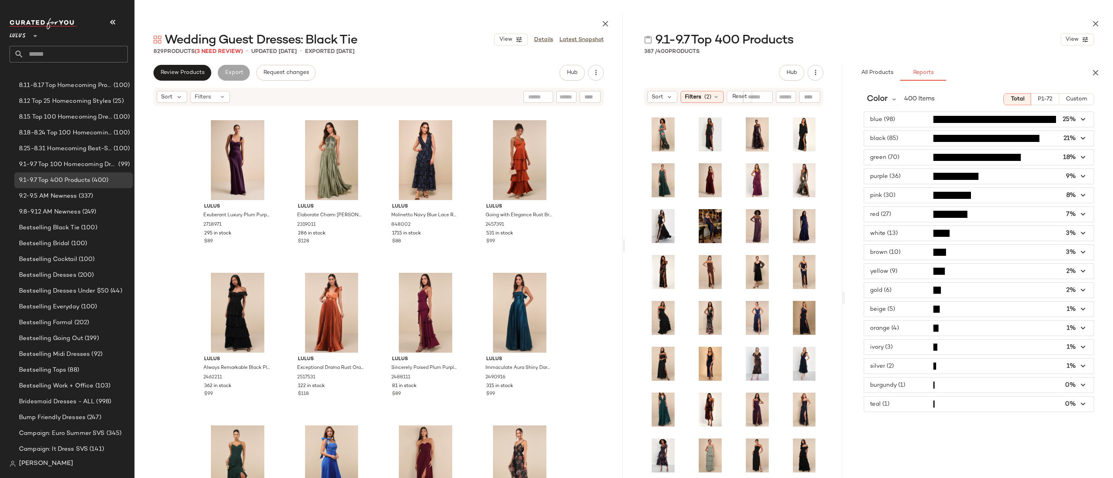
click at [907, 125] on span "button" at bounding box center [979, 119] width 230 height 15
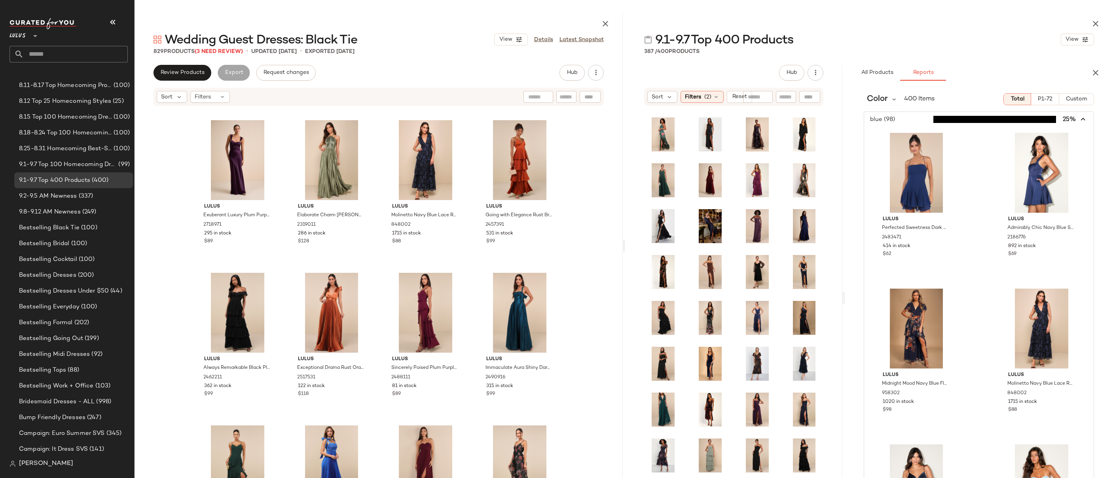
click at [909, 122] on span "button" at bounding box center [979, 119] width 230 height 15
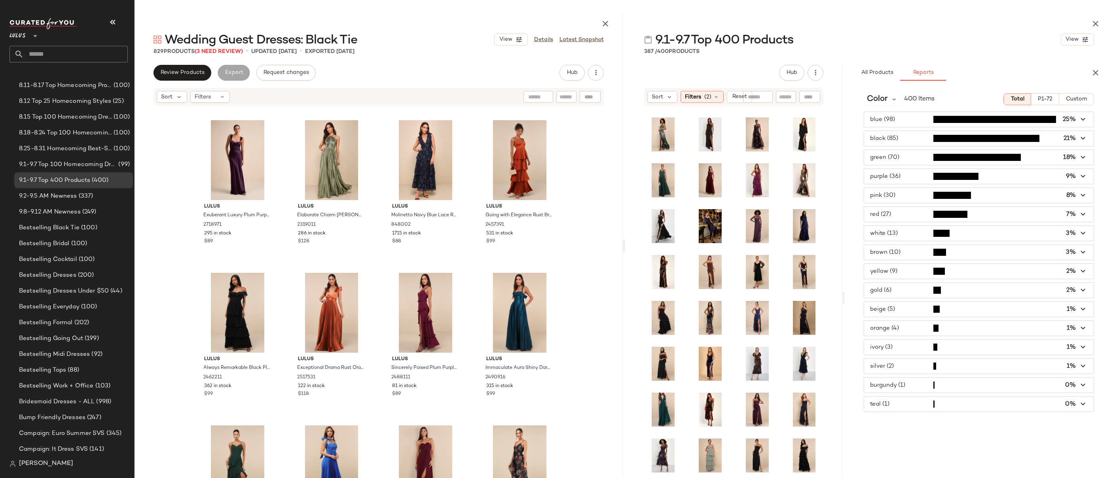
click at [903, 119] on span "button" at bounding box center [979, 119] width 230 height 15
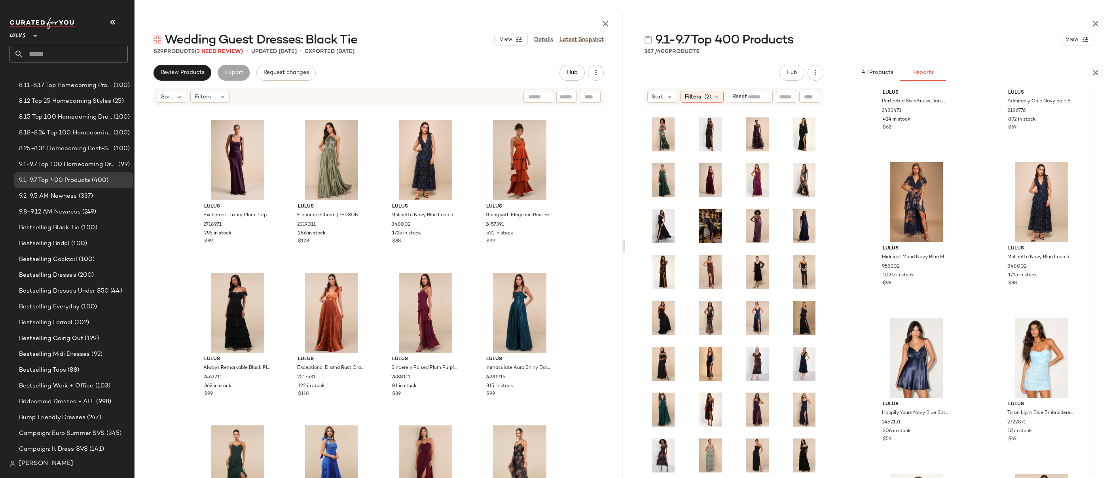
scroll to position [0, 0]
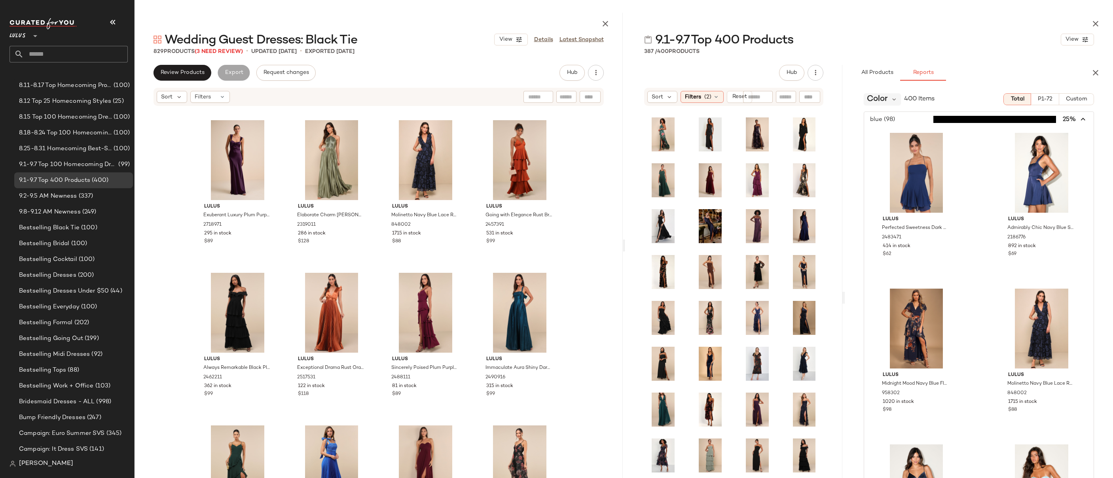
click at [885, 102] on span "Color" at bounding box center [877, 99] width 21 height 12
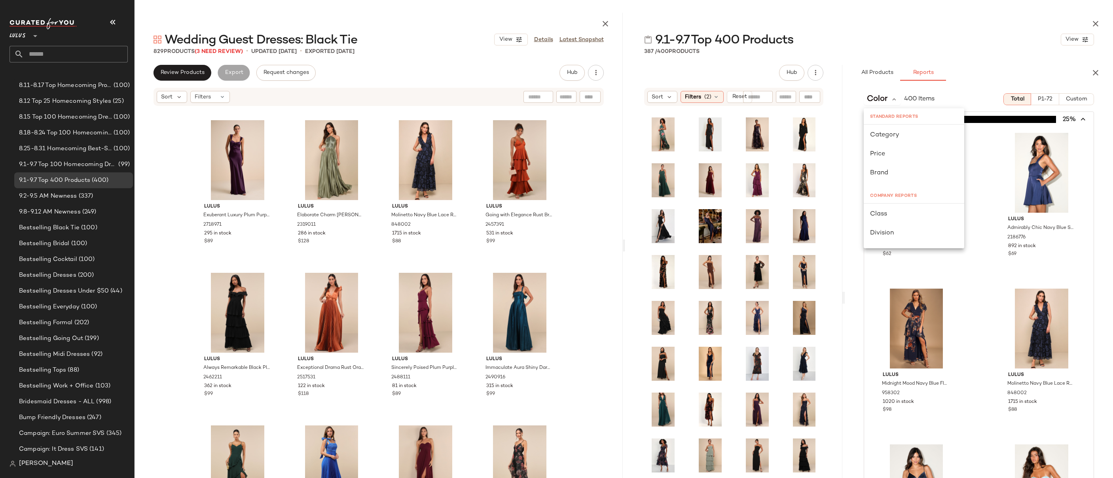
click at [911, 87] on div "Color 400 Items Total P1-72 Custom blue (98) 25% Lulus Perfected Sweetness Dark…" at bounding box center [979, 309] width 268 height 444
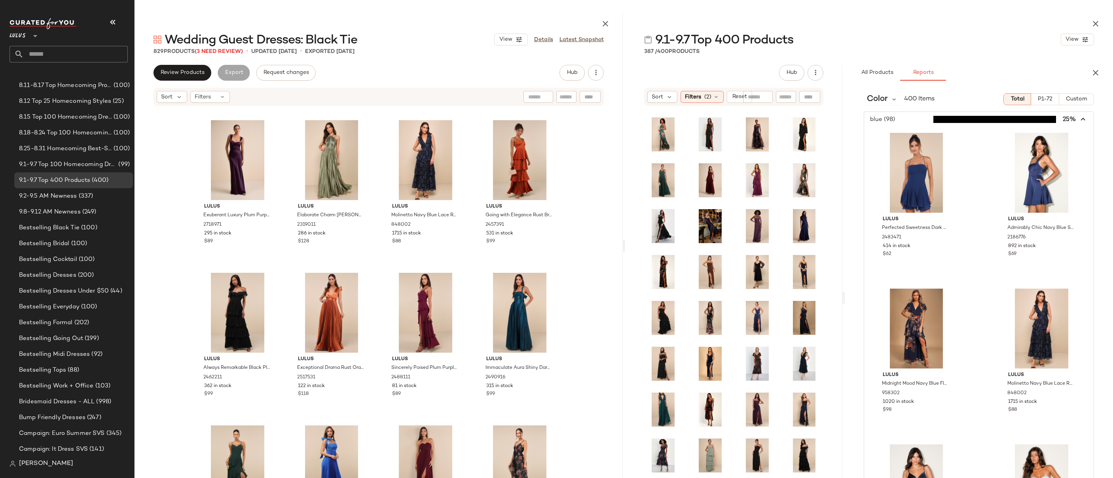
click at [896, 120] on span "button" at bounding box center [979, 119] width 230 height 15
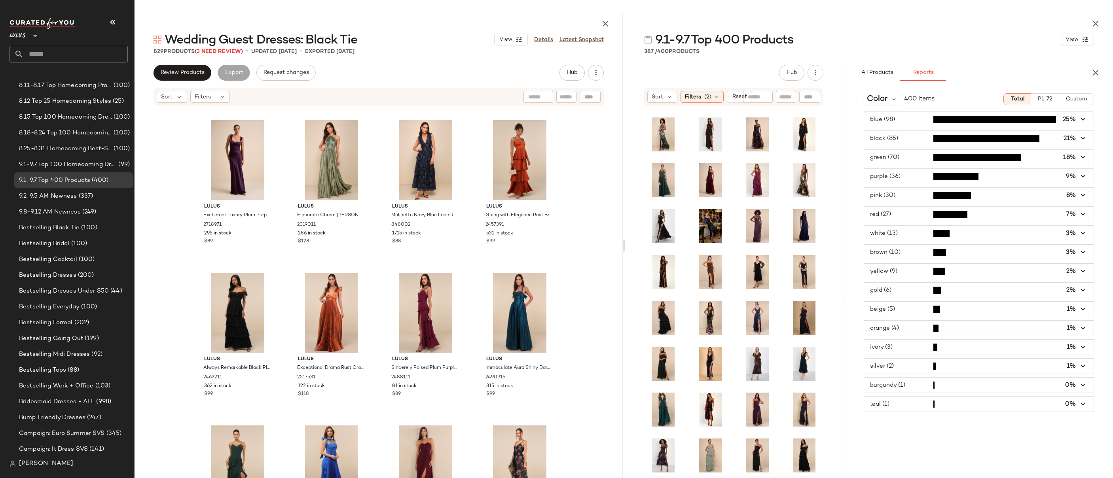
click at [907, 139] on span "button" at bounding box center [979, 138] width 230 height 15
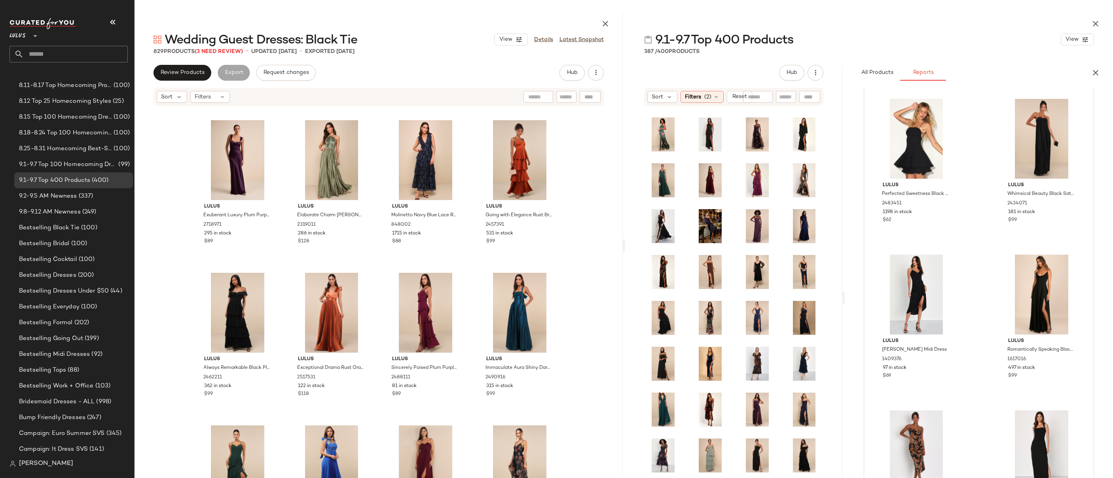
scroll to position [686, 0]
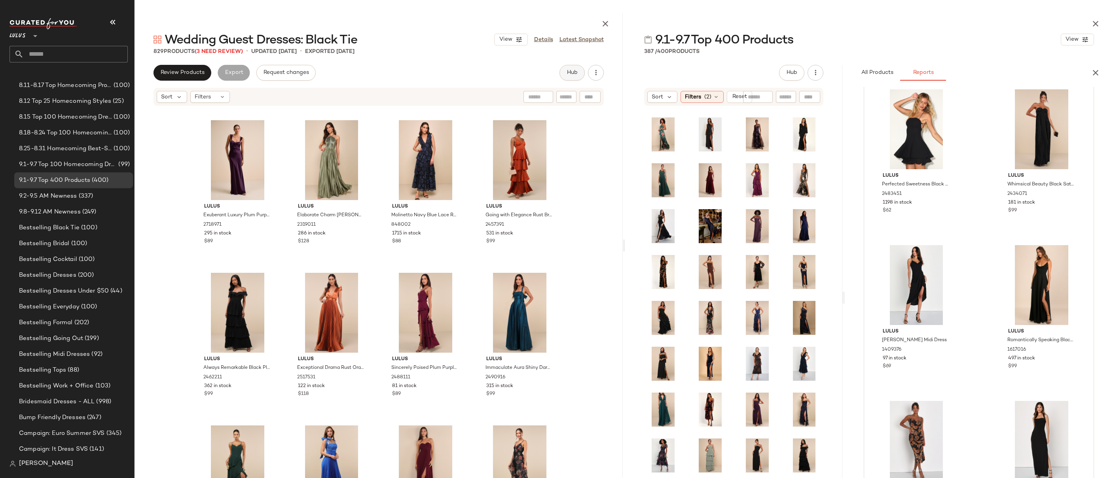
click at [575, 71] on span "Hub" at bounding box center [571, 73] width 11 height 6
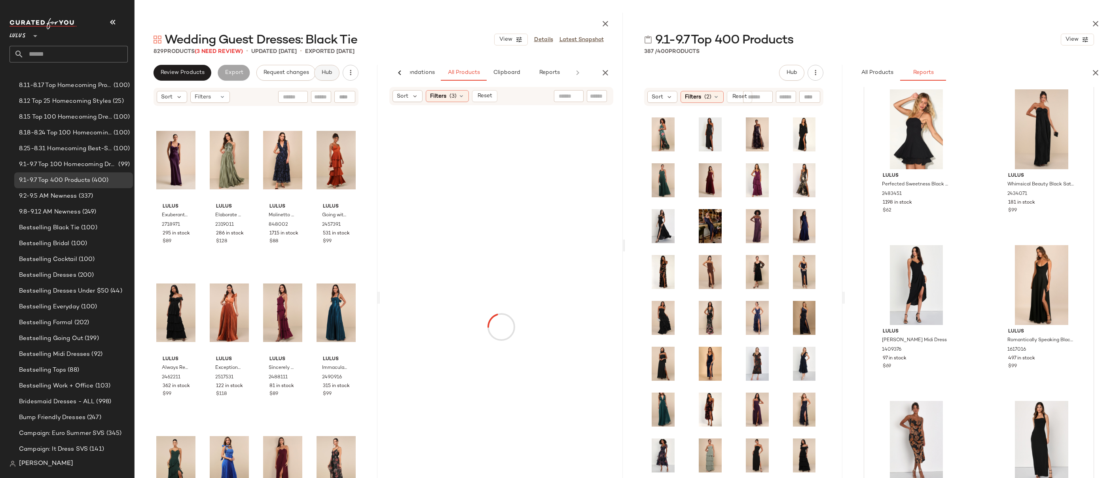
scroll to position [0, 44]
click at [530, 75] on button "Reports" at bounding box center [545, 73] width 46 height 16
click at [437, 101] on span "Category" at bounding box center [420, 99] width 36 height 12
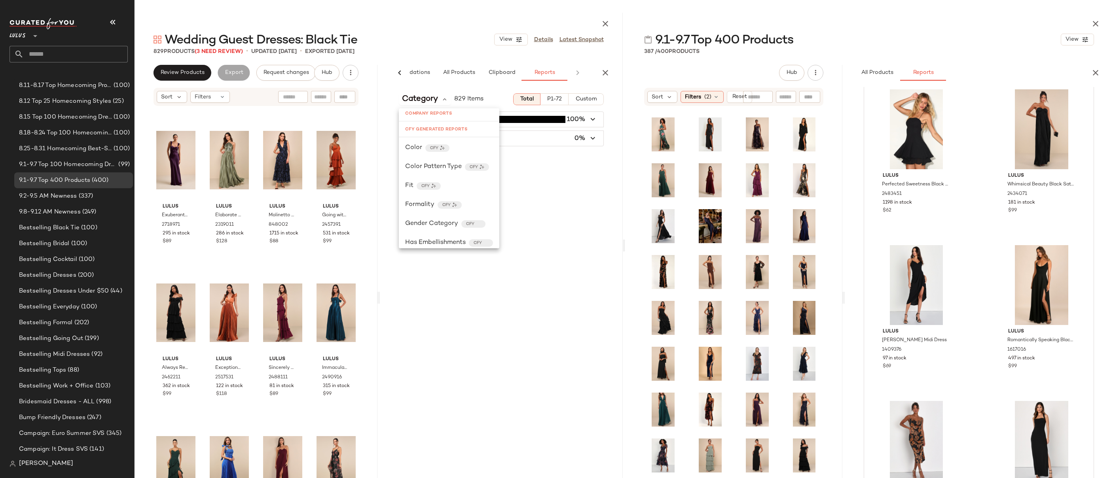
scroll to position [217, 0]
click at [417, 148] on span "Color" at bounding box center [413, 146] width 17 height 9
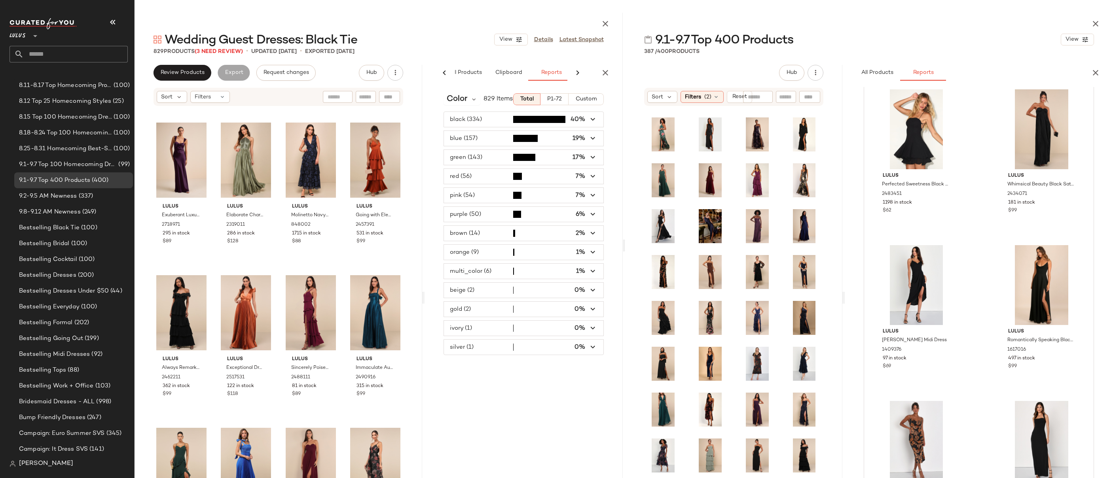
drag, startPoint x: 377, startPoint y: 155, endPoint x: 423, endPoint y: 155, distance: 46.7
click at [423, 155] on div "Wedding Guest Dresses: Black Tie View Details Latest Snapshot 829 Products (3 N…" at bounding box center [379, 246] width 488 height 466
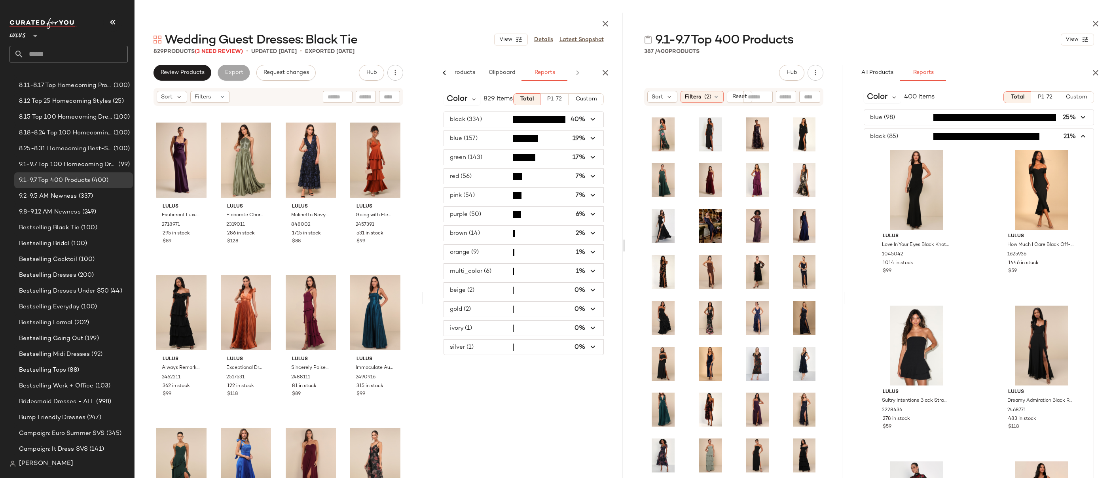
scroll to position [0, 0]
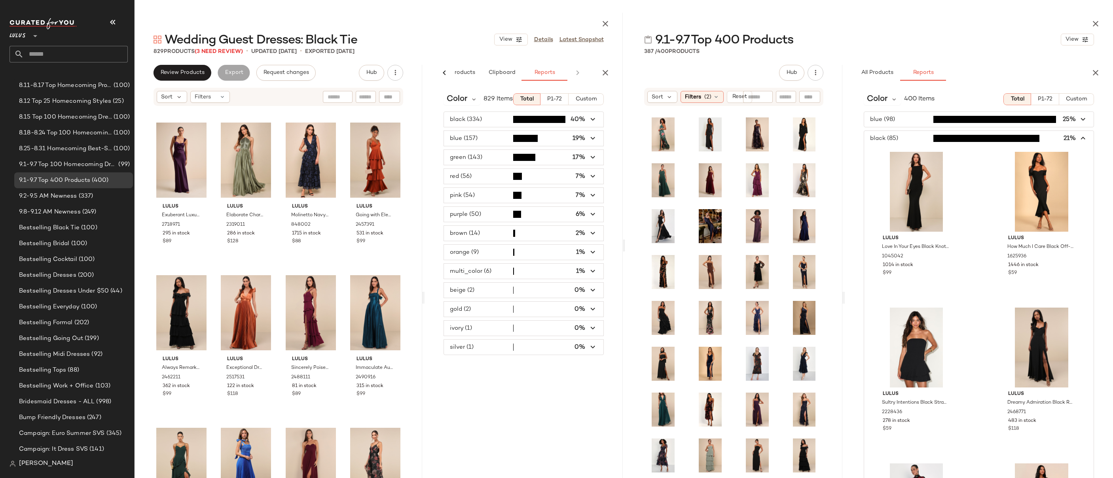
click at [911, 135] on icon "button" at bounding box center [1083, 138] width 9 height 9
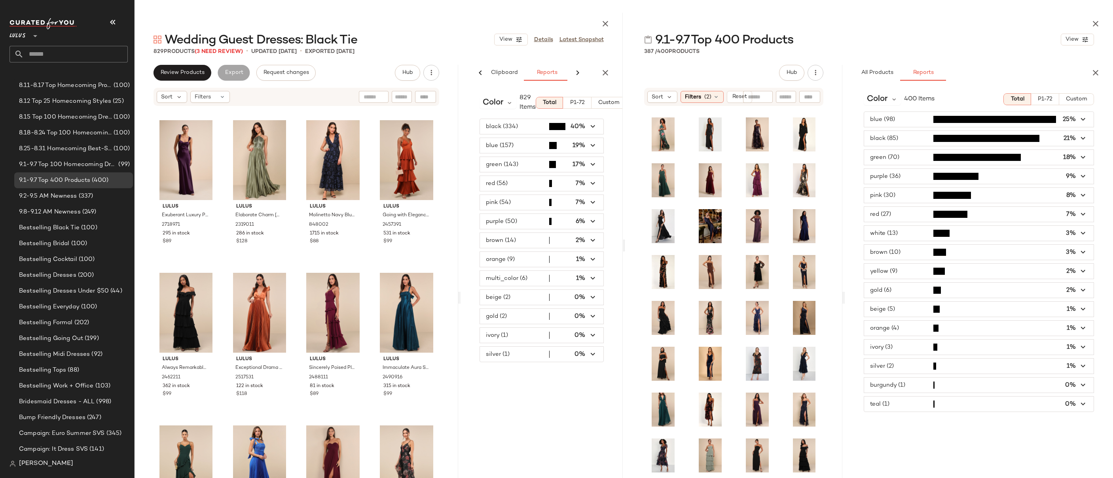
scroll to position [0, 124]
drag, startPoint x: 423, startPoint y: 298, endPoint x: 485, endPoint y: 298, distance: 61.7
click at [485, 298] on div "Wedding Guest Dresses: Black Tie View Details Latest Snapshot 829 Products (3 N…" at bounding box center [379, 246] width 488 height 466
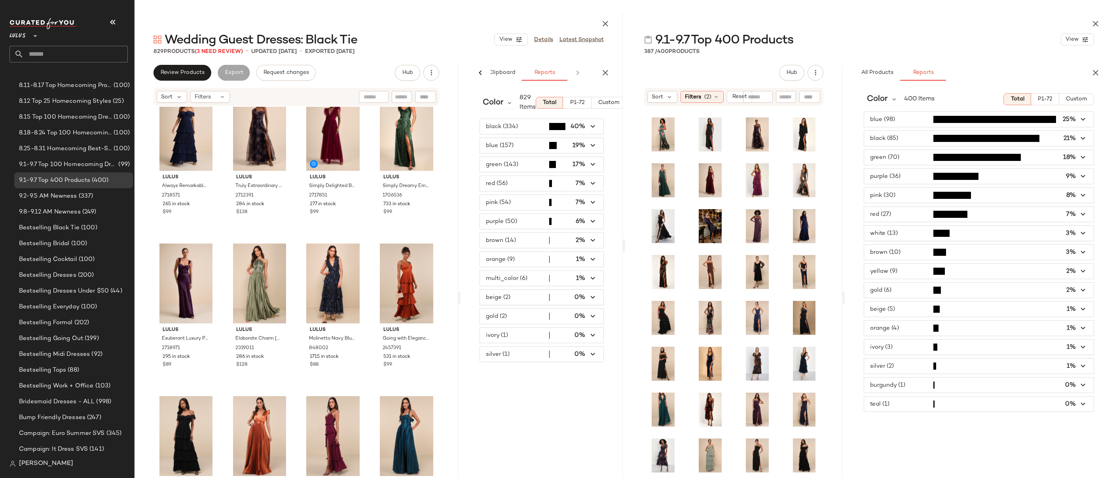
scroll to position [1116, 0]
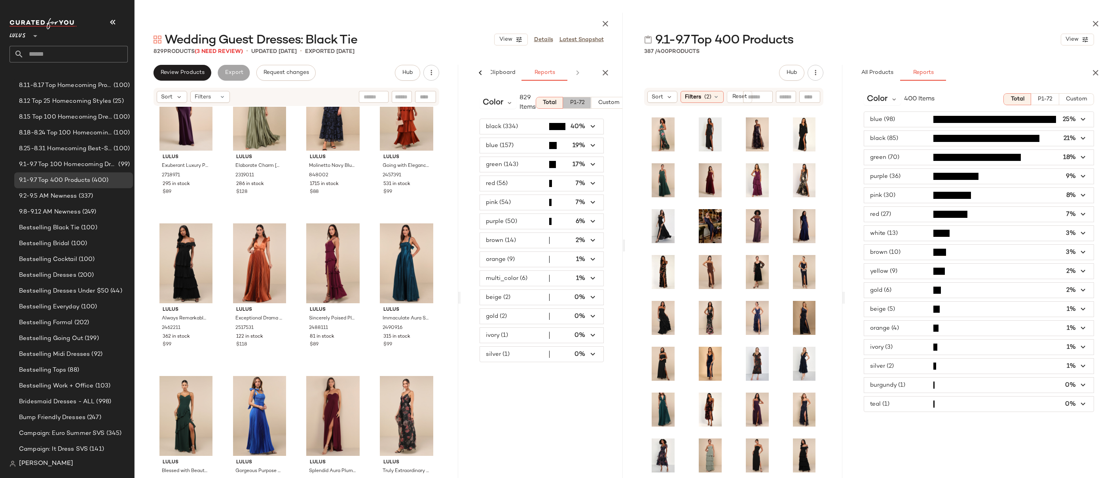
click at [576, 101] on span "P1-72" at bounding box center [577, 103] width 15 height 6
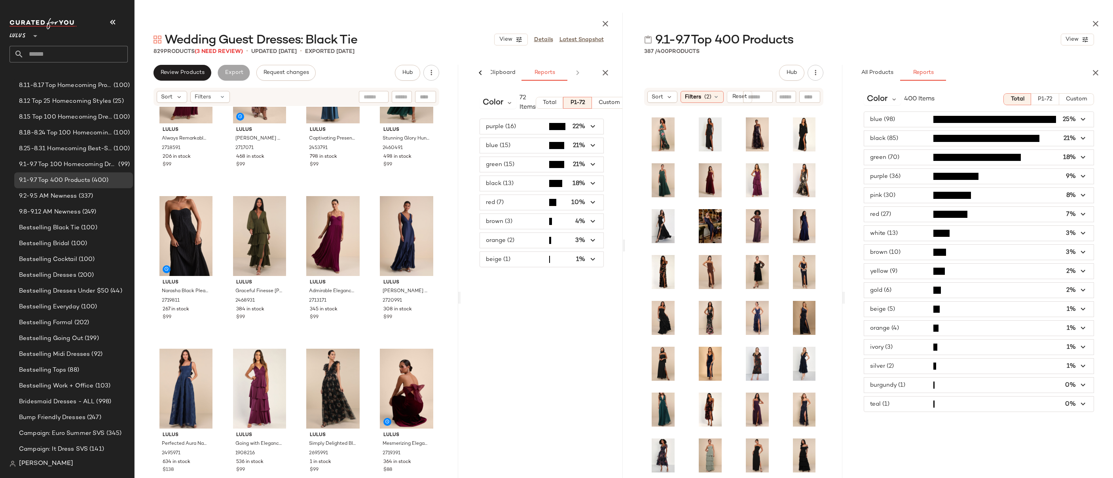
scroll to position [0, 0]
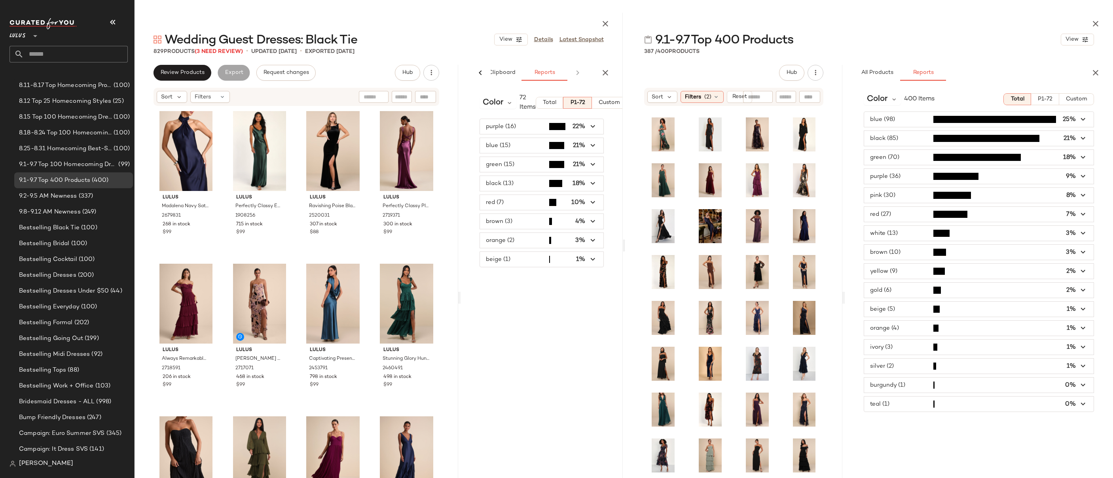
click at [911, 137] on span "button" at bounding box center [979, 138] width 230 height 15
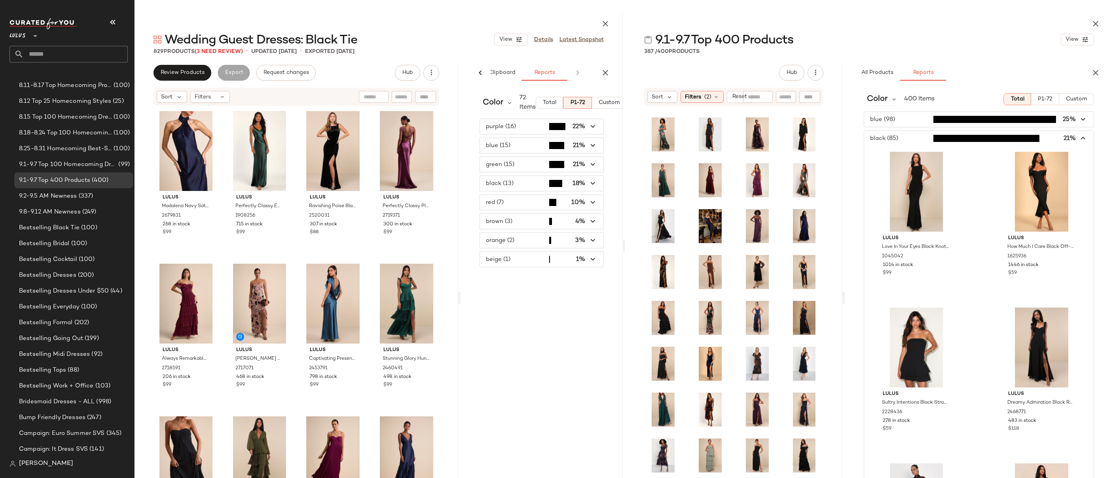
click at [911, 137] on icon "button" at bounding box center [1083, 138] width 9 height 9
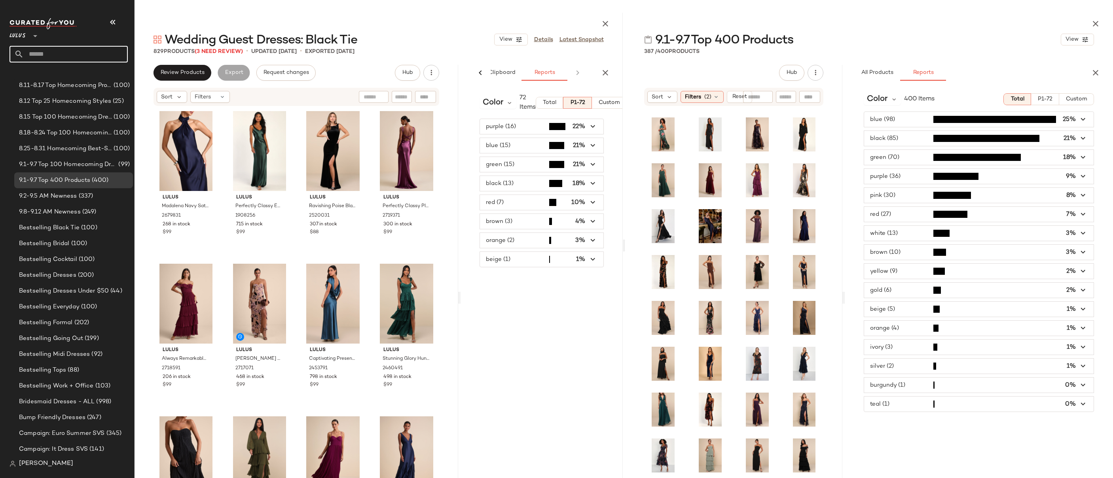
click at [62, 57] on input "text" at bounding box center [76, 54] width 104 height 17
type input "*"
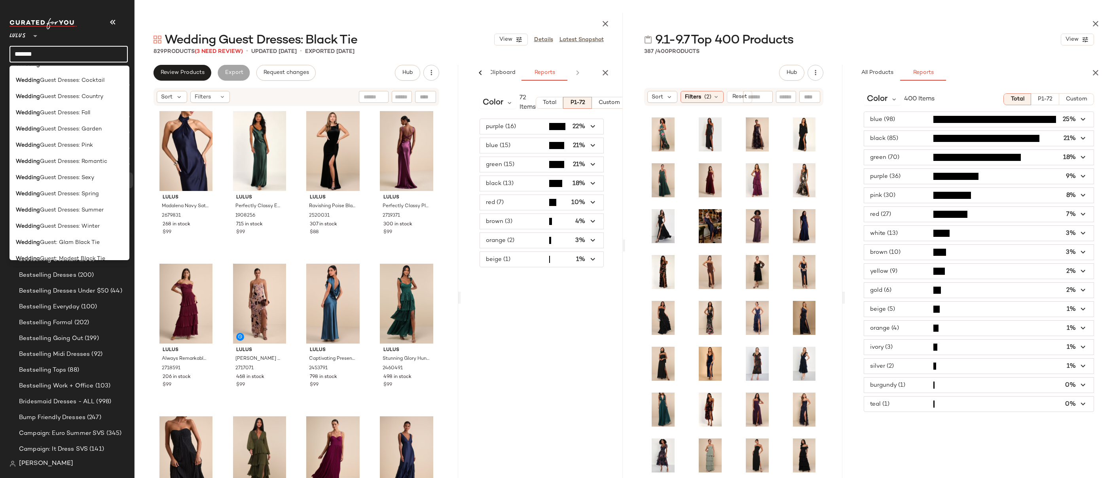
scroll to position [275, 0]
type input "*******"
click at [80, 97] on span "Guest Dresses: Fall" at bounding box center [65, 94] width 50 height 8
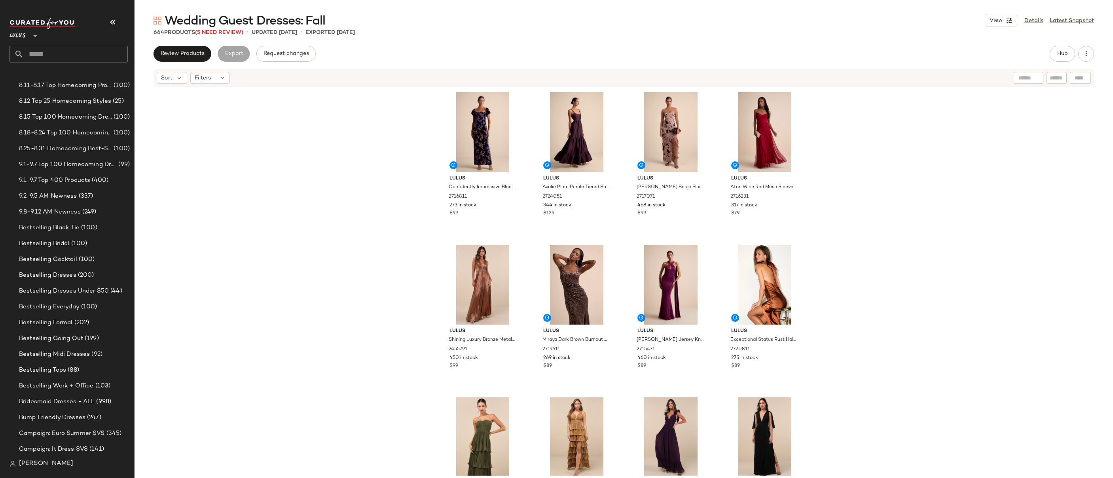
click at [849, 238] on div "Lulus Confidently Impressive Blue Velvet Off-the-Shoulder Maxi Dress 2716811 27…" at bounding box center [624, 282] width 979 height 388
click at [841, 153] on div "Lulus Confidently Impressive Blue Velvet Off-the-Shoulder Maxi Dress 2716811 27…" at bounding box center [624, 282] width 979 height 388
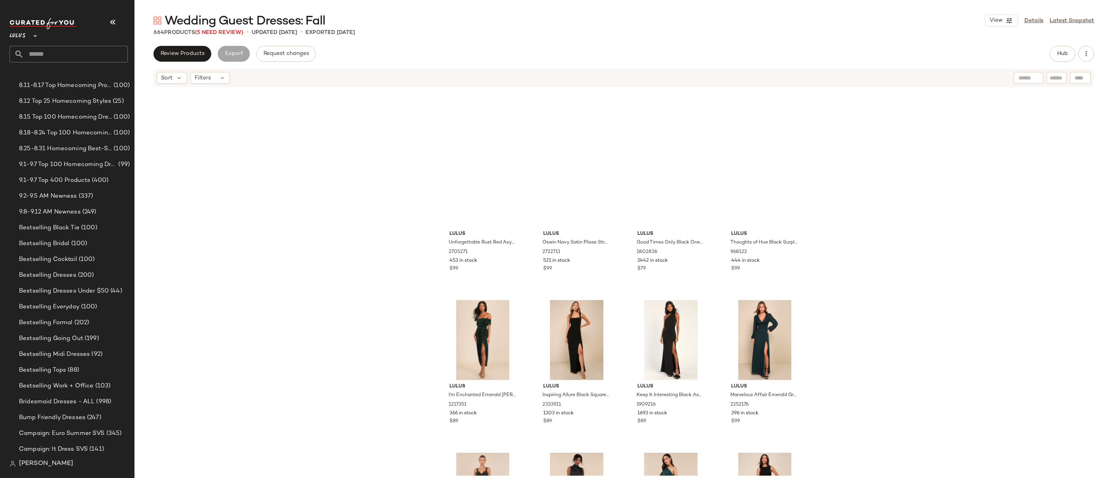
scroll to position [803, 0]
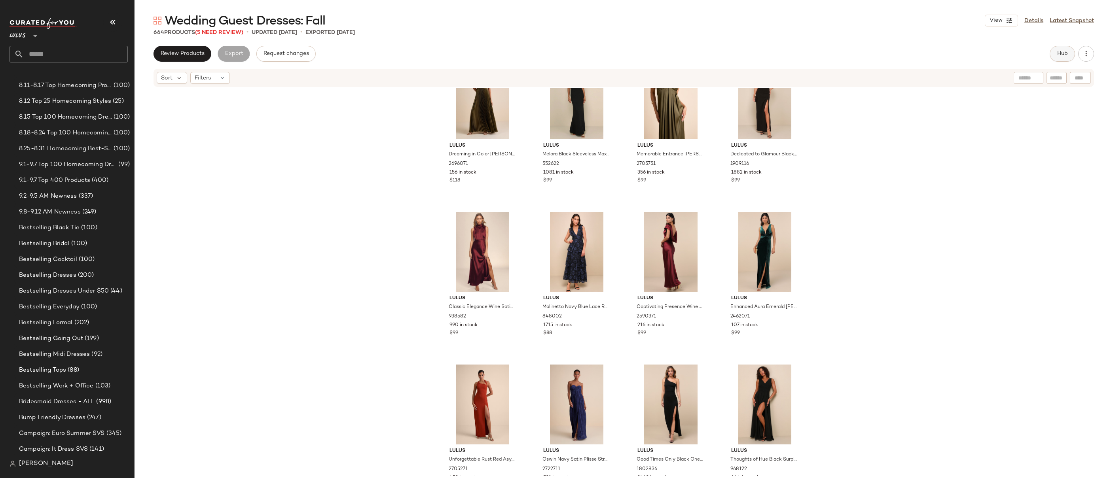
click at [911, 55] on span "Hub" at bounding box center [1062, 54] width 11 height 6
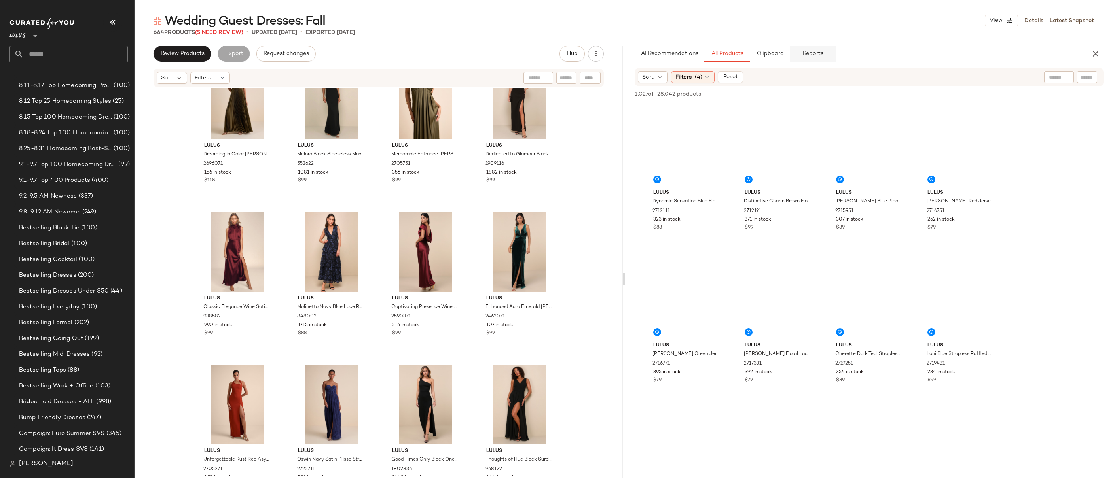
click at [815, 57] on span "Reports" at bounding box center [812, 54] width 21 height 6
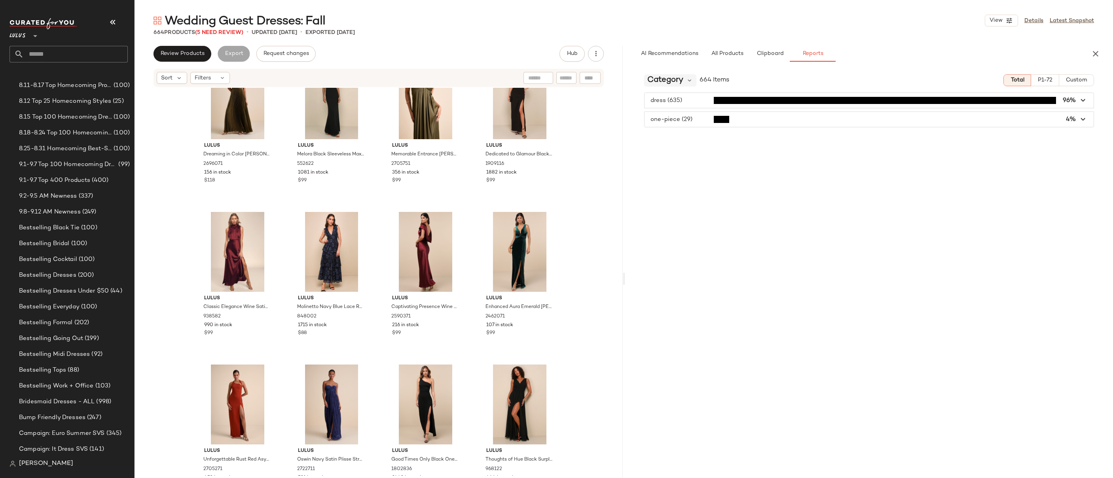
click at [683, 79] on span "Category" at bounding box center [665, 80] width 36 height 12
click at [707, 150] on div "Color CFY" at bounding box center [695, 148] width 88 height 9
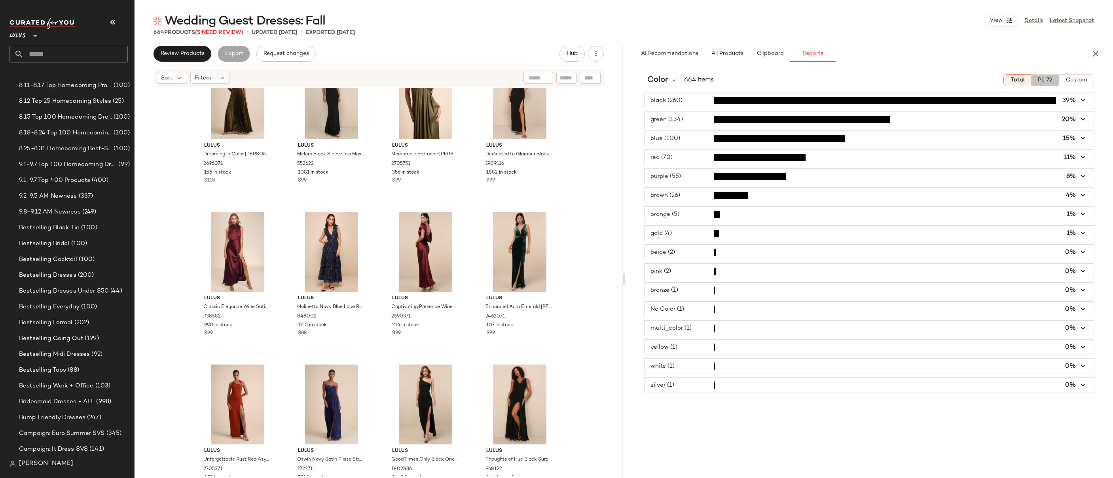
click at [911, 76] on button "P1-72" at bounding box center [1045, 80] width 28 height 12
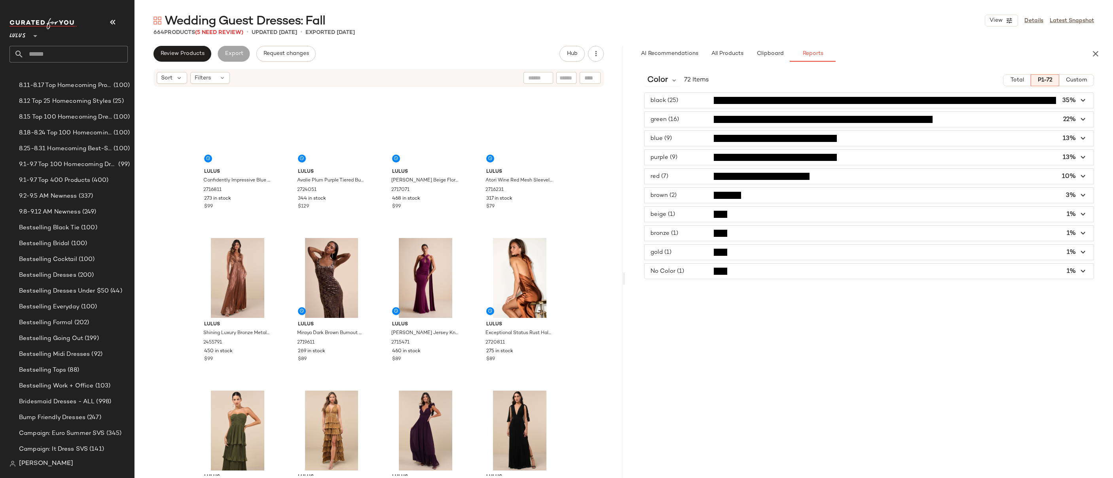
scroll to position [0, 0]
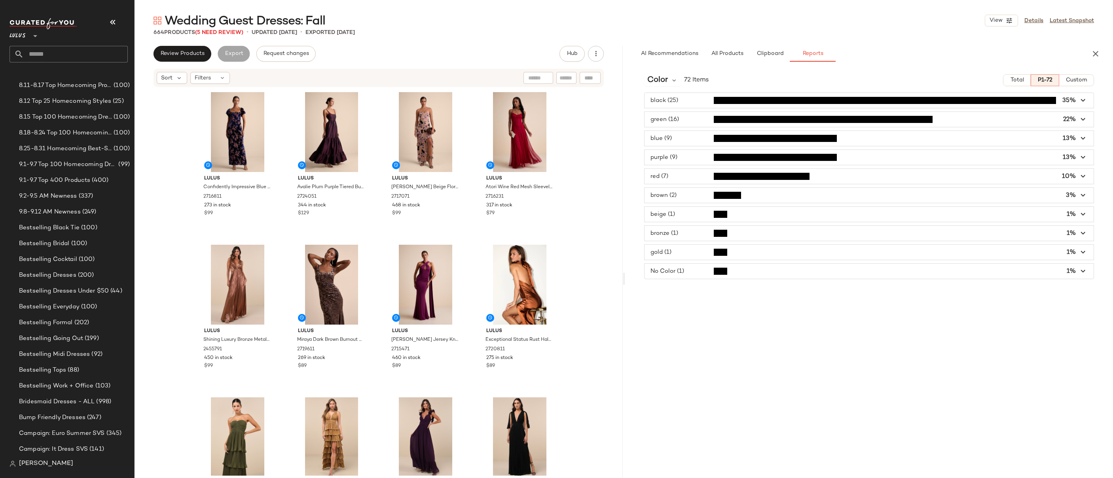
click at [70, 53] on input "text" at bounding box center [76, 54] width 104 height 17
type input "*"
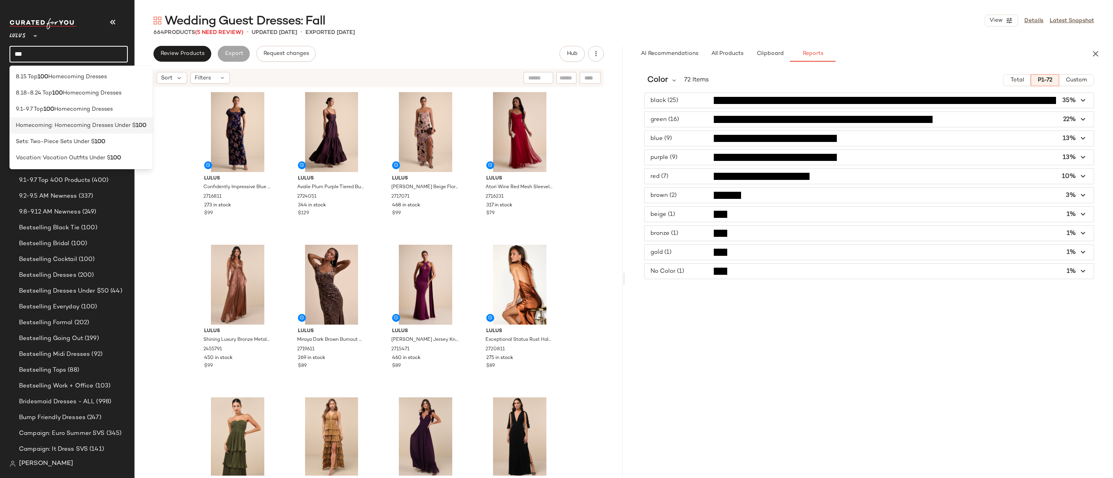
type input "***"
click at [81, 126] on span "Homecoming: Homecoming Dresses Under $" at bounding box center [76, 126] width 120 height 8
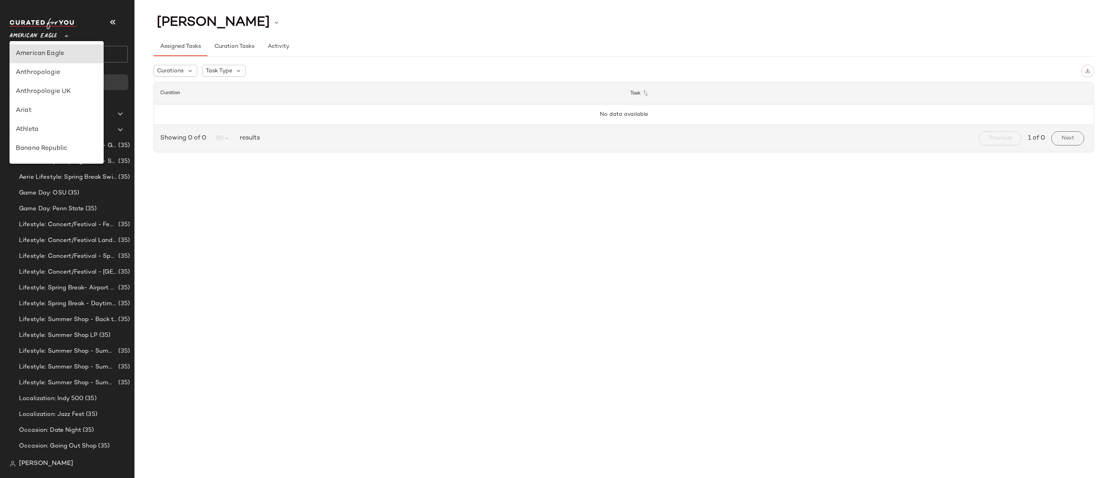
click at [44, 36] on span "American Eagle" at bounding box center [32, 34] width 47 height 14
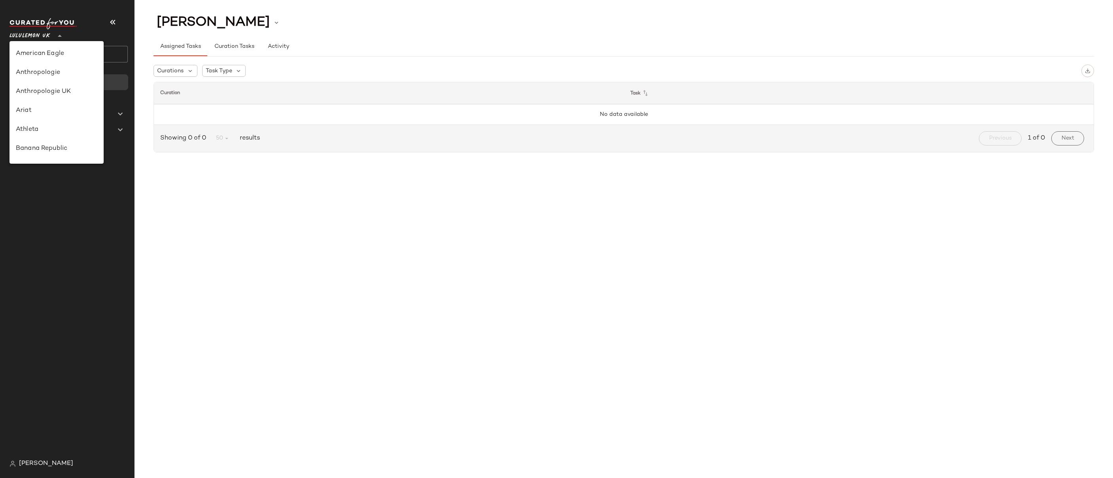
scroll to position [198, 0]
type input "**"
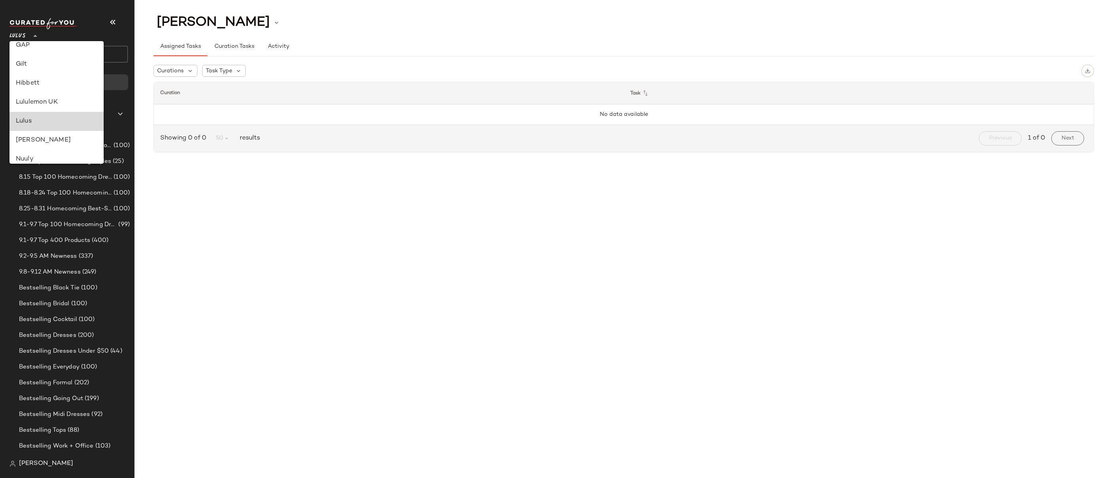
click at [27, 120] on div "Lulus" at bounding box center [57, 121] width 82 height 9
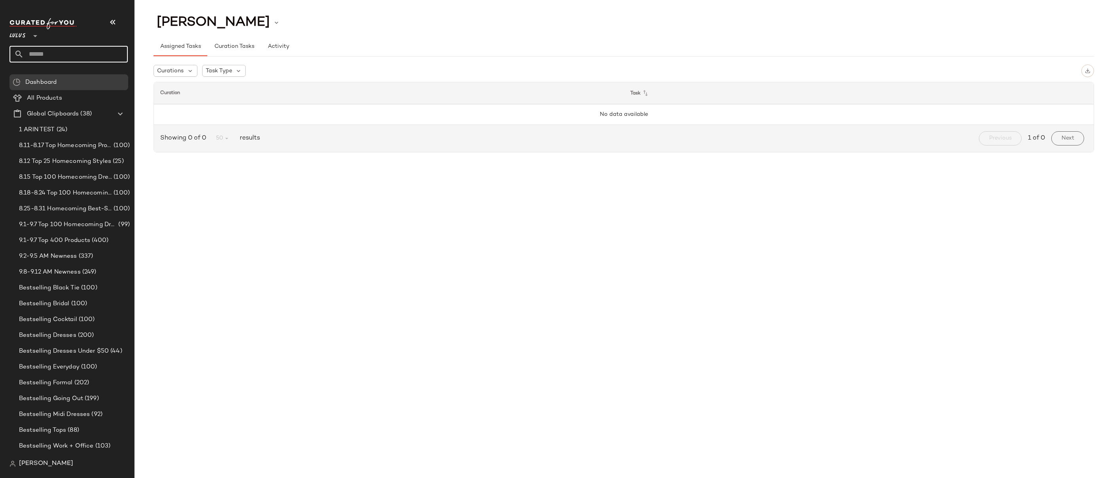
click at [40, 56] on input "text" at bounding box center [76, 54] width 104 height 17
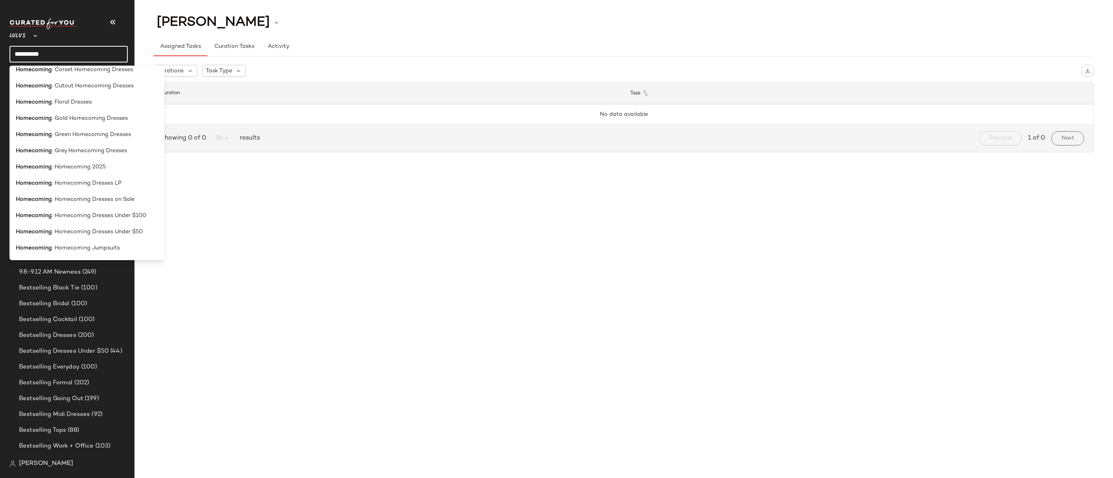
scroll to position [235, 0]
type input "**********"
click at [73, 184] on span ": Homecoming Dresses LP" at bounding box center [87, 183] width 70 height 8
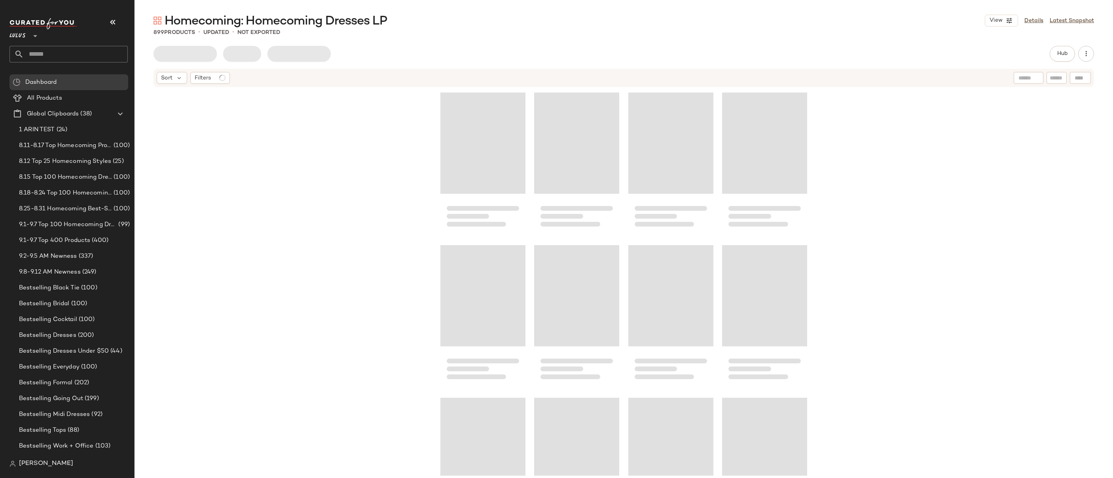
click at [39, 50] on input "text" at bounding box center [76, 54] width 104 height 17
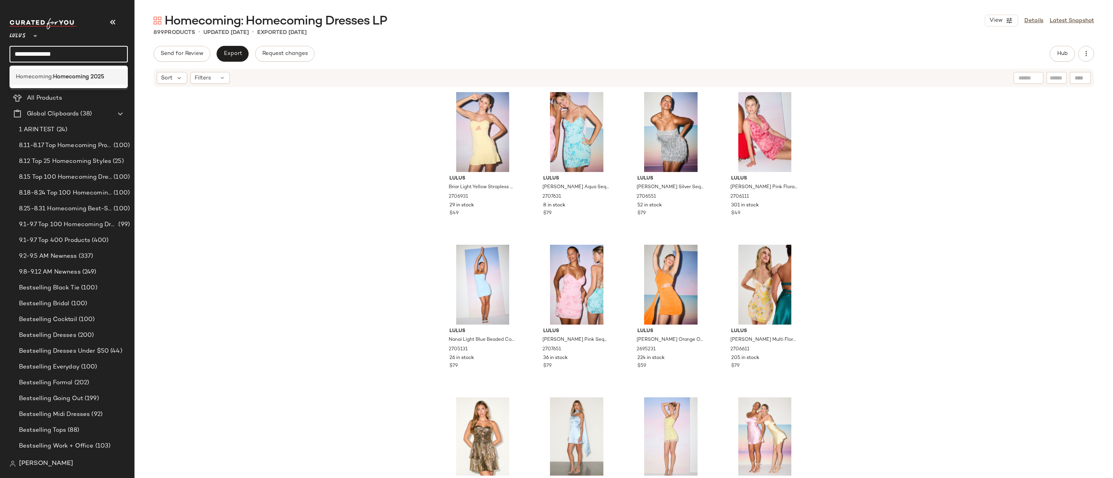
type input "**********"
click at [58, 77] on b "Homecoming 2025" at bounding box center [78, 77] width 51 height 8
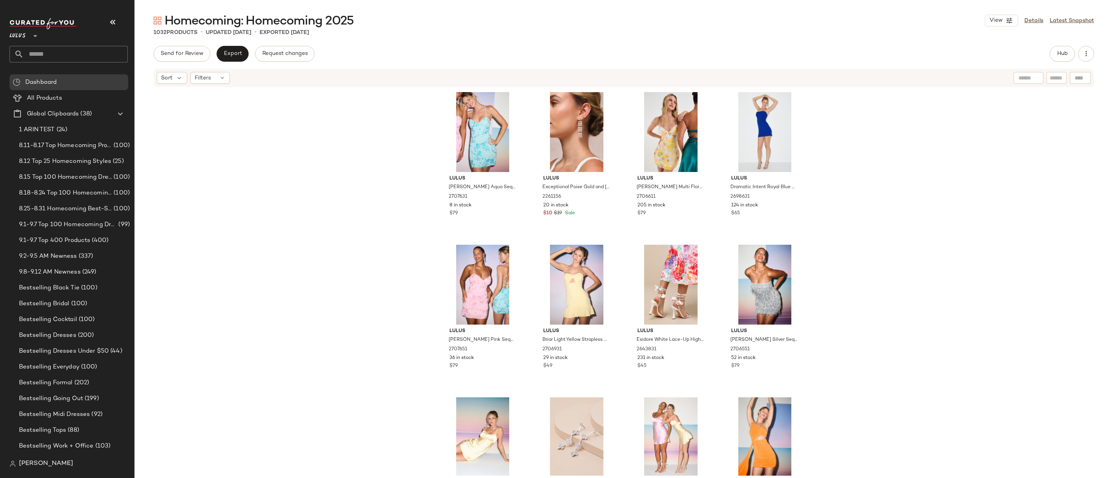
click at [838, 119] on div "Lulus Alisia Aqua Sequin Beaded Lace-Up Mini Dress 2707631 8 in stock $79 Lulus…" at bounding box center [624, 282] width 979 height 388
click at [843, 150] on div "Lulus Alisia Aqua Sequin Beaded Lace-Up Mini Dress 2707631 8 in stock $79 Lulus…" at bounding box center [624, 282] width 979 height 388
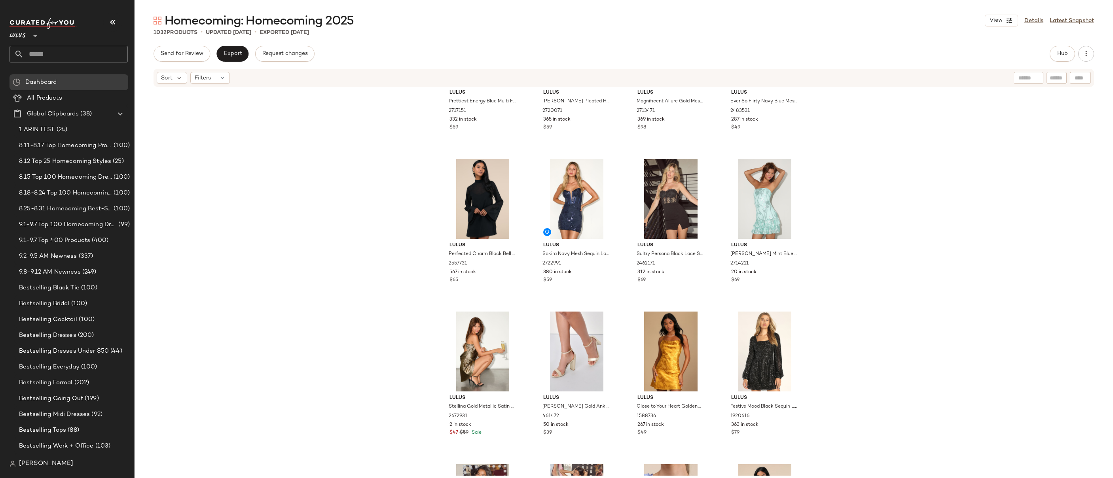
scroll to position [3289, 0]
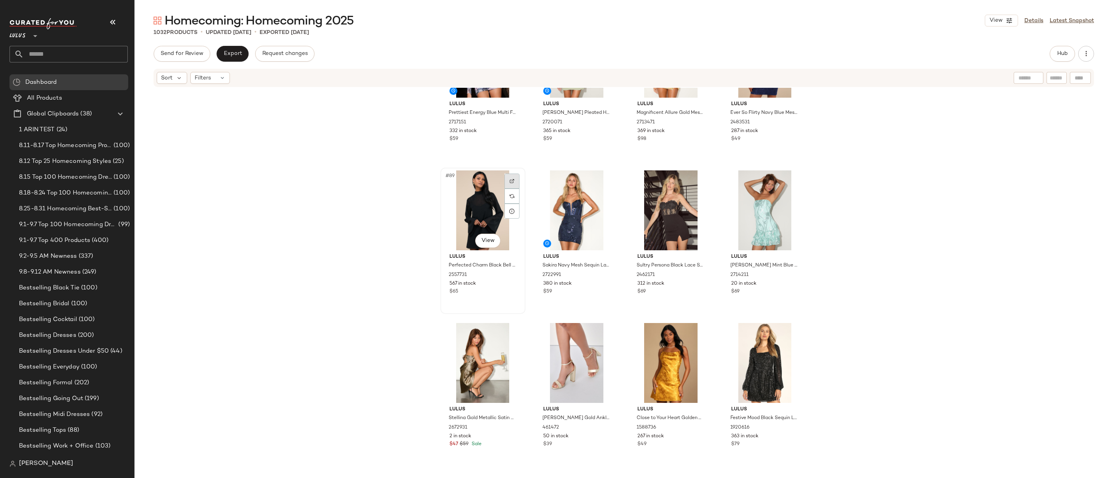
click at [511, 179] on img at bounding box center [512, 181] width 5 height 5
click at [833, 217] on div "Lulus Prettiest Energy Blue Multi Floral Mesh Long Sleeve Mini Dress 2717151 33…" at bounding box center [624, 282] width 979 height 388
click at [836, 249] on div "Lulus Prettiest Energy Blue Multi Floral Mesh Long Sleeve Mini Dress 2717151 33…" at bounding box center [624, 282] width 979 height 388
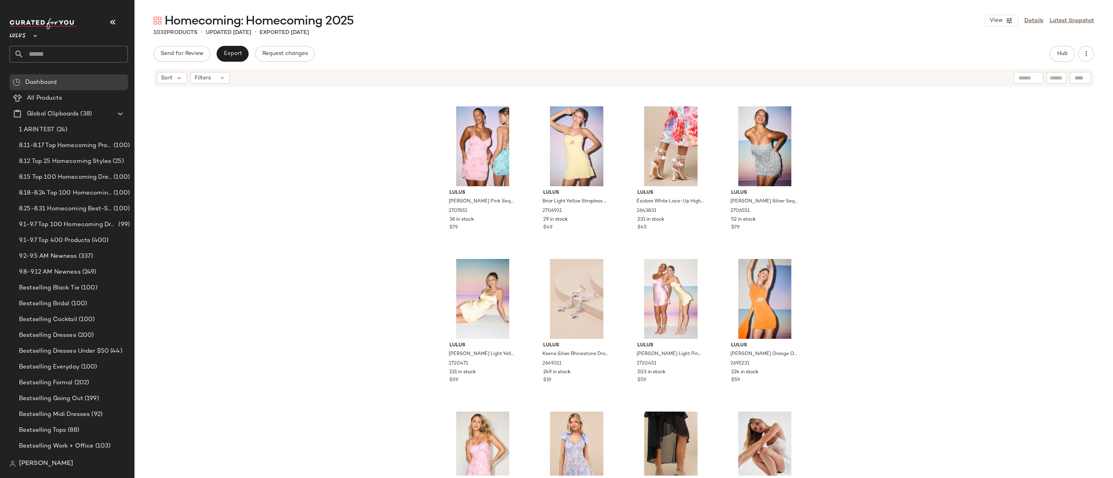
scroll to position [0, 0]
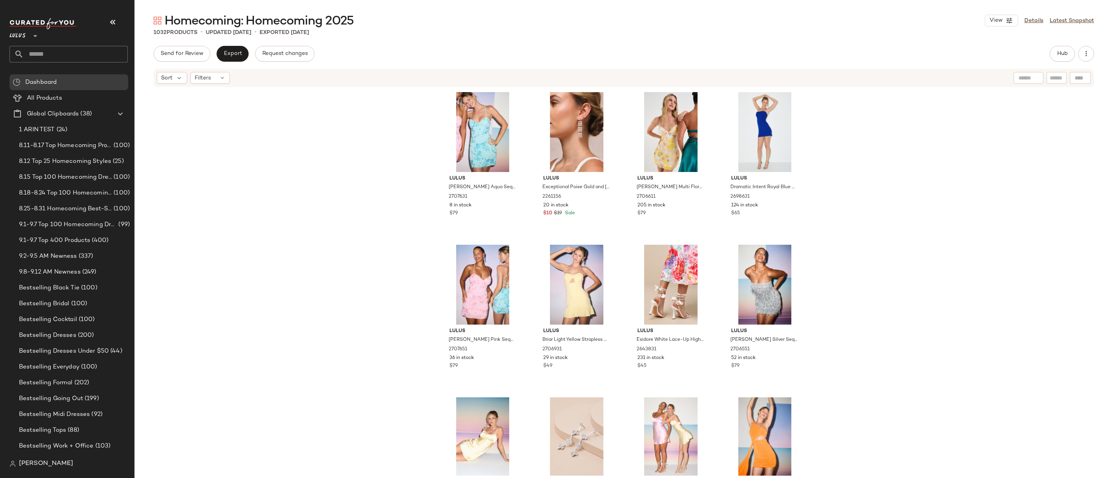
click at [842, 168] on div "Lulus Alisia Aqua Sequin Beaded Lace-Up Mini Dress 2707631 8 in stock $79 Lulus…" at bounding box center [624, 282] width 979 height 388
click at [843, 139] on div "Lulus Alisia Aqua Sequin Beaded Lace-Up Mini Dress 2707631 8 in stock $79 Lulus…" at bounding box center [624, 282] width 979 height 388
click at [858, 161] on div "Lulus Alisia Aqua Sequin Beaded Lace-Up Mini Dress 2707631 8 in stock $79 Lulus…" at bounding box center [624, 282] width 979 height 388
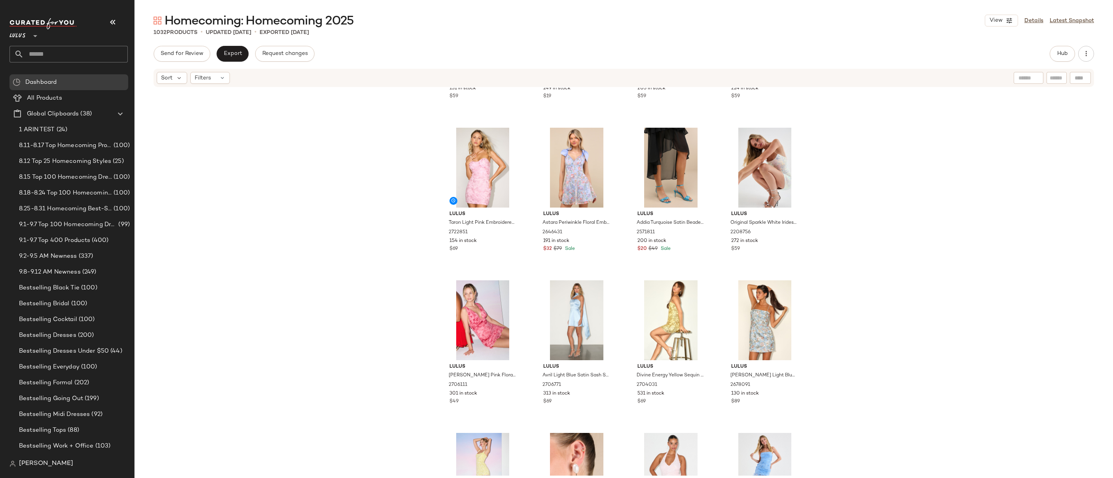
scroll to position [429, 0]
click at [889, 172] on div "Lulus Kashia Light Yellow Satin Backless Slip Mini Dress 2720471 131 in stock $…" at bounding box center [624, 282] width 979 height 388
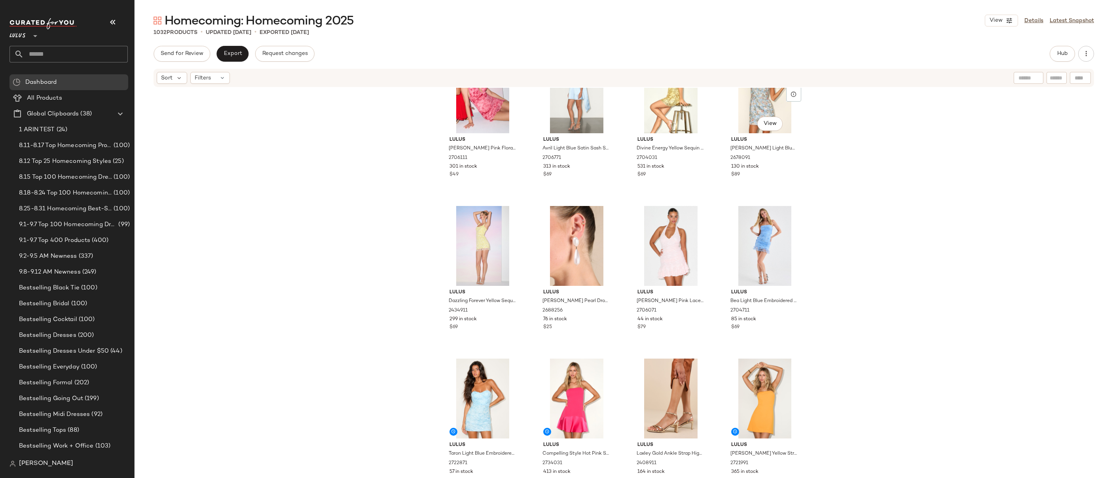
scroll to position [612, 0]
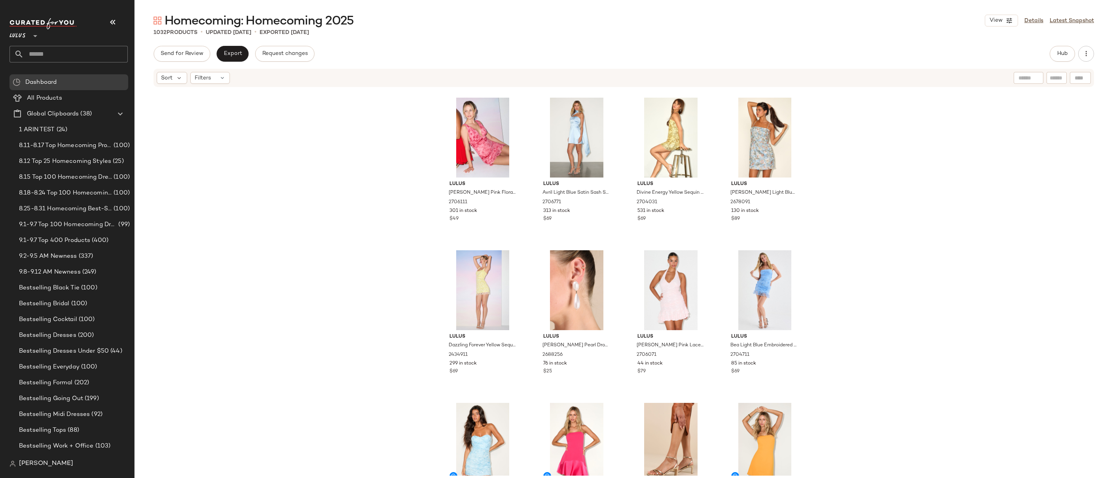
click at [897, 158] on div "Lulus Kattie Pink Floral Mesh Ruched Mini Dress 2706111 301 in stock $49 Lulus …" at bounding box center [624, 282] width 979 height 388
click at [60, 57] on input "text" at bounding box center [76, 54] width 104 height 17
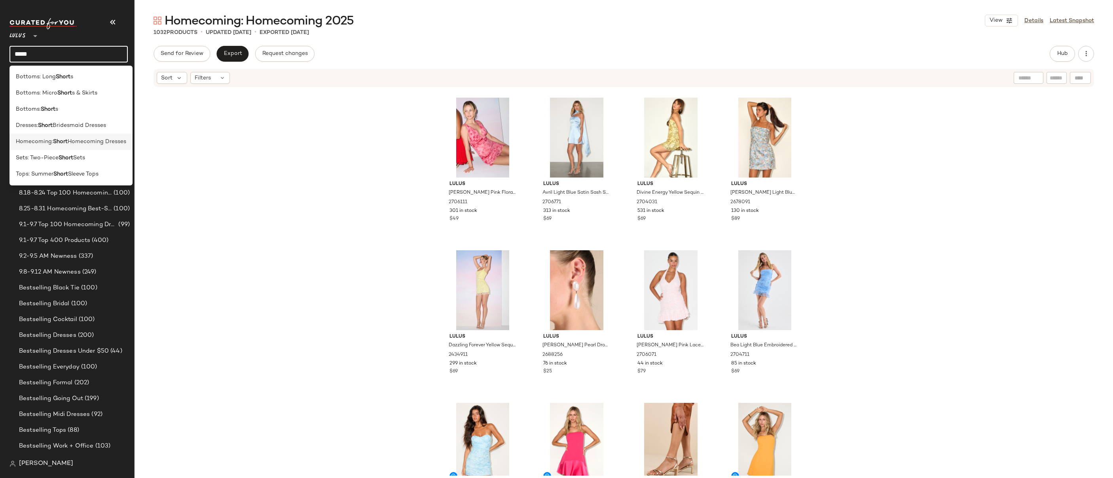
type input "*****"
click at [56, 144] on b "Short" at bounding box center [60, 142] width 15 height 8
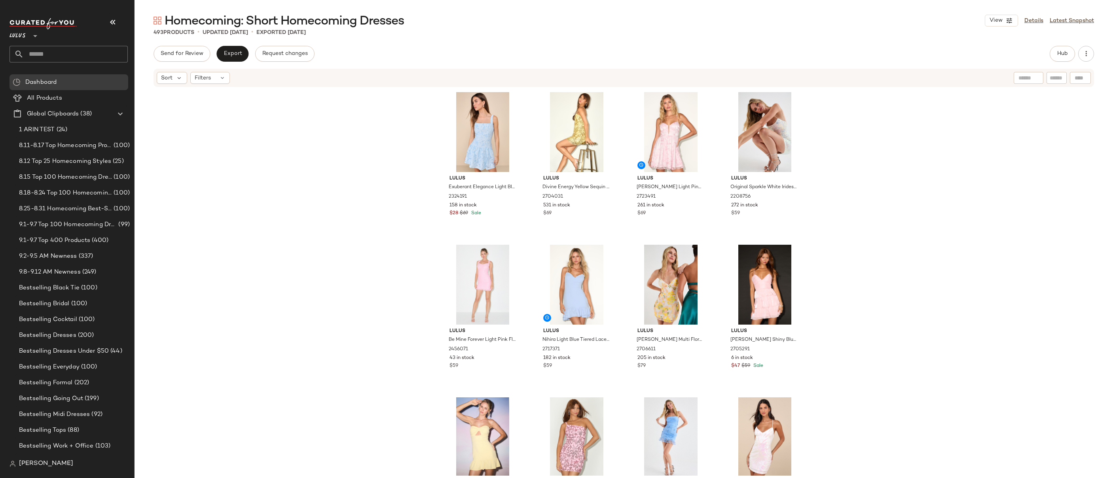
click at [384, 172] on div "Lulus Exuberant Elegance Light Blue Jacquard Drop Waist Mini Dress 2324191 158 …" at bounding box center [624, 282] width 979 height 388
click at [888, 163] on div "Lulus Exuberant Elegance Light Blue Jacquard Drop Waist Mini Dress 2324191 158 …" at bounding box center [624, 282] width 979 height 388
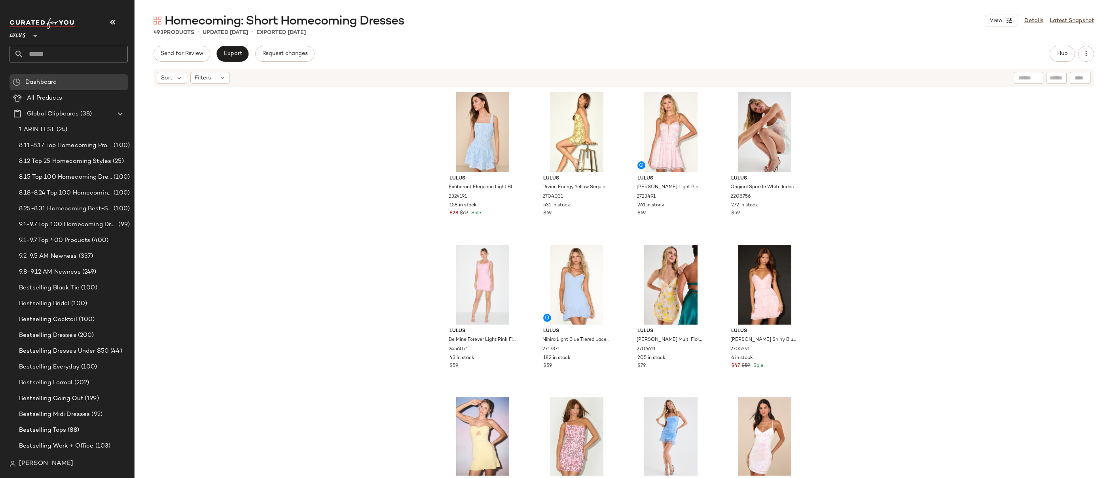
click at [888, 163] on div "Lulus Exuberant Elegance Light Blue Jacquard Drop Waist Mini Dress 2324191 158 …" at bounding box center [624, 282] width 979 height 388
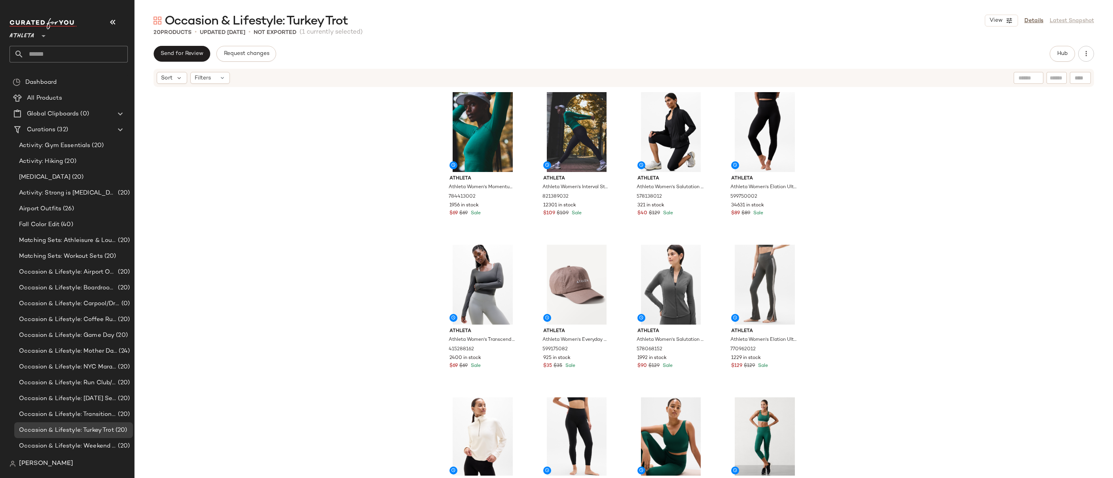
click at [877, 211] on div "Athleta Athleta Women's Momentum Seamless Top Viridian Spacedye Size XL 7844130…" at bounding box center [624, 282] width 979 height 388
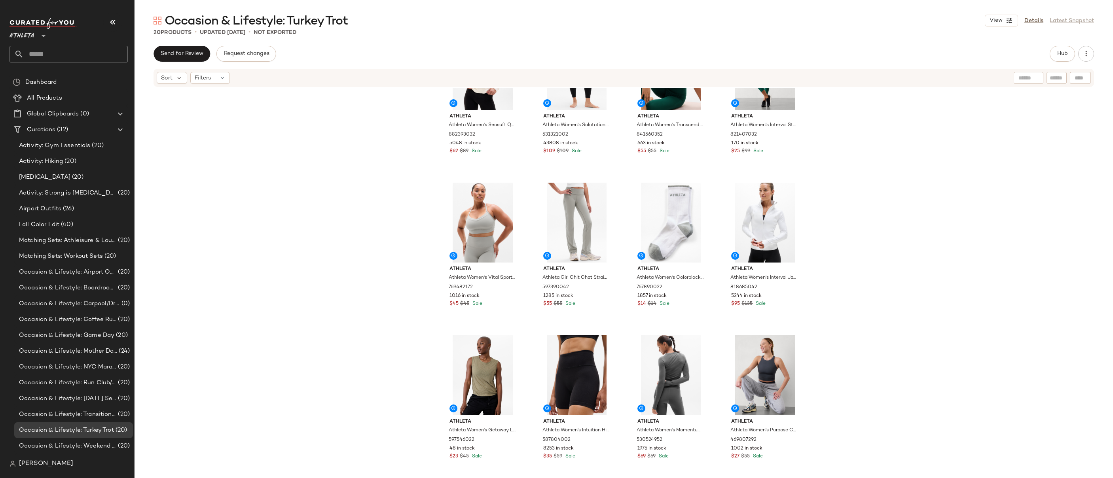
scroll to position [377, 0]
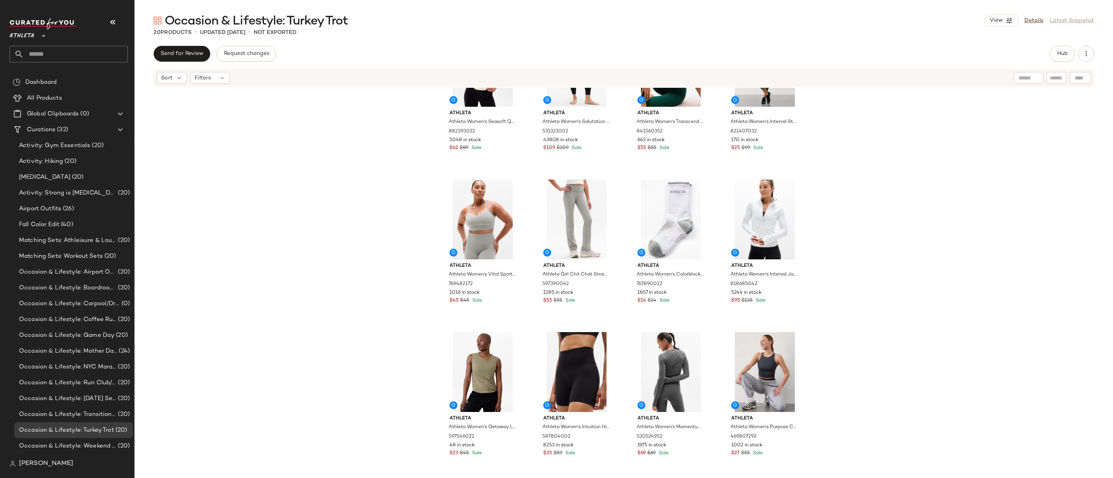
click at [883, 174] on div "Athleta Athleta Women's Seasoft Quarter Zip [PERSON_NAME] Size XXS 882393032 50…" at bounding box center [624, 282] width 979 height 388
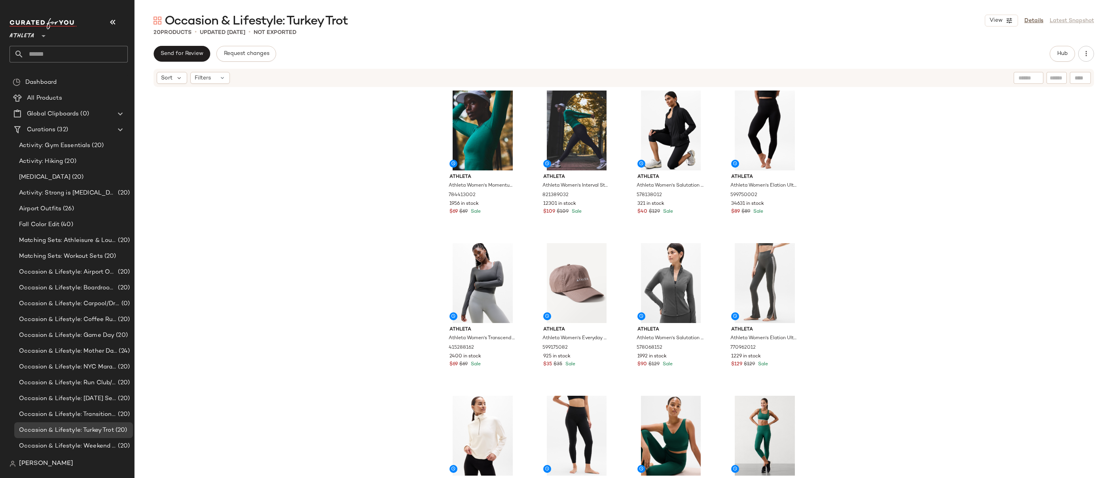
scroll to position [0, 0]
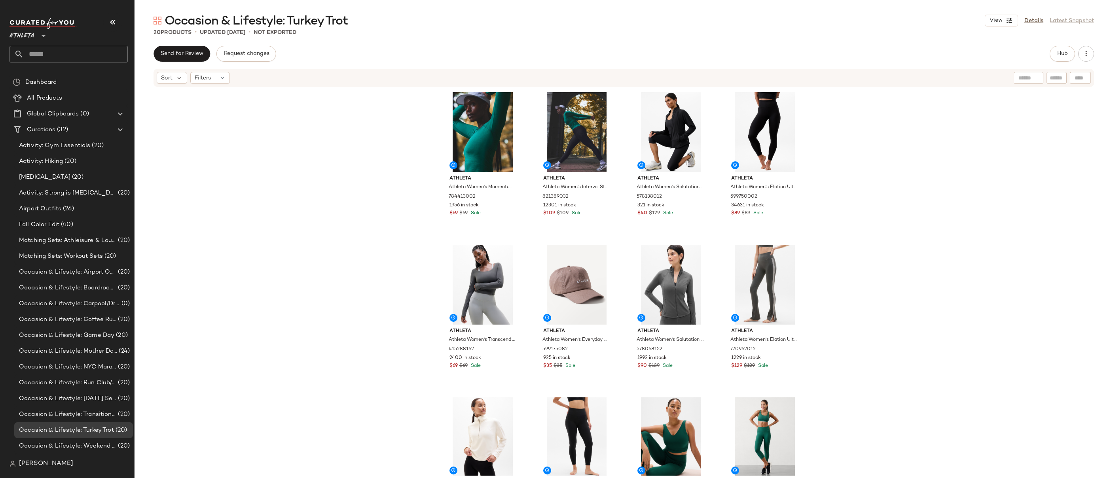
click at [859, 195] on div "Athleta Athleta Women's Momentum Seamless Top Viridian Spacedye Size XL 7844130…" at bounding box center [624, 282] width 979 height 388
click at [860, 194] on div "Athleta Athleta Women's Momentum Seamless Top Viridian Spacedye Size XL 7844130…" at bounding box center [624, 282] width 979 height 388
click at [862, 134] on div "Athleta Athleta Women's Momentum Seamless Top Viridian Spacedye Size XL 7844130…" at bounding box center [624, 282] width 979 height 388
click at [864, 215] on div "Athleta Athleta Women's Momentum Seamless Top Viridian Spacedye Size XL 7844130…" at bounding box center [624, 282] width 979 height 388
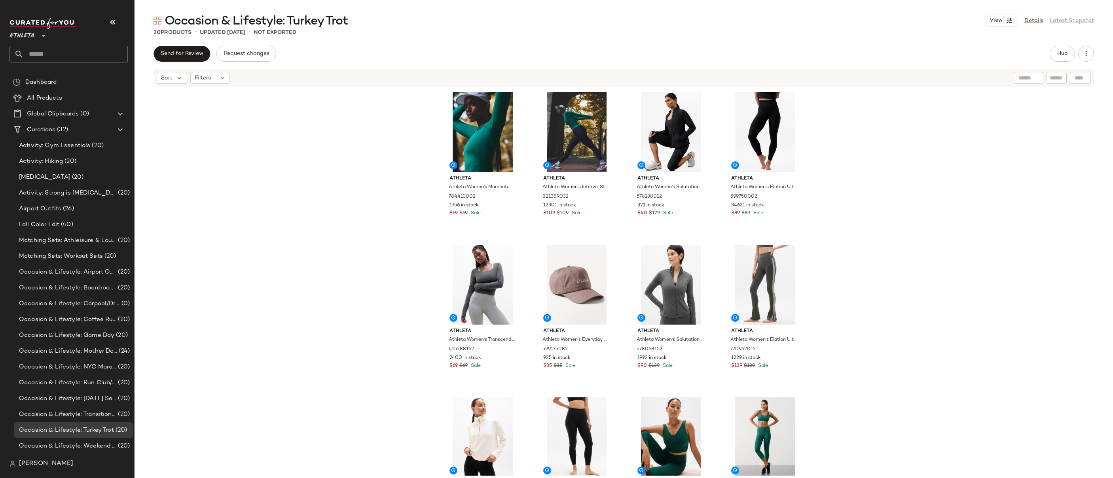
click at [871, 199] on div "Athleta Athleta Women's Momentum Seamless Top Viridian Spacedye Size XL 7844130…" at bounding box center [624, 282] width 979 height 388
click at [889, 222] on div "Athleta Athleta Women's Momentum Seamless Top Viridian Spacedye Size XL 7844130…" at bounding box center [624, 282] width 979 height 388
click at [845, 160] on div "Athleta Athleta Women's Momentum Seamless Top Viridian Spacedye Size XL 7844130…" at bounding box center [624, 282] width 979 height 388
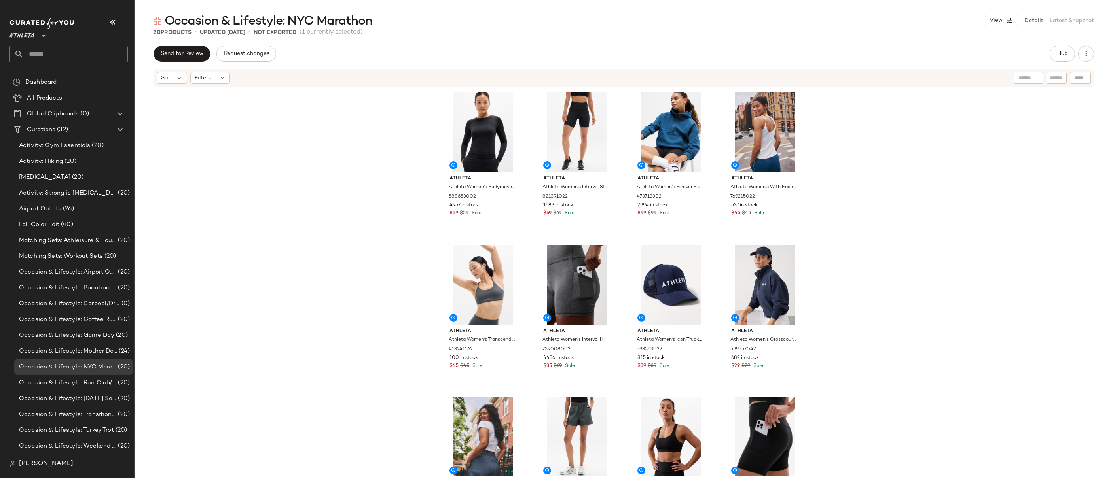
click at [855, 207] on div "Athleta Athleta Women's Bodymove Crew Neck Long Sleeve Top Black Size XXS 58865…" at bounding box center [624, 282] width 979 height 388
click at [852, 226] on div "Athleta Athleta Women's Bodymove Crew Neck Long Sleeve Top Black Size XXS 58865…" at bounding box center [624, 282] width 979 height 388
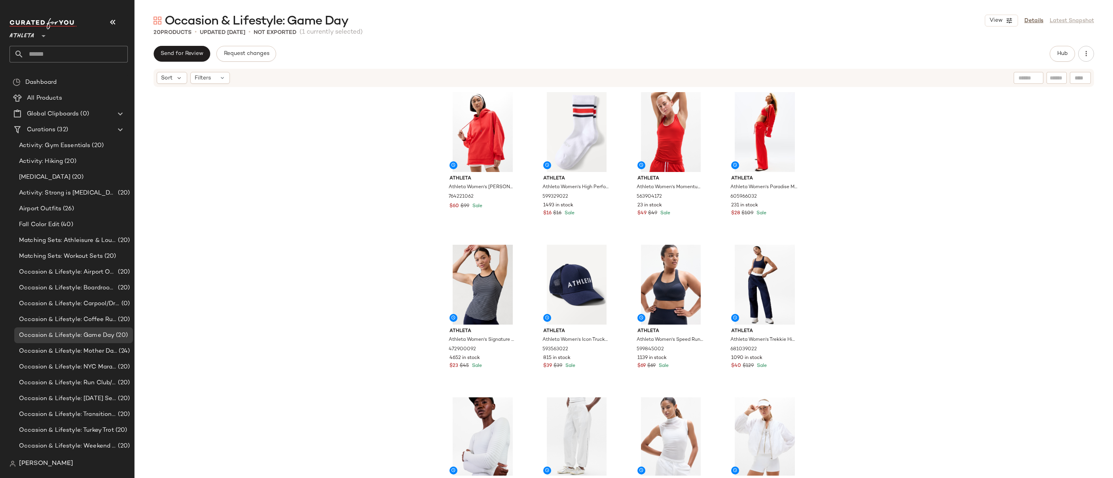
click at [907, 138] on div "Athleta Athleta Women's [PERSON_NAME] Oversized Hoodie Cardinal Size M 76422106…" at bounding box center [624, 282] width 979 height 388
click at [899, 150] on div "Athleta Athleta Women's [PERSON_NAME] Oversized Hoodie Cardinal Size M 76422106…" at bounding box center [624, 282] width 979 height 388
click at [881, 150] on div "Athleta Athleta Women's [PERSON_NAME] Oversized Hoodie Cardinal Size M 76422106…" at bounding box center [624, 282] width 979 height 388
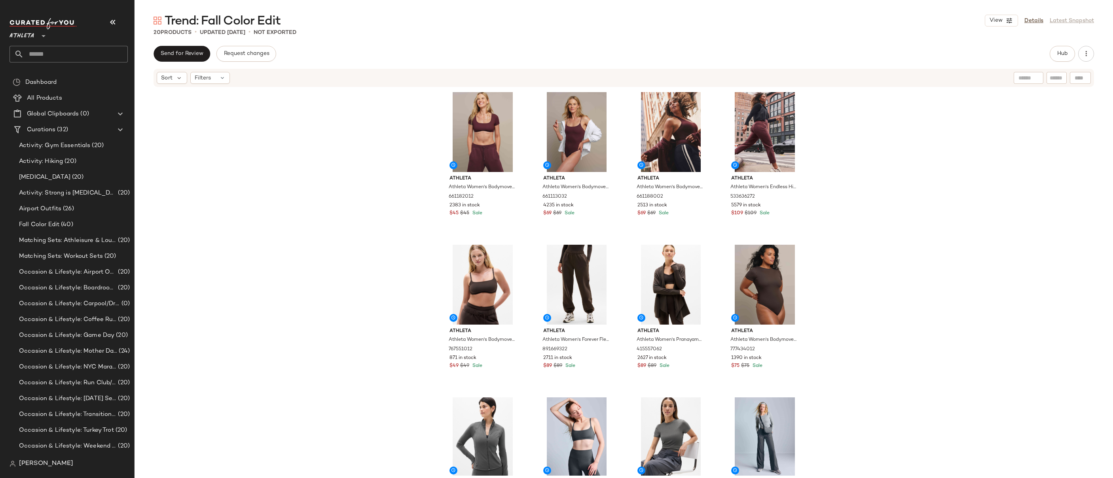
click at [921, 166] on div "Athleta Athleta Women's Bodymove Square Neck Crop Tee Garnet Size XS 661182012 …" at bounding box center [624, 282] width 979 height 388
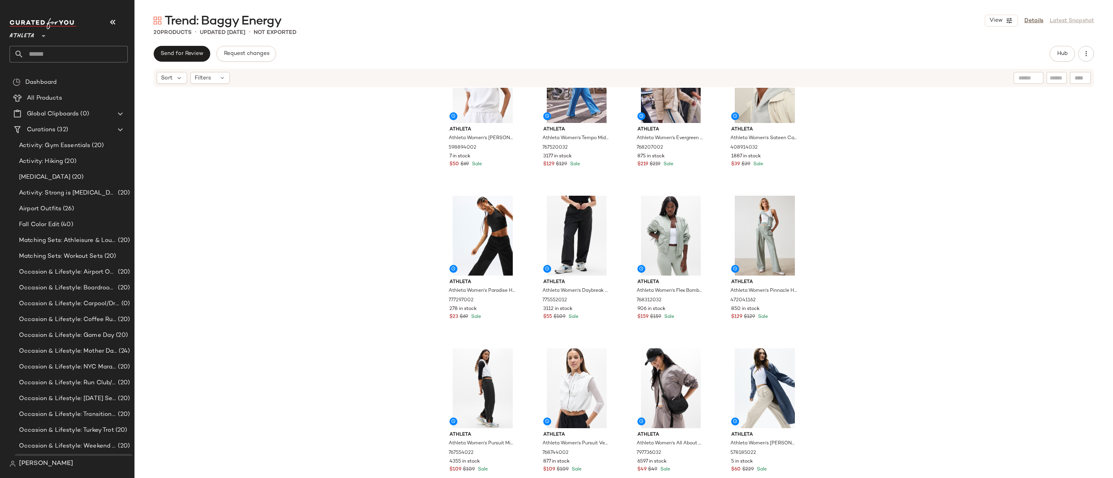
scroll to position [377, 0]
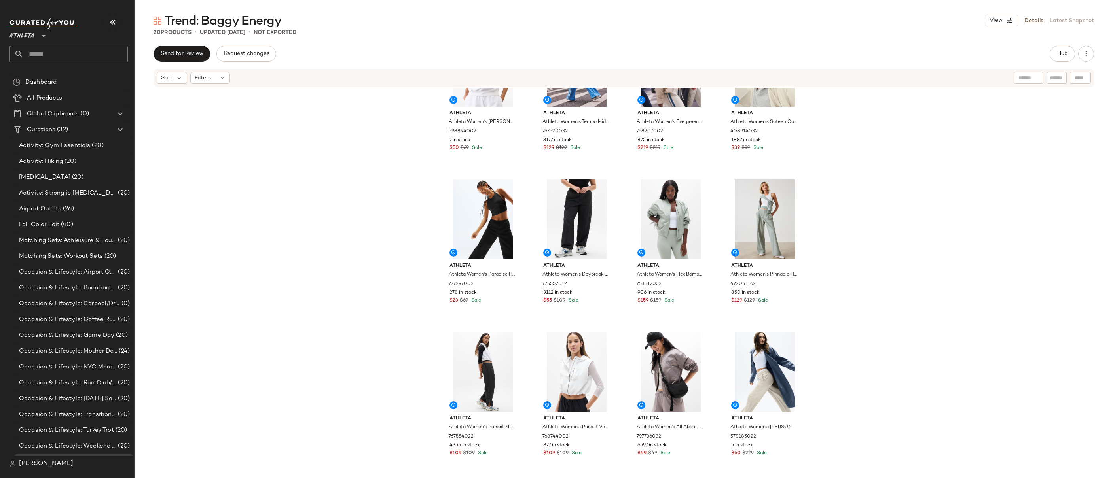
click at [843, 209] on div "Athleta Athleta Women's [PERSON_NAME] Tee Bright White Size XXS 598894002 7 in …" at bounding box center [624, 282] width 979 height 388
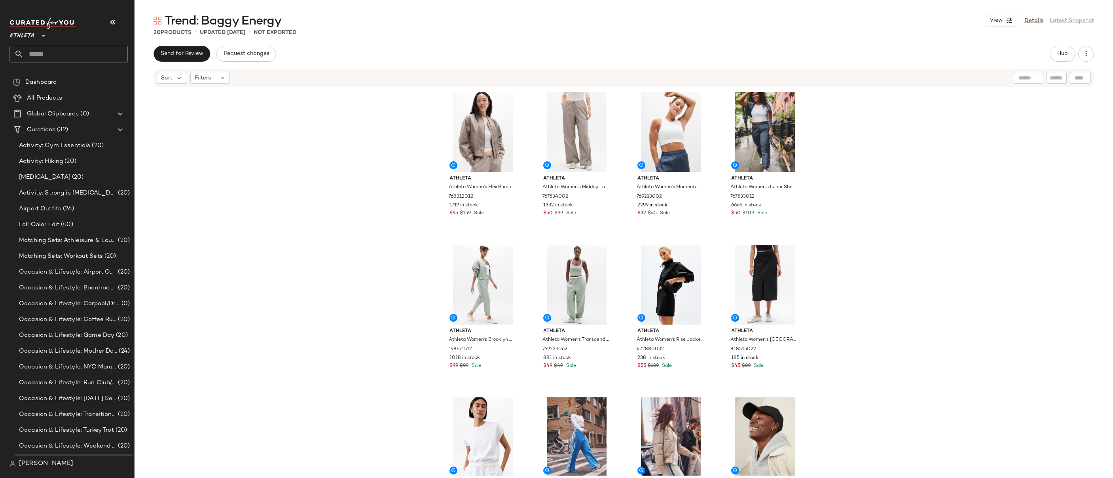
click at [861, 165] on div "Athleta Athleta Women's Flex Bomber Mortar Mushroom Size XS 768312012 1719 in s…" at bounding box center [624, 282] width 979 height 388
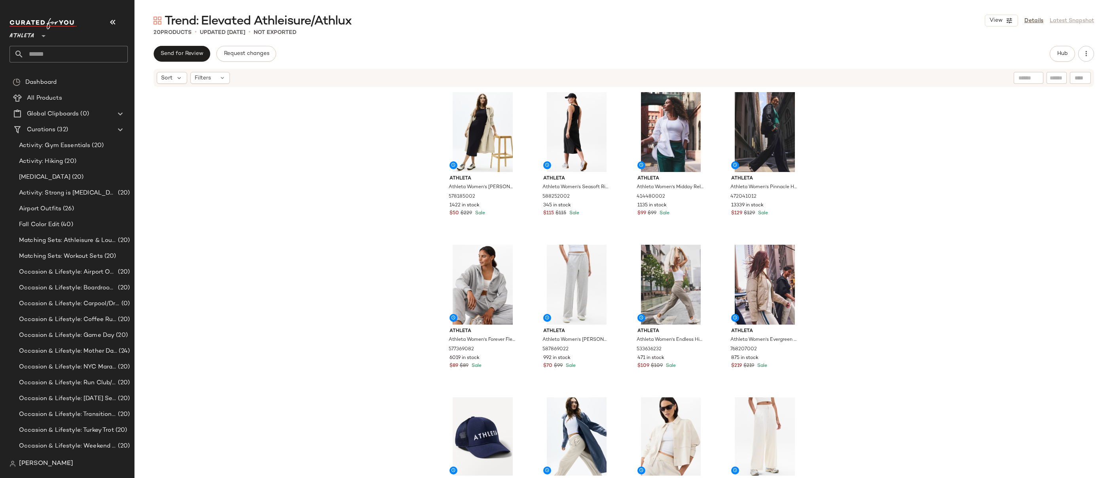
click at [365, 197] on div "Athleta Athleta Women's [PERSON_NAME] Trench Dune Size M 578185002 1422 in stoc…" at bounding box center [624, 282] width 979 height 388
click at [876, 239] on div "Athleta Athleta Women's [PERSON_NAME] Trench Dune Size M 578185002 1422 in stoc…" at bounding box center [624, 282] width 979 height 388
click at [905, 133] on div "Athleta Athleta Women's [PERSON_NAME] Trench Dune Size M 578185002 1422 in stoc…" at bounding box center [624, 282] width 979 height 388
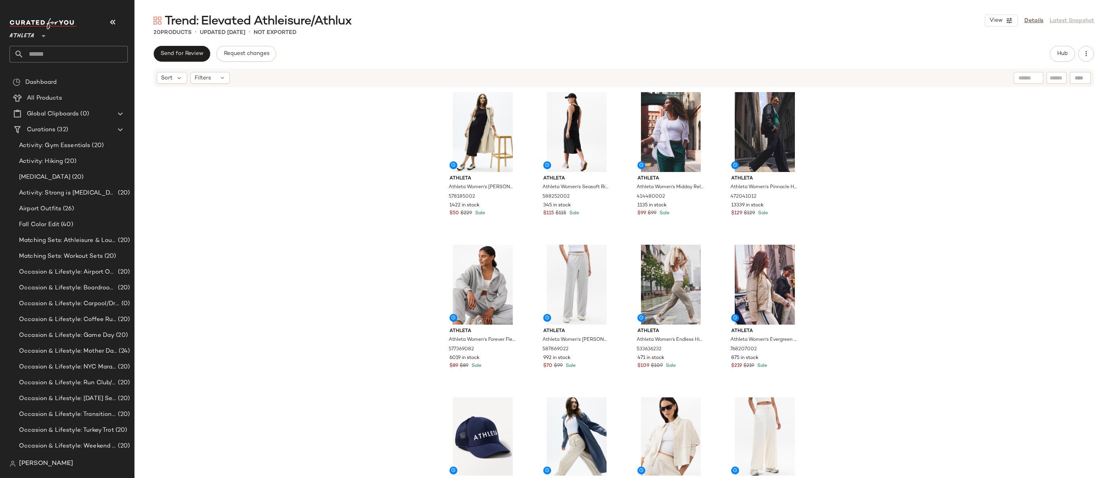
click at [905, 133] on div "Athleta Athleta Women's [PERSON_NAME] Trench Dune Size M 578185002 1422 in stoc…" at bounding box center [624, 282] width 979 height 388
click at [902, 113] on div "Athleta Athleta Women's [PERSON_NAME] Trench Dune Size M 578185002 1422 in stoc…" at bounding box center [624, 282] width 979 height 388
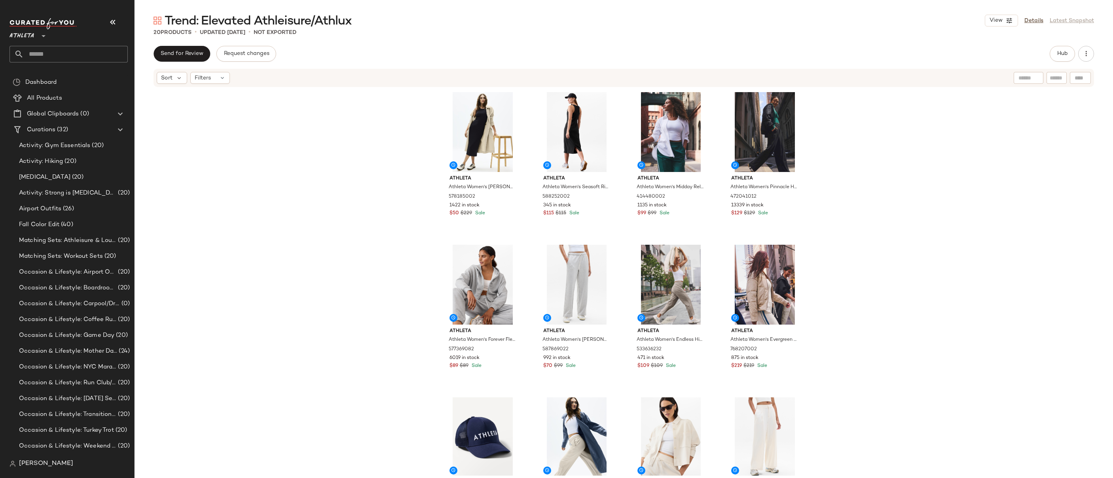
click at [896, 156] on div "Athleta Athleta Women's [PERSON_NAME] Trench Dune Size M 578185002 1422 in stoc…" at bounding box center [624, 282] width 979 height 388
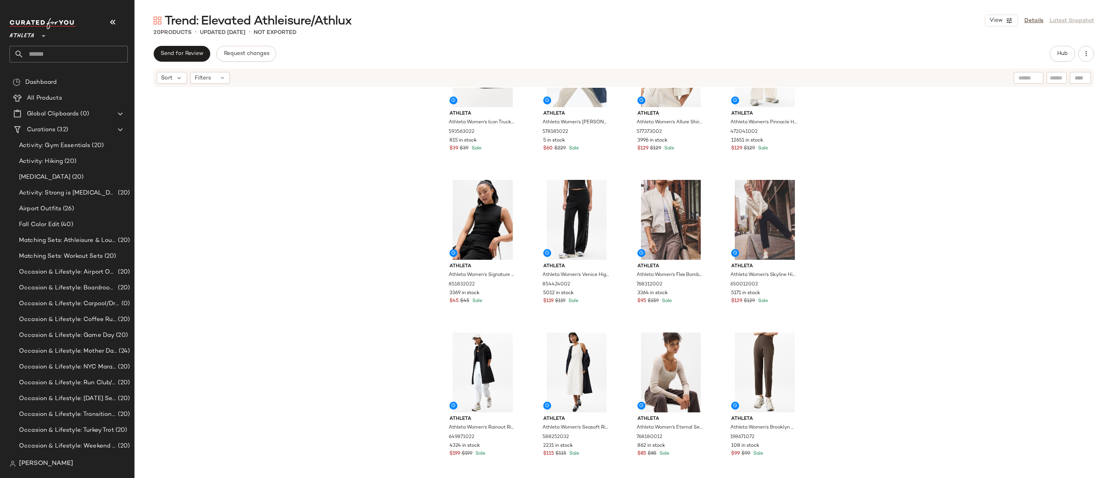
scroll to position [377, 0]
click at [880, 172] on div "Athleta Athleta Women's Icon Trucker Hat Navy One Size 593563022 815 in stock $…" at bounding box center [624, 282] width 979 height 388
click at [867, 151] on div "Athleta Athleta Women's Icon Trucker Hat Navy One Size 593563022 815 in stock $…" at bounding box center [624, 282] width 979 height 388
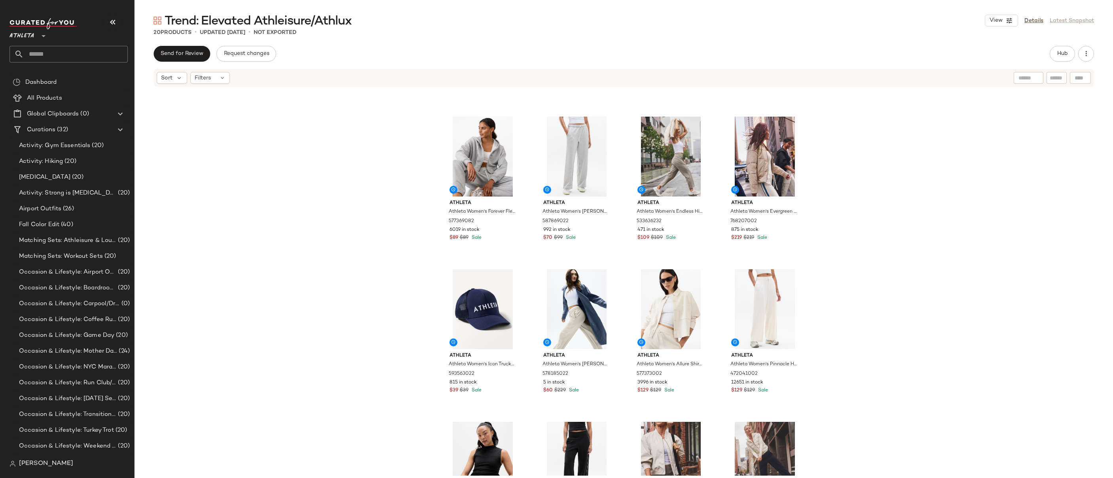
scroll to position [0, 0]
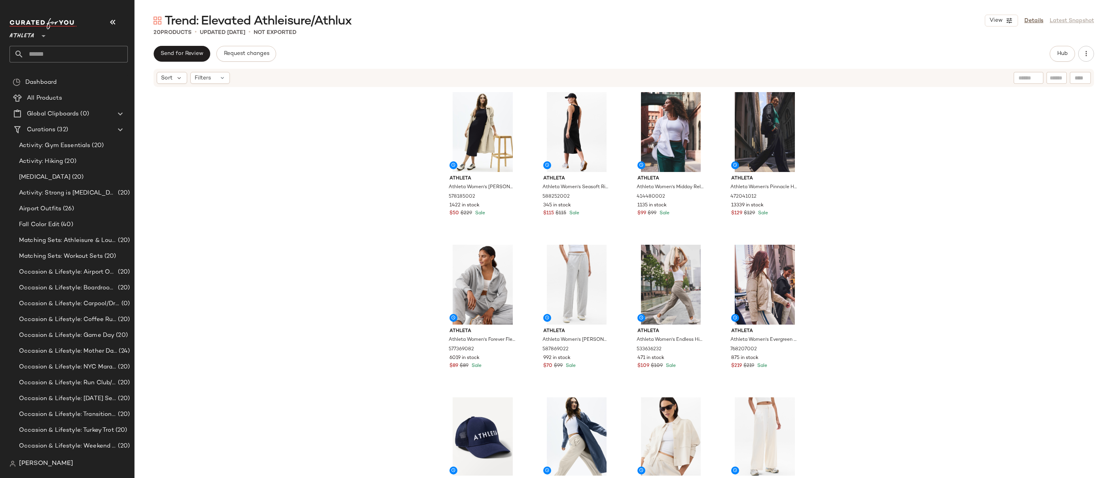
click at [862, 122] on div "Athleta Athleta Women's [PERSON_NAME] Trench Dune Size M 578185002 1422 in stoc…" at bounding box center [624, 282] width 979 height 388
click at [868, 131] on div "Athleta Athleta Women's [PERSON_NAME] Trench Dune Size M 578185002 1422 in stoc…" at bounding box center [624, 282] width 979 height 388
click at [1067, 53] on span "Hub" at bounding box center [1062, 54] width 11 height 6
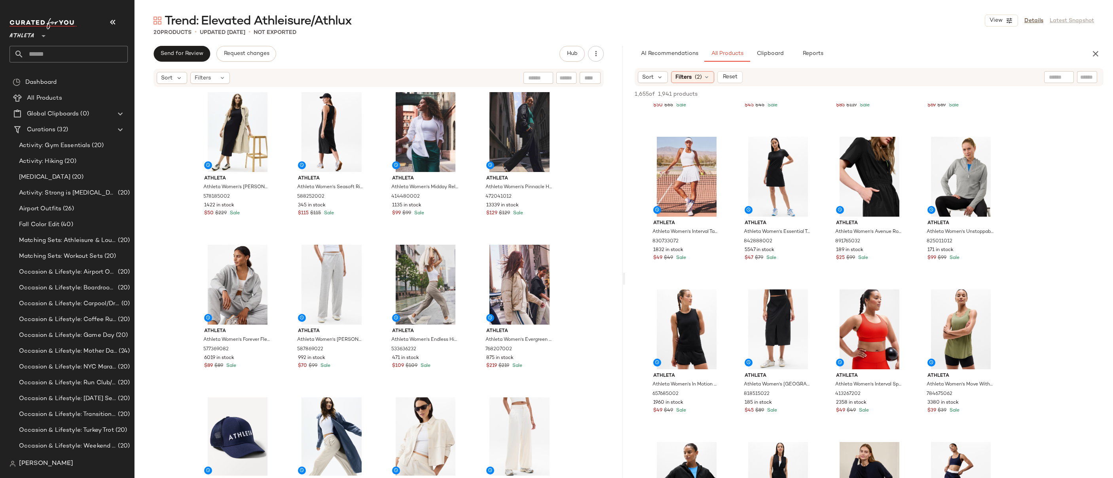
scroll to position [2302, 0]
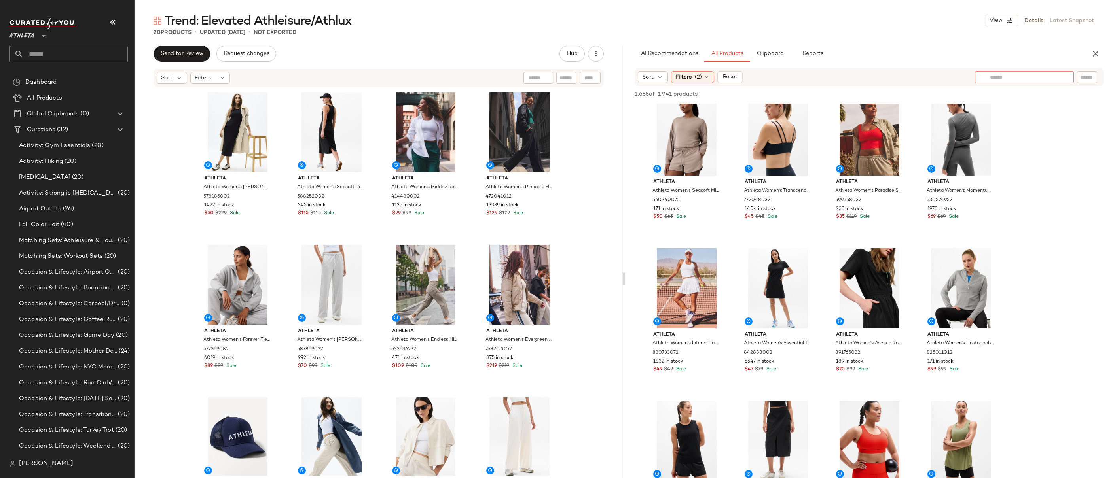
click at [1061, 78] on div at bounding box center [1024, 77] width 99 height 12
type input "******"
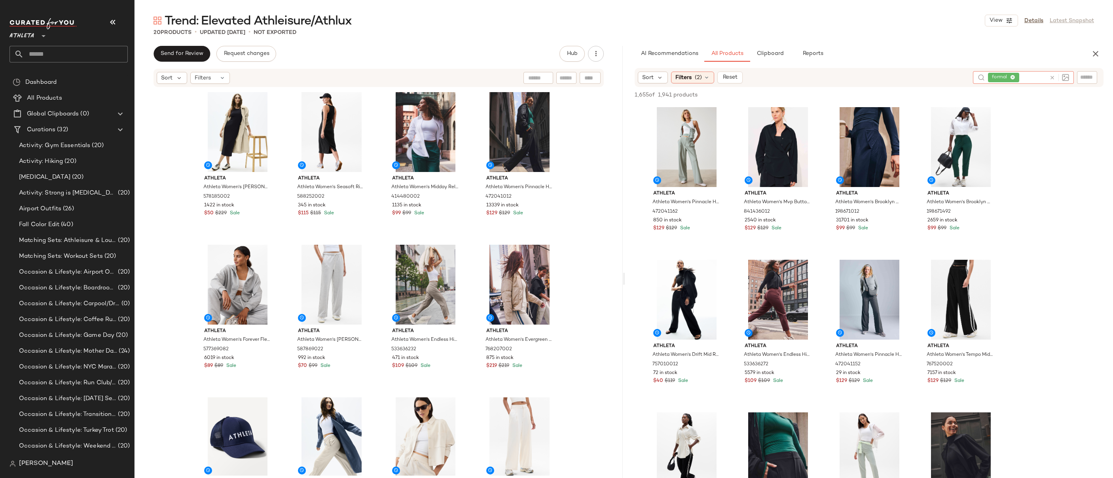
click at [592, 230] on div "Athleta Athleta Women's Luna Trench Dune Size M 578185002 1422 in stock $50 $22…" at bounding box center [379, 282] width 488 height 388
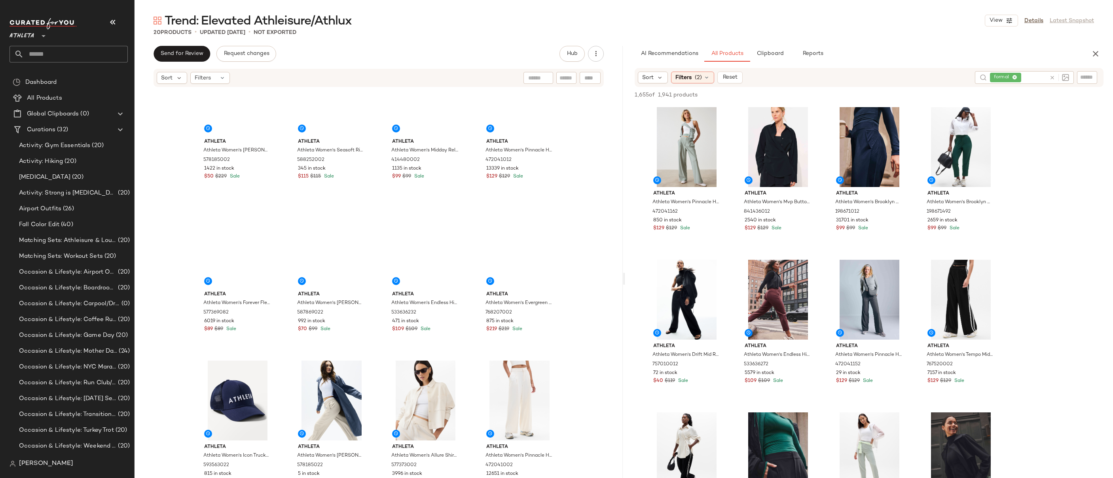
scroll to position [0, 0]
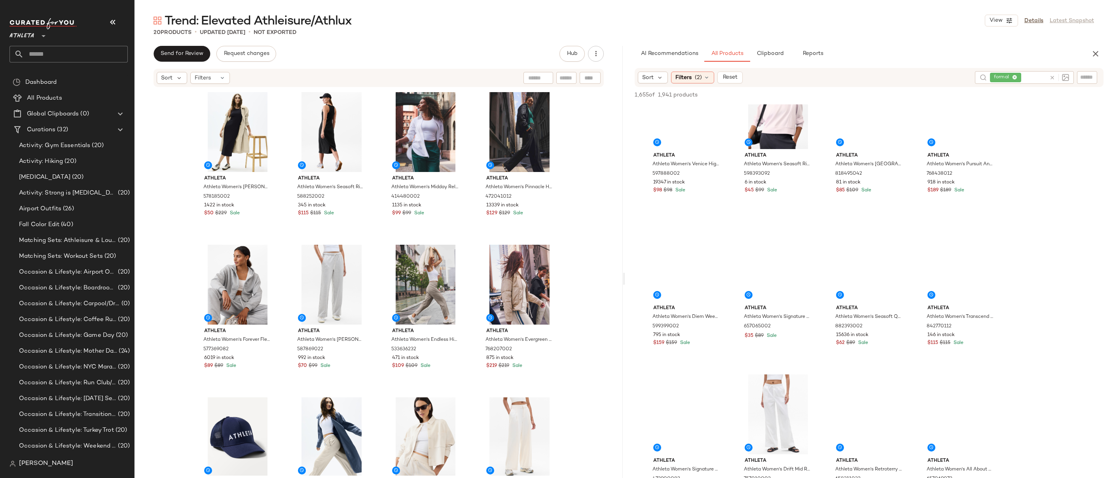
scroll to position [7679, 0]
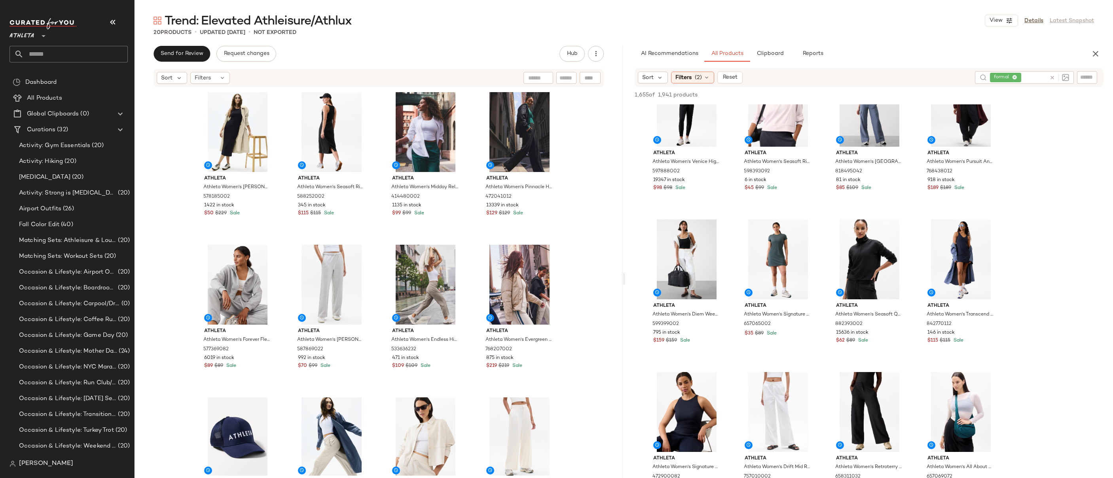
click at [577, 225] on div "Athleta Athleta Women's Luna Trench Dune Size M 578185002 1422 in stock $50 $22…" at bounding box center [379, 282] width 488 height 388
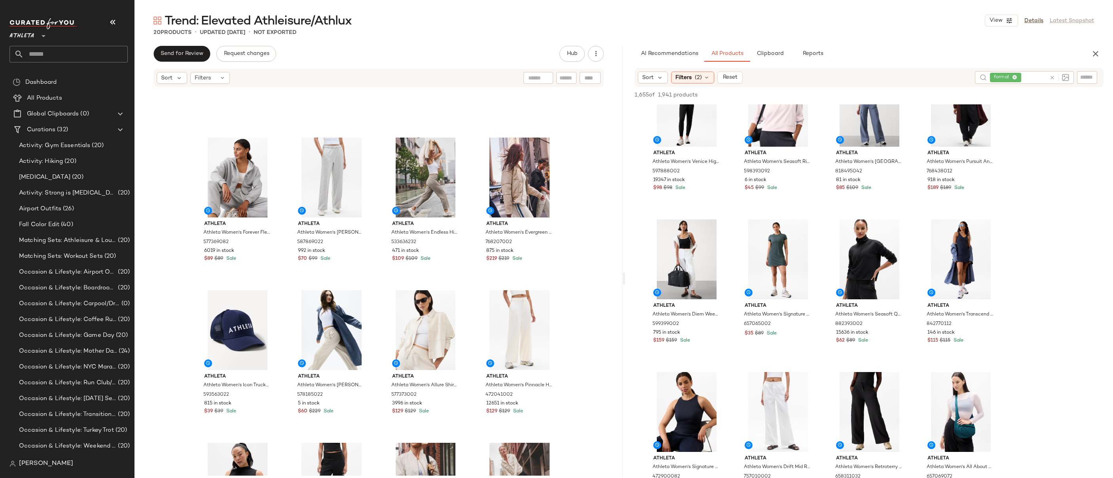
scroll to position [377, 0]
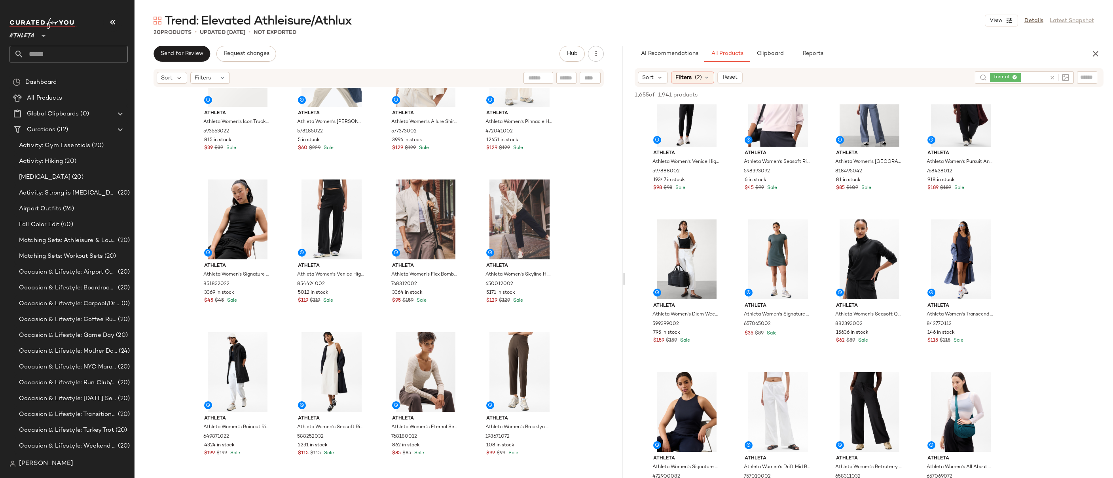
click at [717, 233] on div at bounding box center [715, 230] width 15 height 15
click at [993, 228] on div at bounding box center [990, 230] width 15 height 15
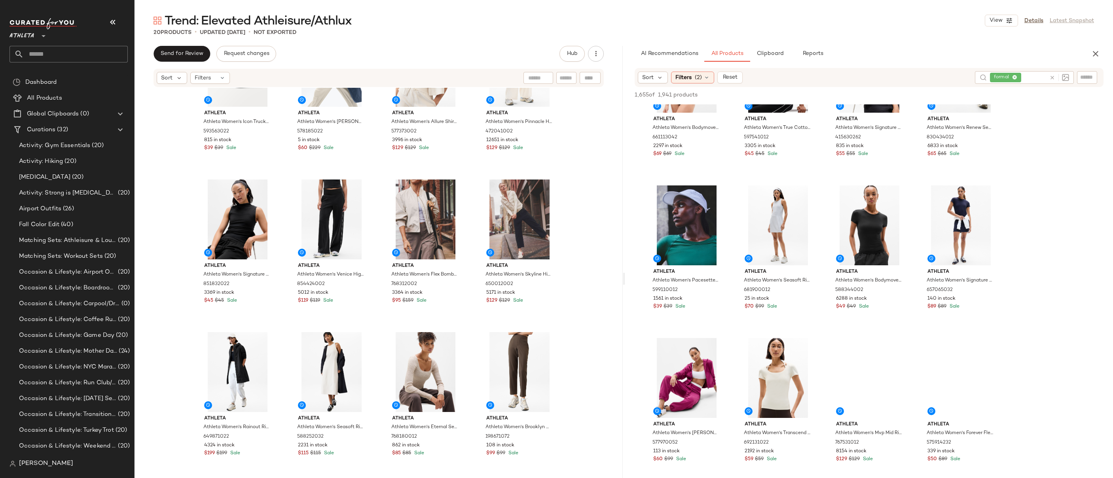
scroll to position [8171, 0]
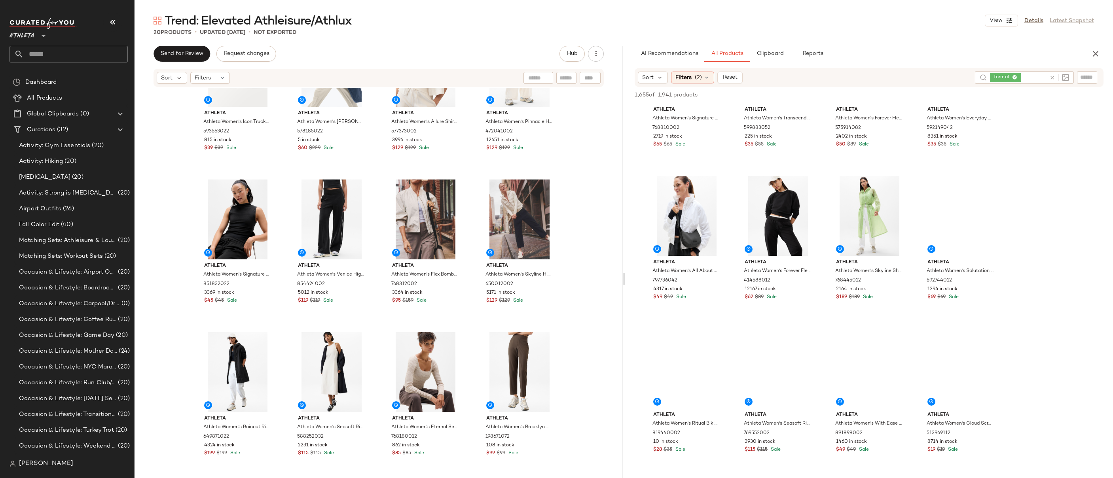
scroll to position [10778, 0]
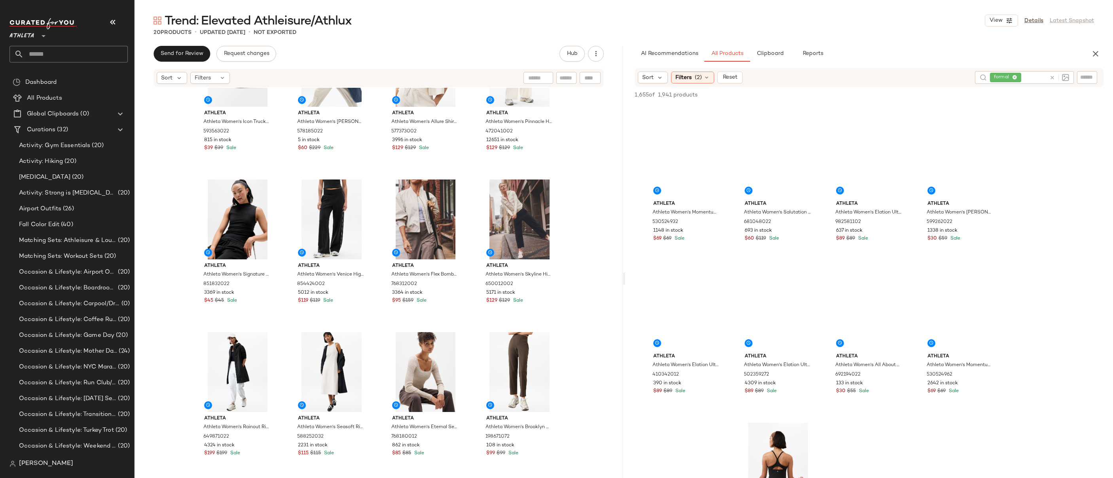
scroll to position [43223, 0]
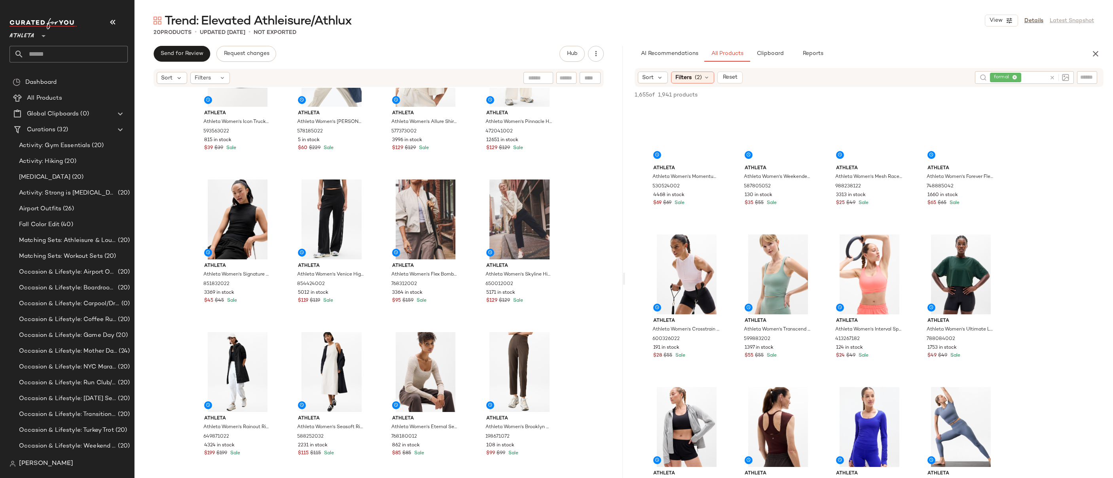
scroll to position [42422, 0]
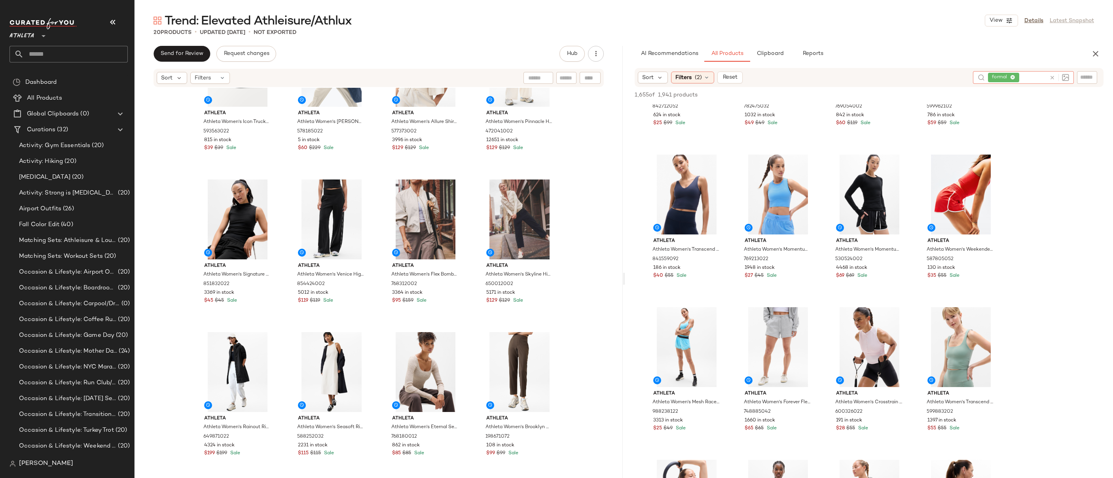
click at [1016, 77] on span "formal" at bounding box center [1003, 77] width 31 height 9
click at [1014, 78] on icon at bounding box center [1012, 77] width 5 height 5
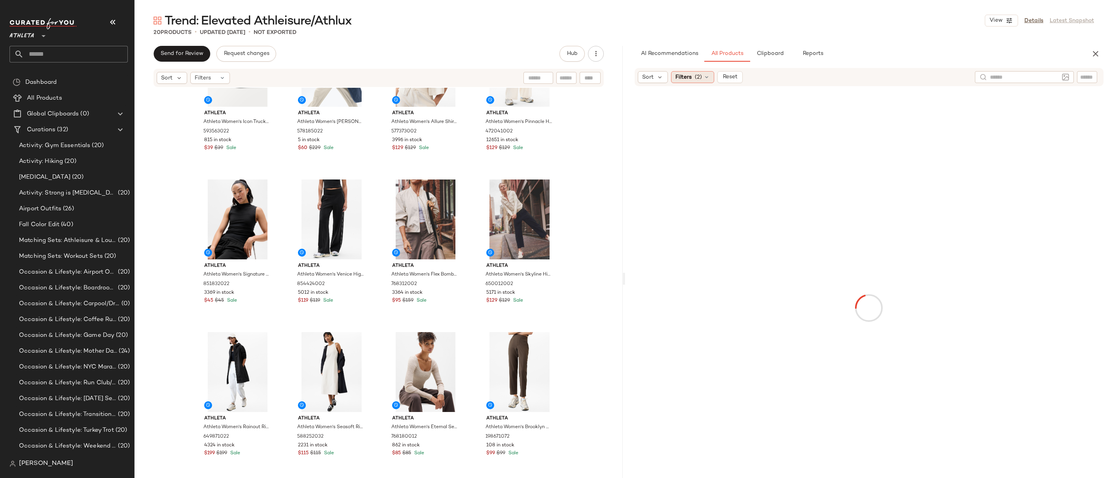
click at [694, 78] on div "Filters (2)" at bounding box center [692, 77] width 43 height 12
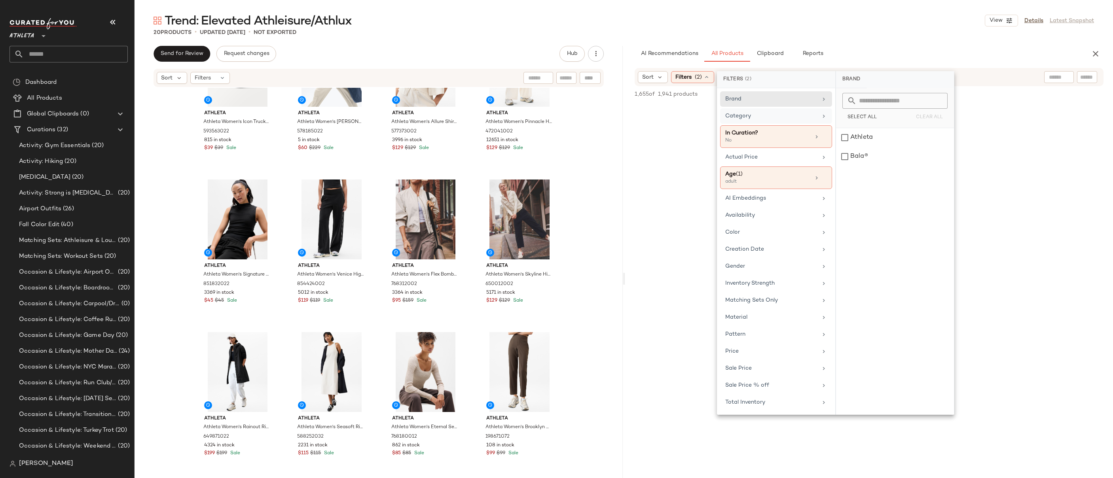
click at [775, 118] on div "Category" at bounding box center [771, 116] width 92 height 8
click at [750, 115] on span "Category" at bounding box center [738, 116] width 26 height 6
click at [950, 234] on div "one-piece" at bounding box center [895, 232] width 118 height 19
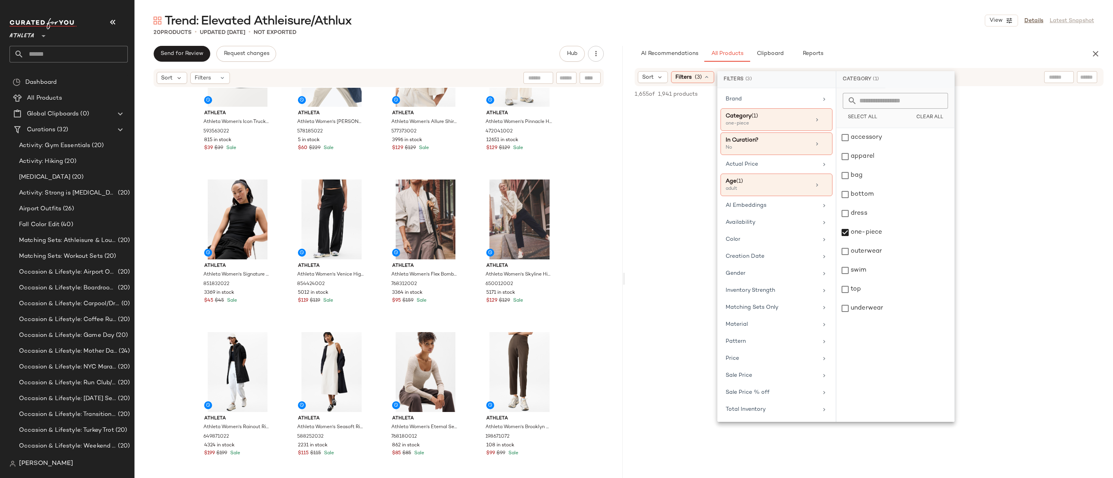
click at [574, 245] on div "Athleta Athleta Women's Icon Trucker Hat Navy One Size 593563022 815 in stock $…" at bounding box center [379, 282] width 488 height 388
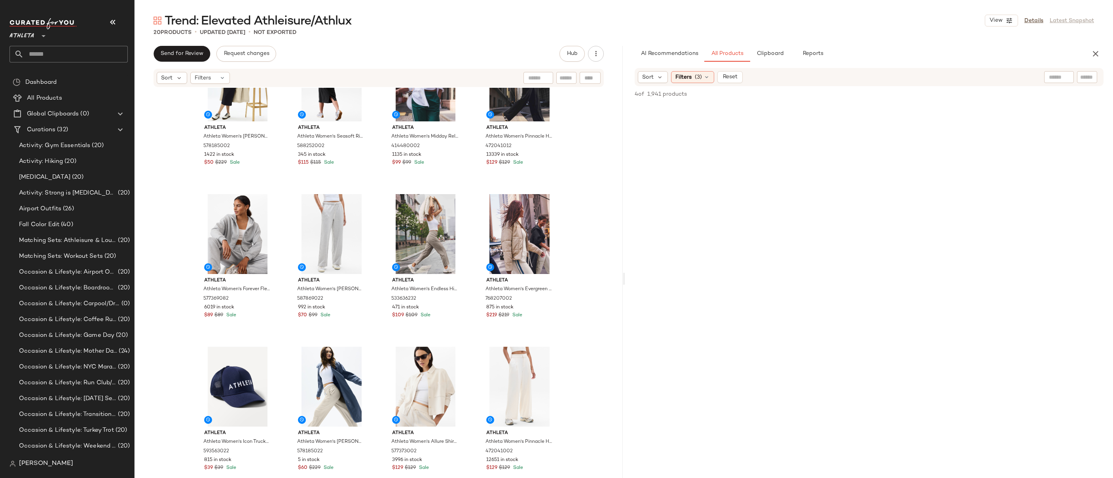
scroll to position [63, 0]
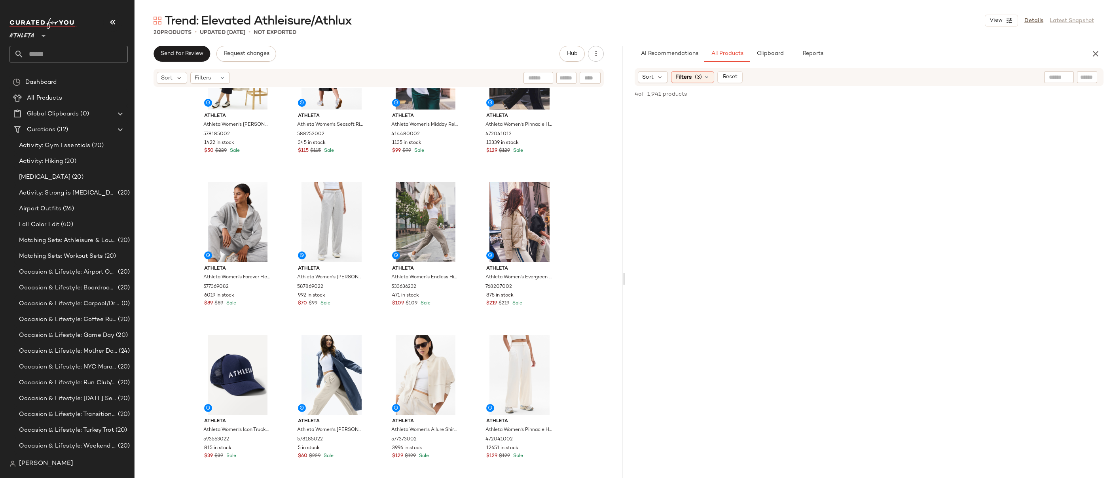
click at [795, 39] on div "Trend: Elevated Athleisure/Athlux View Details Latest Snapshot 20 Products • up…" at bounding box center [624, 246] width 979 height 466
click at [565, 163] on div "Athleta Athleta Women's Luna Trench Dune Size M 578185002 1422 in stock $50 $22…" at bounding box center [379, 282] width 488 height 388
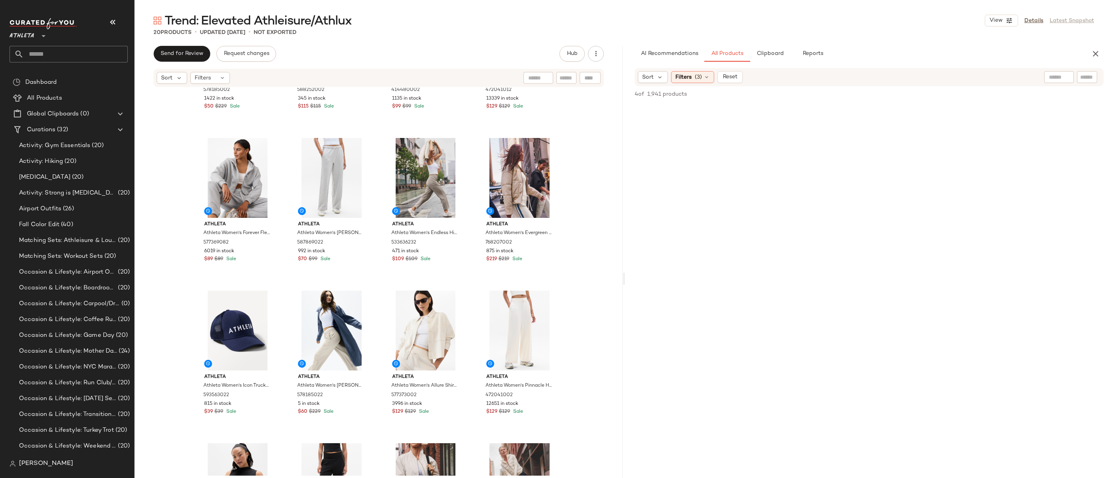
scroll to position [0, 0]
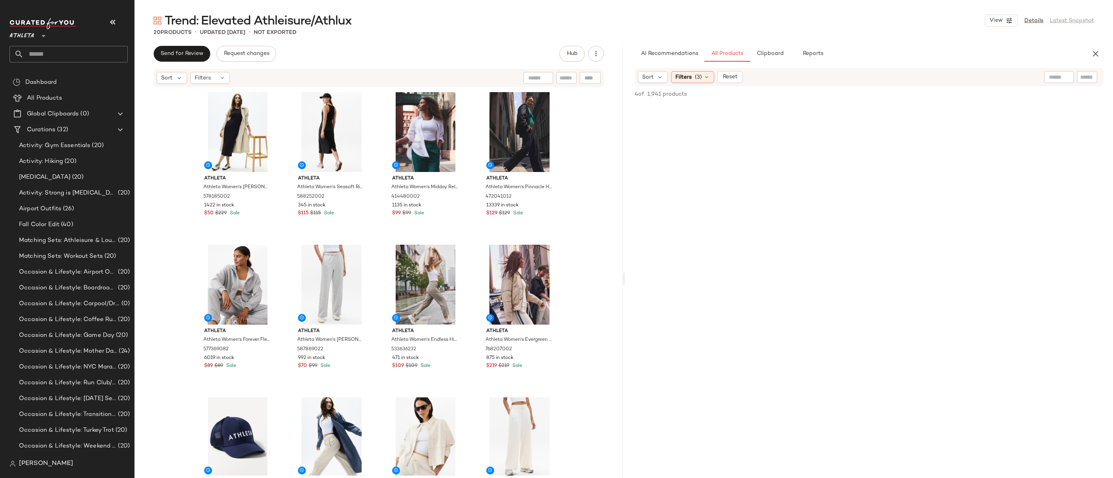
click at [573, 141] on div "Athleta Athleta Women's Luna Trench Dune Size M 578185002 1422 in stock $50 $22…" at bounding box center [379, 282] width 488 height 388
click at [701, 81] on span "(3)" at bounding box center [698, 77] width 7 height 8
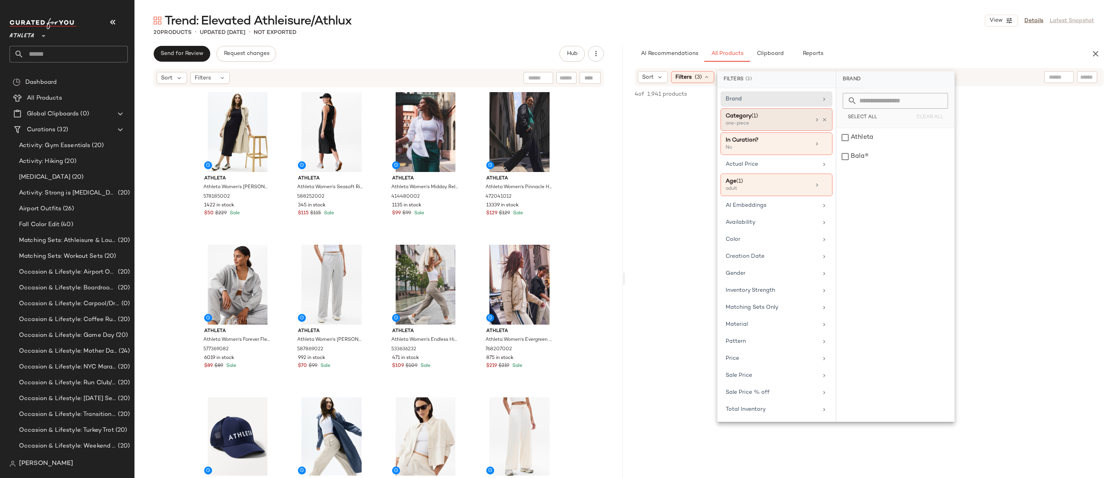
click at [759, 120] on div "one-piece" at bounding box center [765, 123] width 79 height 7
click at [846, 232] on div "one-piece" at bounding box center [896, 232] width 118 height 19
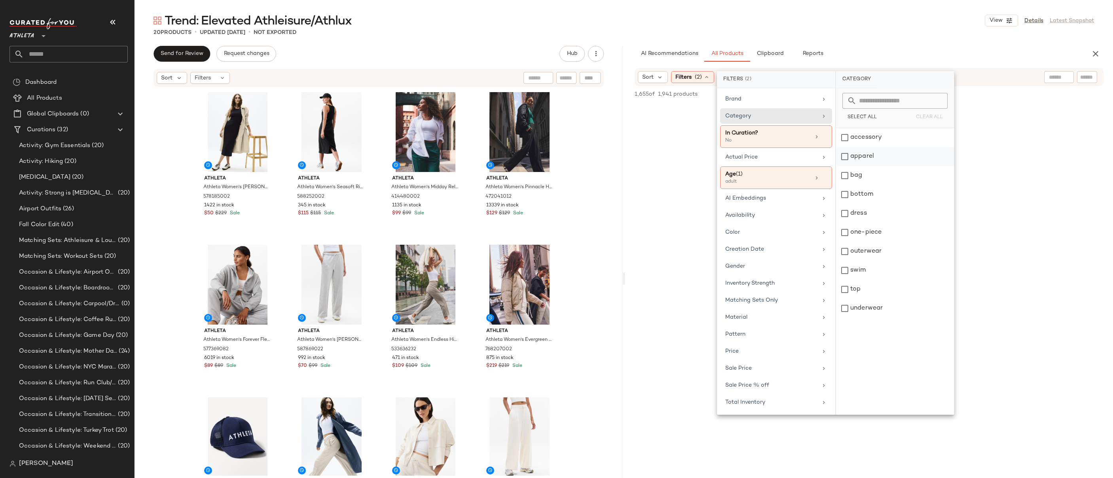
click at [848, 154] on div "apparel" at bounding box center [895, 156] width 118 height 19
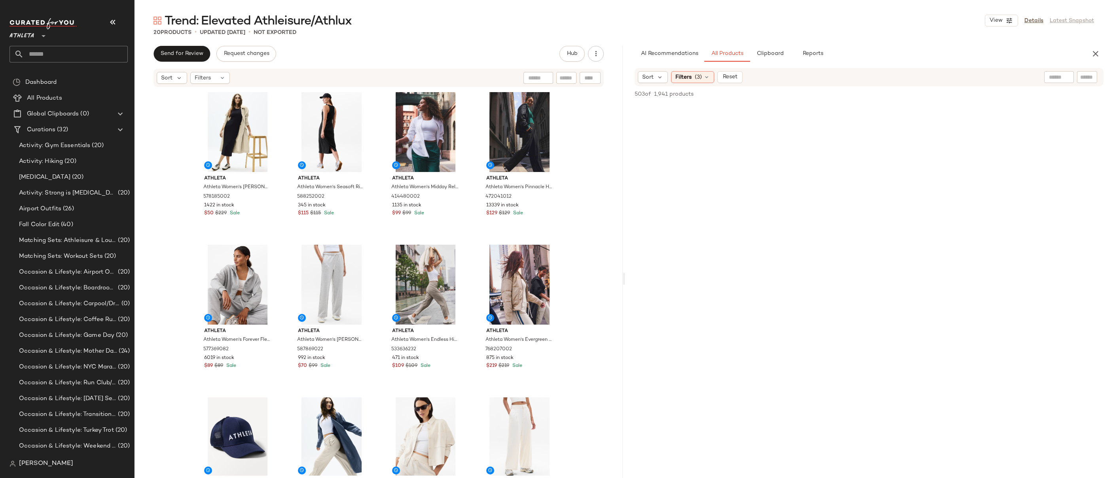
click at [1056, 74] on input "text" at bounding box center [1059, 77] width 20 height 8
click at [425, 31] on div "20 Products • updated Sep 8th • Not Exported" at bounding box center [624, 32] width 979 height 8
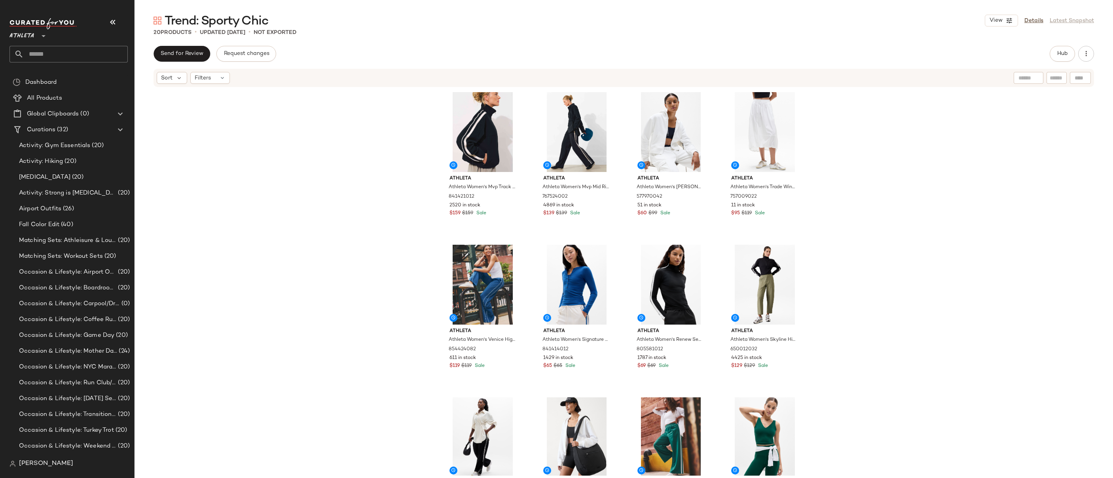
click at [861, 155] on div "Athleta Athleta Women's Mvp Track Jacket Black Size XXS 841421012 2520 in stock…" at bounding box center [624, 282] width 979 height 388
click at [854, 177] on div "Athleta Athleta Women's Mvp Track Jacket Black Size XXS 841421012 2520 in stock…" at bounding box center [624, 282] width 979 height 388
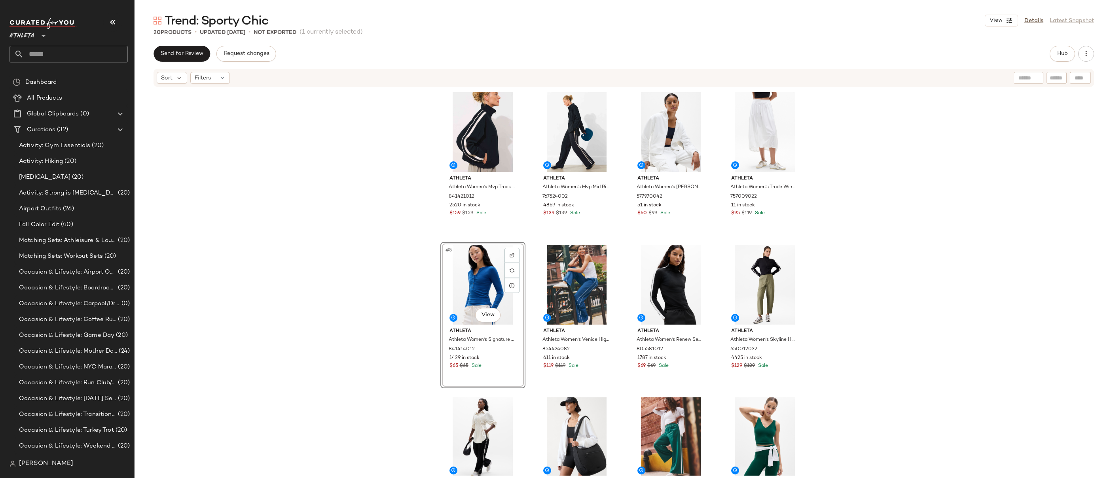
click at [822, 223] on div "Athleta Athleta Women's Mvp Track Jacket Black Size XXS 841421012 2520 in stock…" at bounding box center [624, 282] width 979 height 388
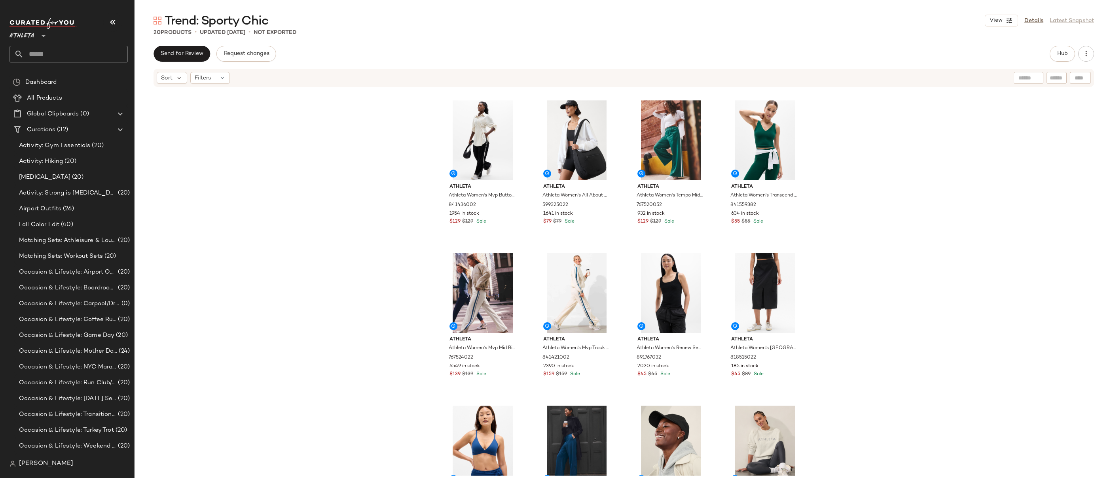
scroll to position [377, 0]
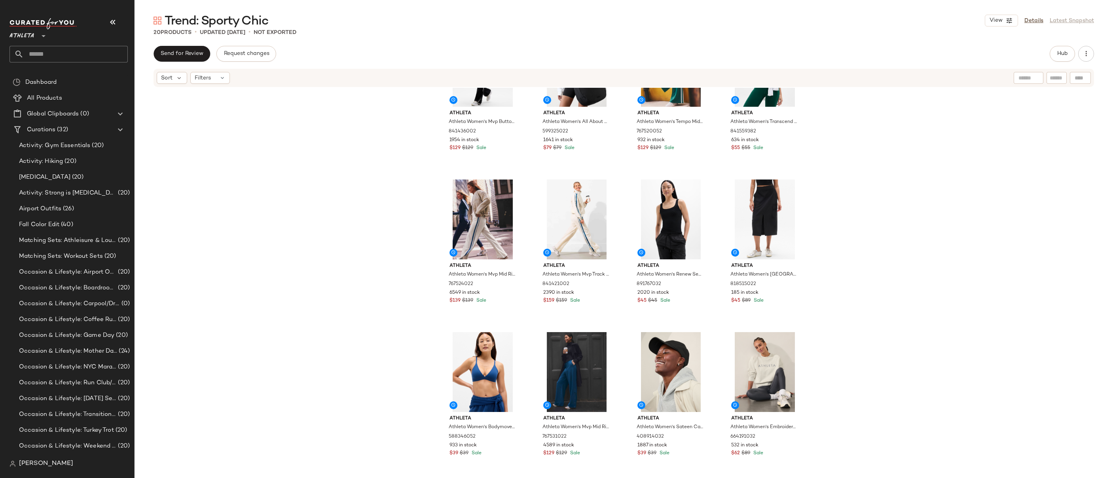
click at [887, 232] on div "Athleta Athleta Women's Signature Rib Long Sleeve Henley Top Maritime Size XL 8…" at bounding box center [624, 282] width 979 height 388
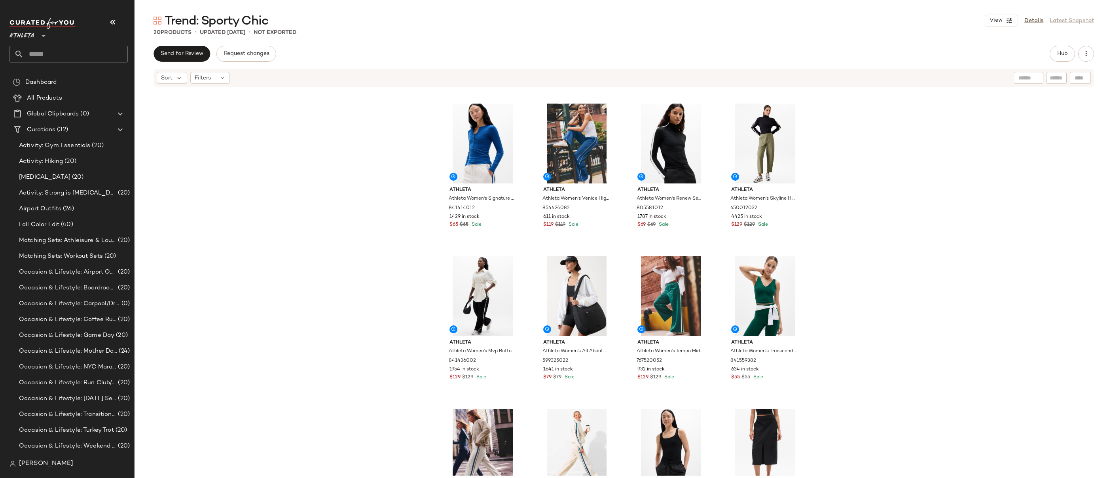
scroll to position [0, 0]
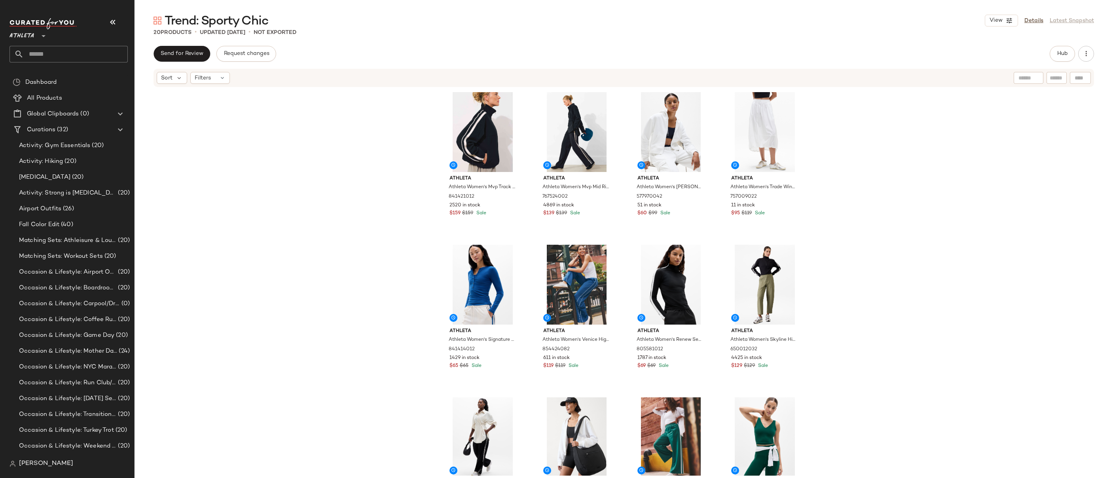
click at [870, 150] on div "Athleta Athleta Women's Mvp Track Jacket Black Size XXS 841421012 2520 in stock…" at bounding box center [624, 282] width 979 height 388
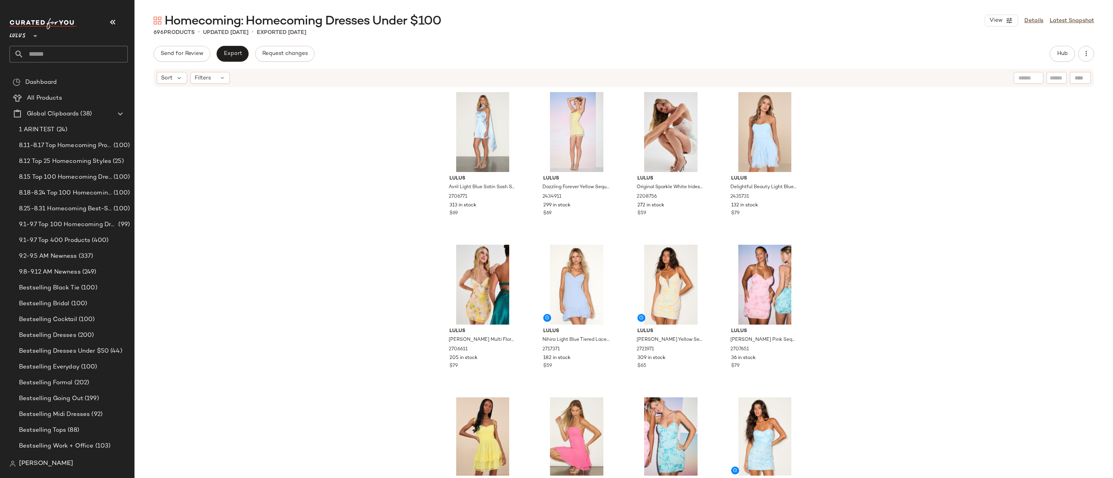
scroll to position [60, 0]
click at [379, 184] on div "Lulus Avril Light Blue Satin Sash Scarf Mini Dress 2706771 313 in stock $69 Lul…" at bounding box center [624, 282] width 979 height 388
click at [845, 135] on div "Lulus Avril Light Blue Satin Sash Scarf Mini Dress 2706771 313 in stock $69 Lul…" at bounding box center [624, 282] width 979 height 388
click at [844, 144] on div "Lulus Avril Light Blue Satin Sash Scarf Mini Dress 2706771 313 in stock $69 Lul…" at bounding box center [624, 282] width 979 height 388
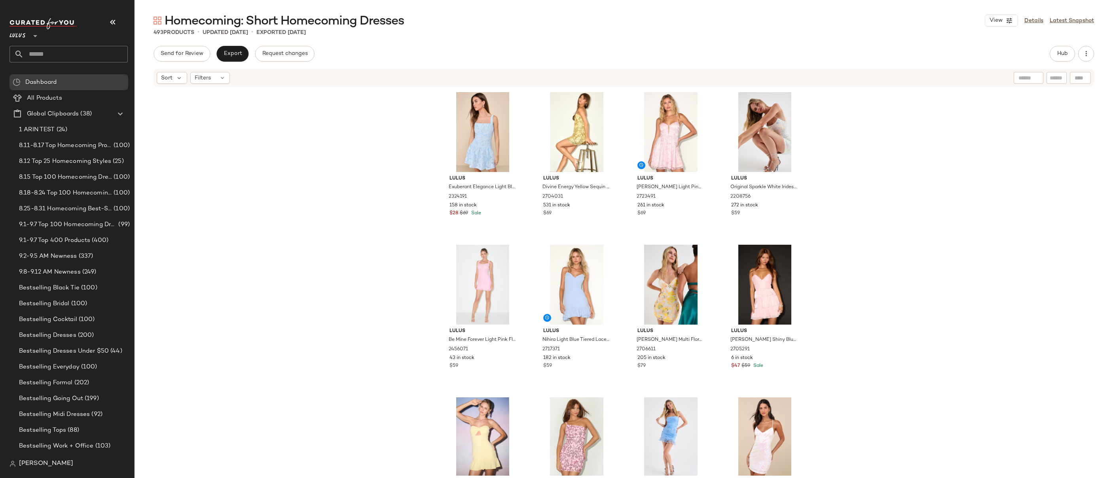
click at [59, 53] on input "text" at bounding box center [76, 54] width 104 height 17
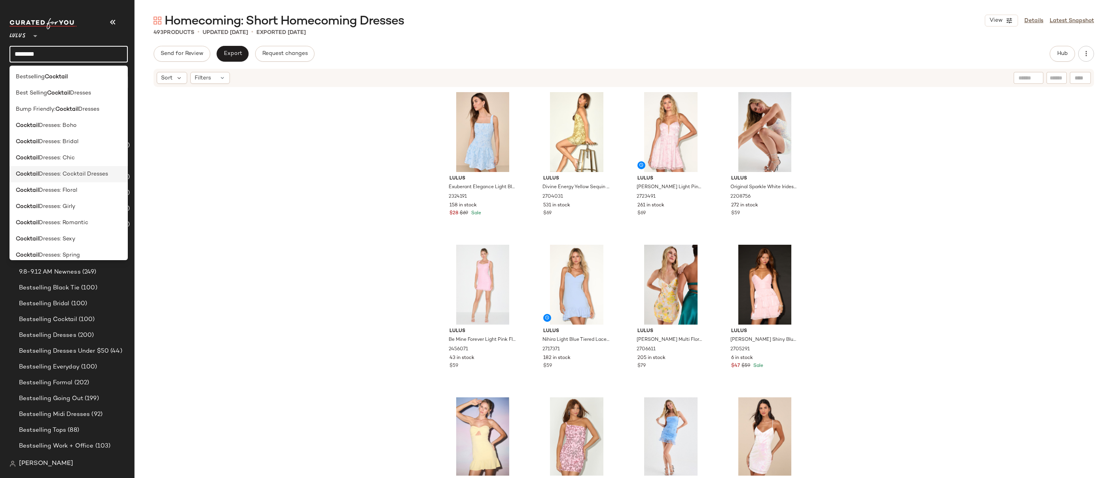
type input "********"
click at [73, 173] on span "Dresses: Cocktail Dresses" at bounding box center [73, 174] width 69 height 8
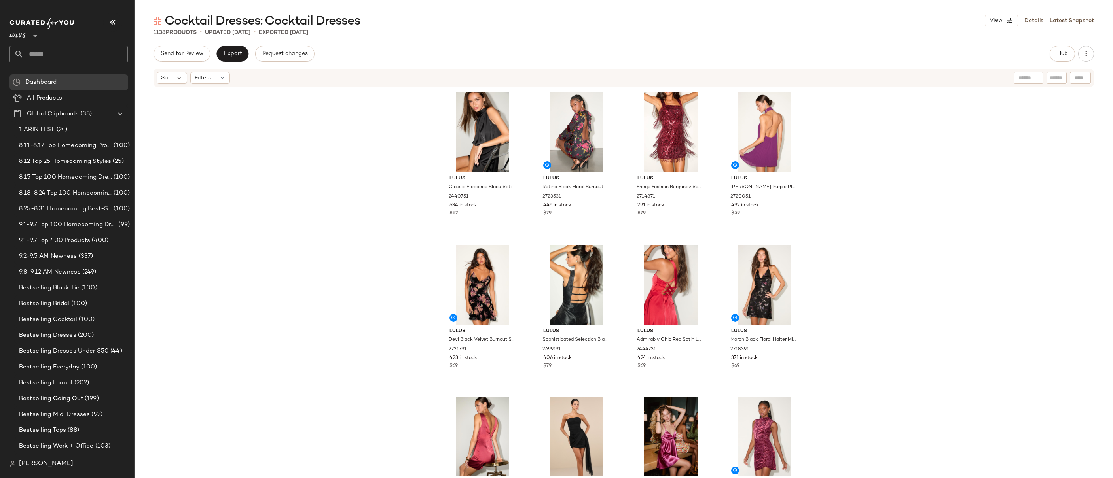
click at [420, 223] on div "Lulus Classic Elegance Black Satin Sleeveless Mock Neck Mini Dress 2440751 634 …" at bounding box center [624, 282] width 979 height 388
click at [285, 161] on div "Lulus Classic Elegance Black Satin Sleeveless Mock Neck Mini Dress 2440751 634 …" at bounding box center [624, 282] width 979 height 388
click at [914, 152] on div "Lulus Classic Elegance Black Satin Sleeveless Mock Neck Mini Dress 2440751 634 …" at bounding box center [624, 282] width 979 height 388
click at [216, 246] on div "Lulus Classic Elegance Black Satin Sleeveless Mock Neck Mini Dress 2440751 634 …" at bounding box center [624, 282] width 979 height 388
click at [854, 205] on div "Lulus Classic Elegance Black Satin Sleeveless Mock Neck Mini Dress 2440751 634 …" at bounding box center [624, 282] width 979 height 388
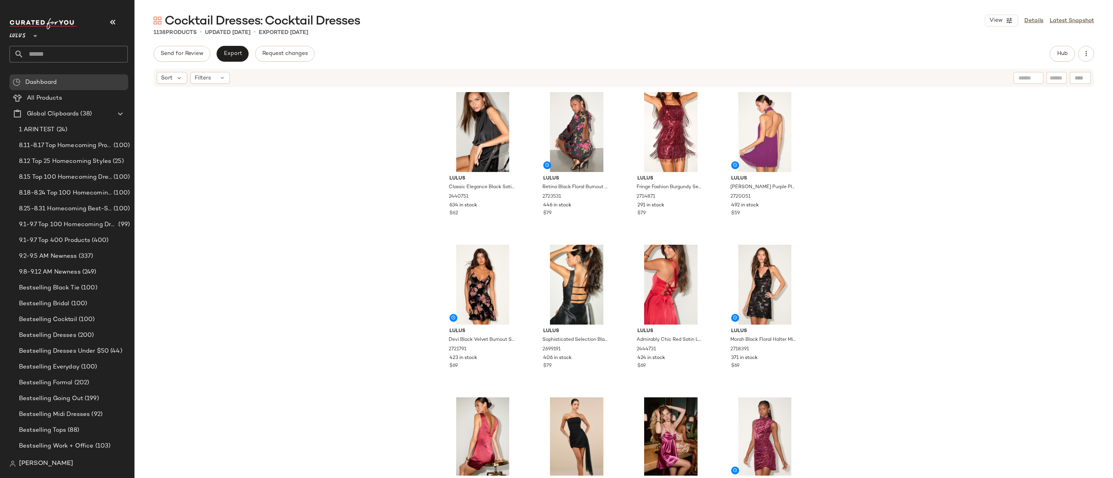
click at [292, 140] on div "Lulus Classic Elegance Black Satin Sleeveless Mock Neck Mini Dress 2440751 634 …" at bounding box center [624, 282] width 979 height 388
